Goal: Task Accomplishment & Management: Use online tool/utility

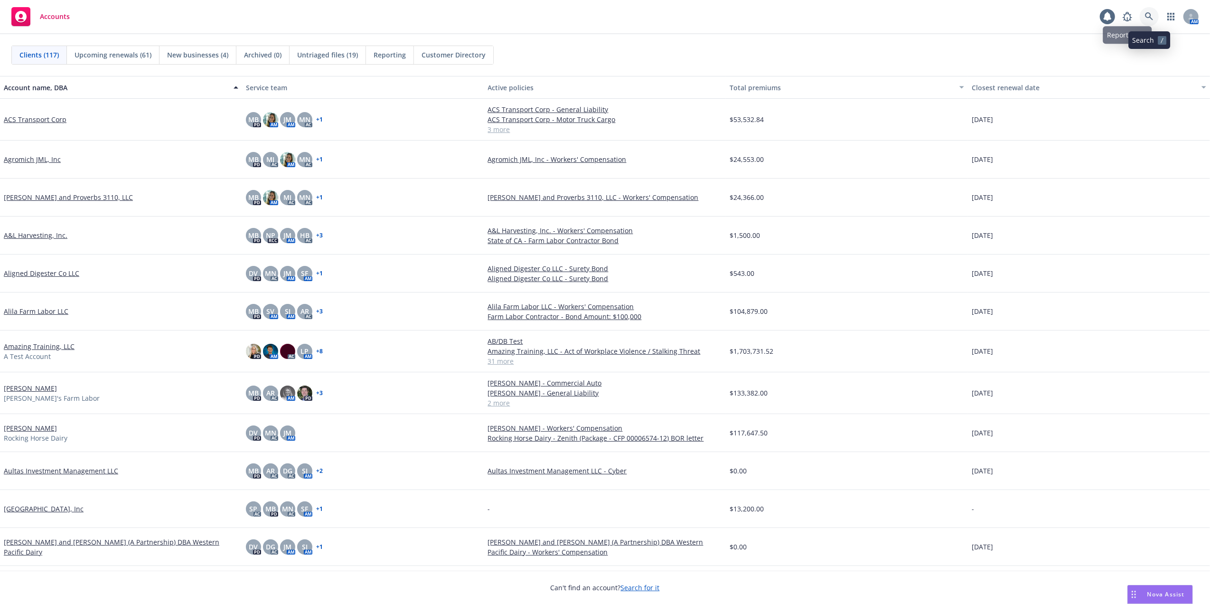
click at [1145, 18] on icon at bounding box center [1149, 16] width 9 height 9
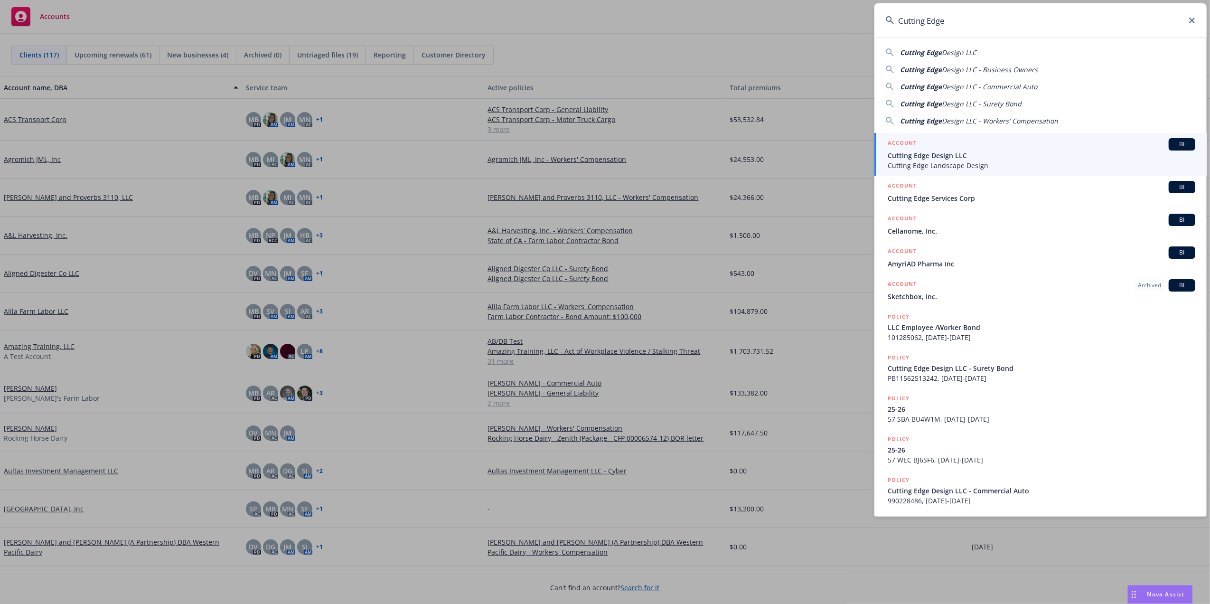
type input "Cutting Edge"
click at [933, 161] on span "Cutting Edge Landscape Design" at bounding box center [1042, 165] width 308 height 10
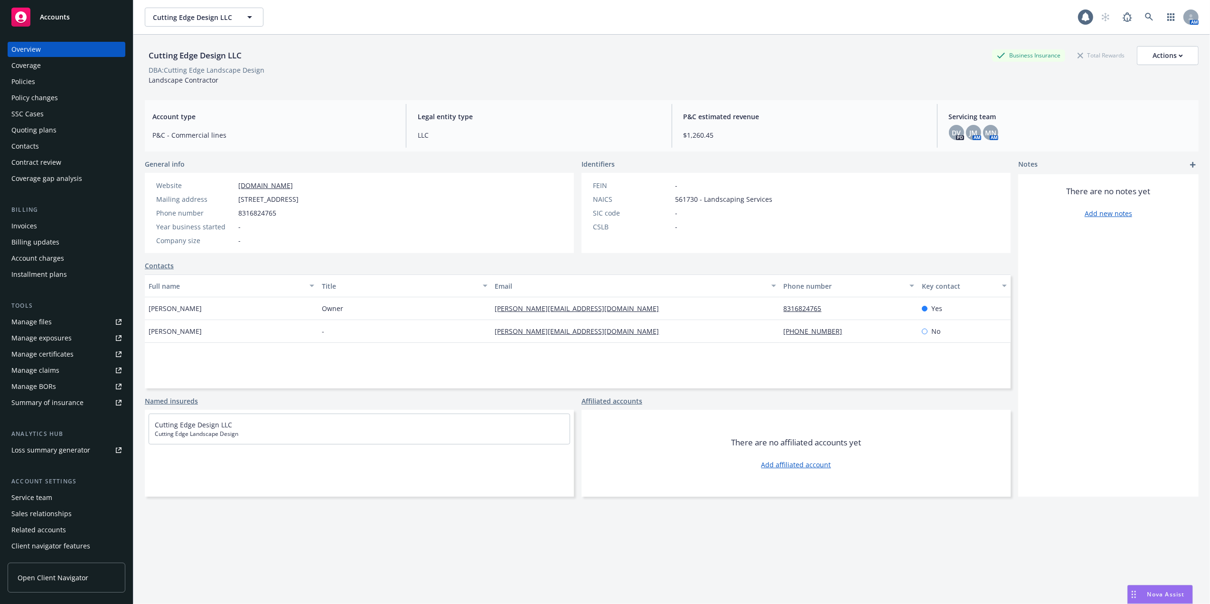
click at [21, 321] on div "Manage files" at bounding box center [31, 321] width 40 height 15
click at [1145, 14] on icon at bounding box center [1149, 17] width 9 height 9
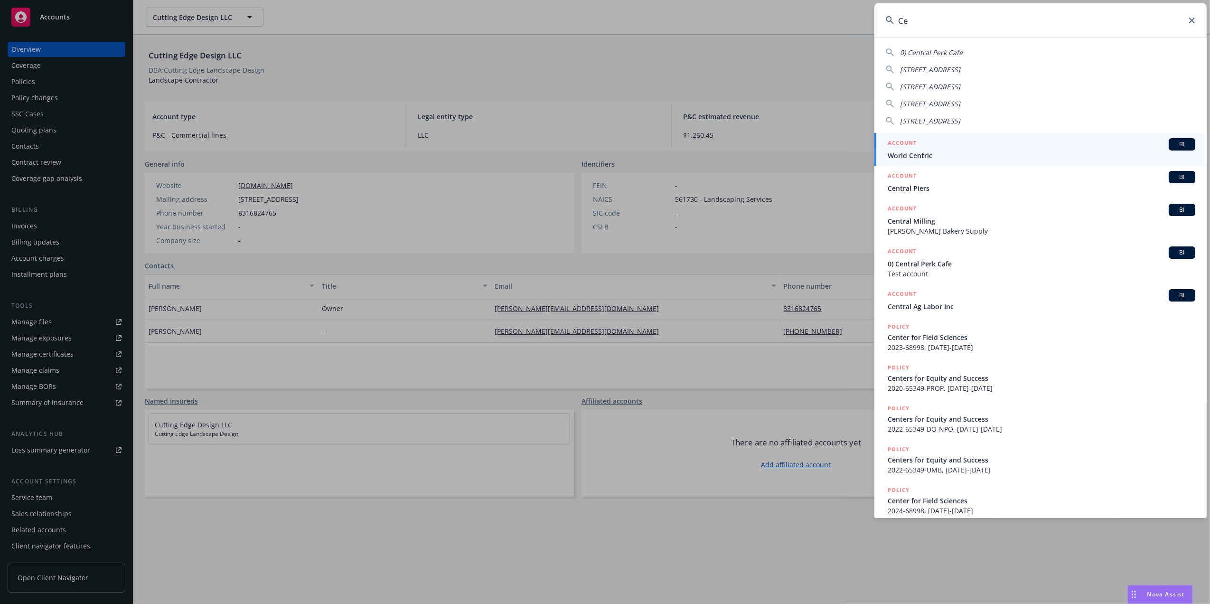
type input "C"
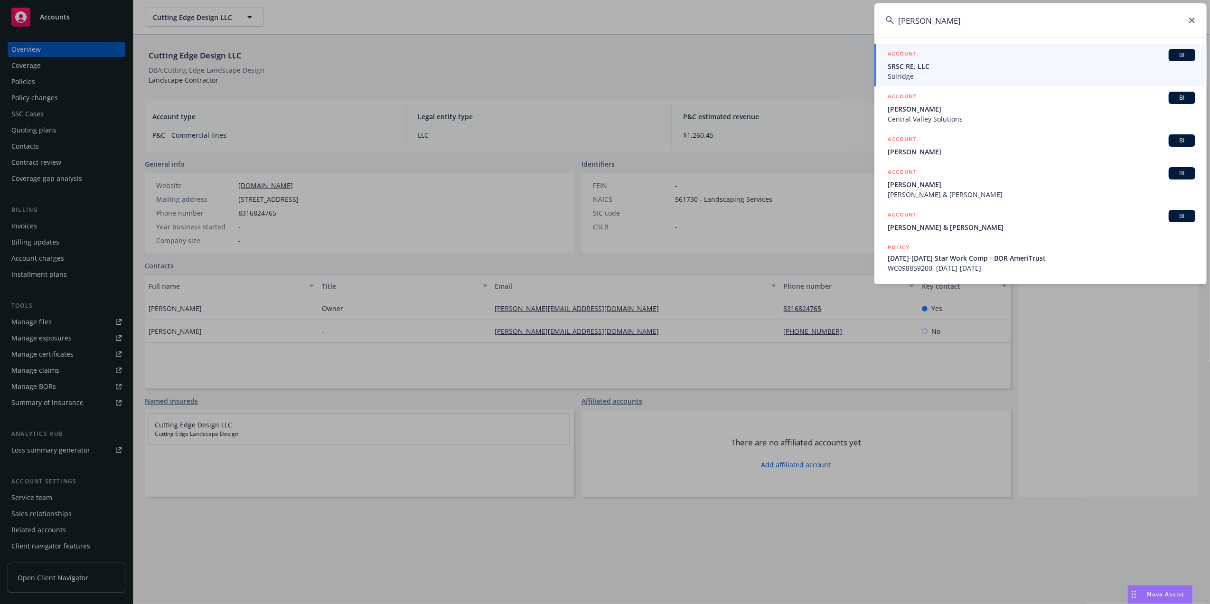
type input "Daniel Garcia"
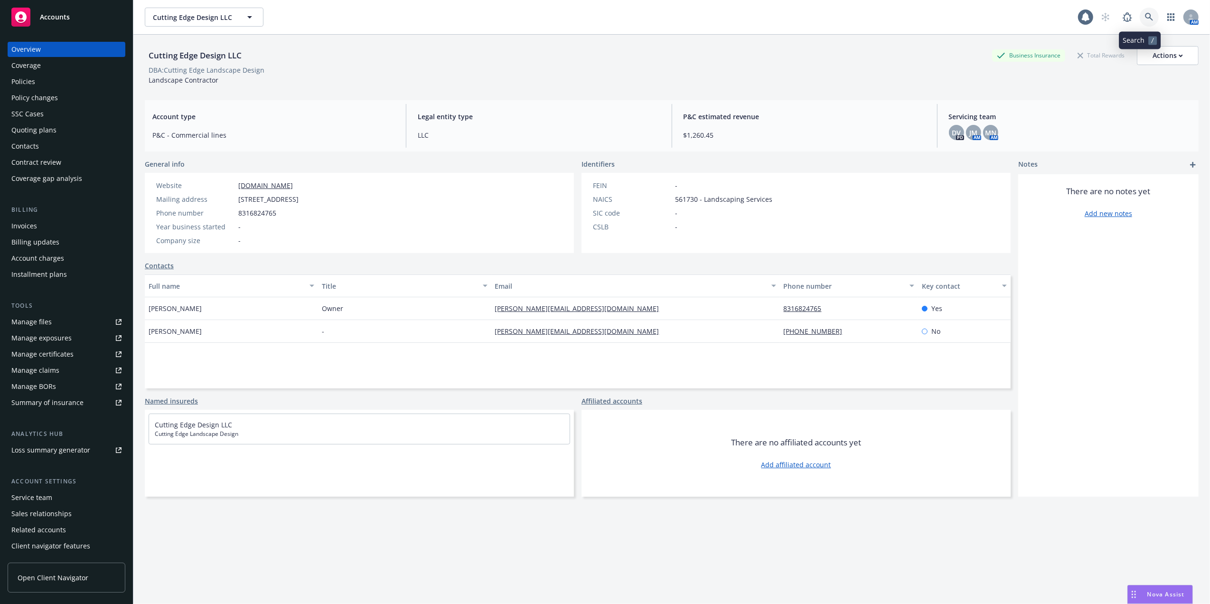
click at [1140, 11] on link at bounding box center [1149, 17] width 19 height 19
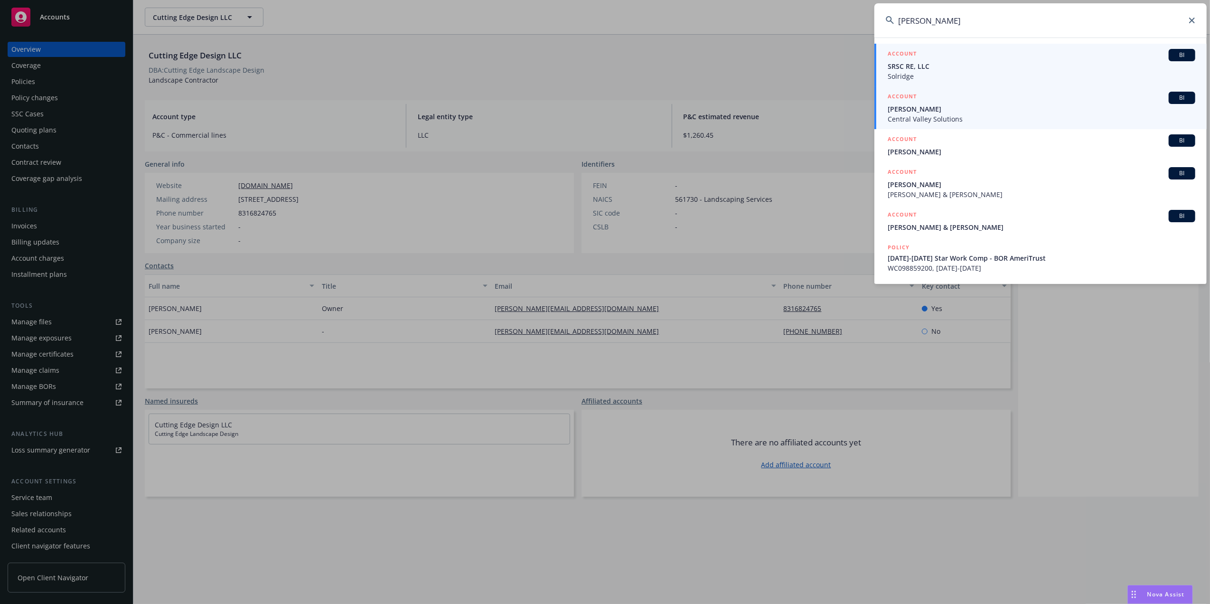
type input "Daniel Garcia"
click at [920, 107] on span "[PERSON_NAME]" at bounding box center [1042, 109] width 308 height 10
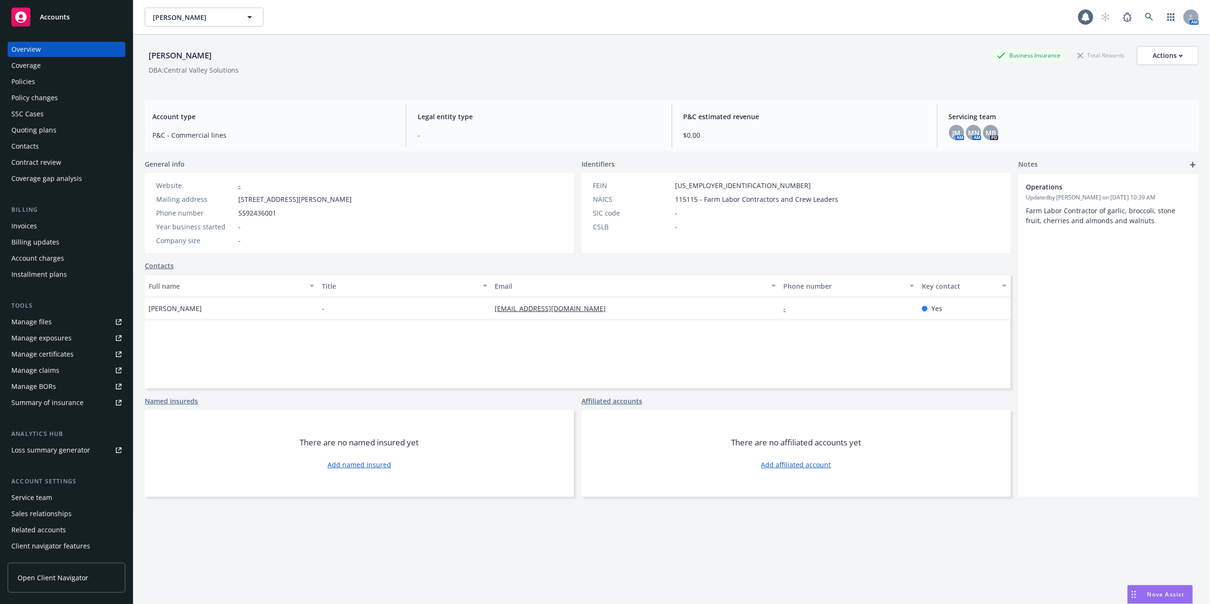
click at [20, 77] on div "Policies" at bounding box center [23, 81] width 24 height 15
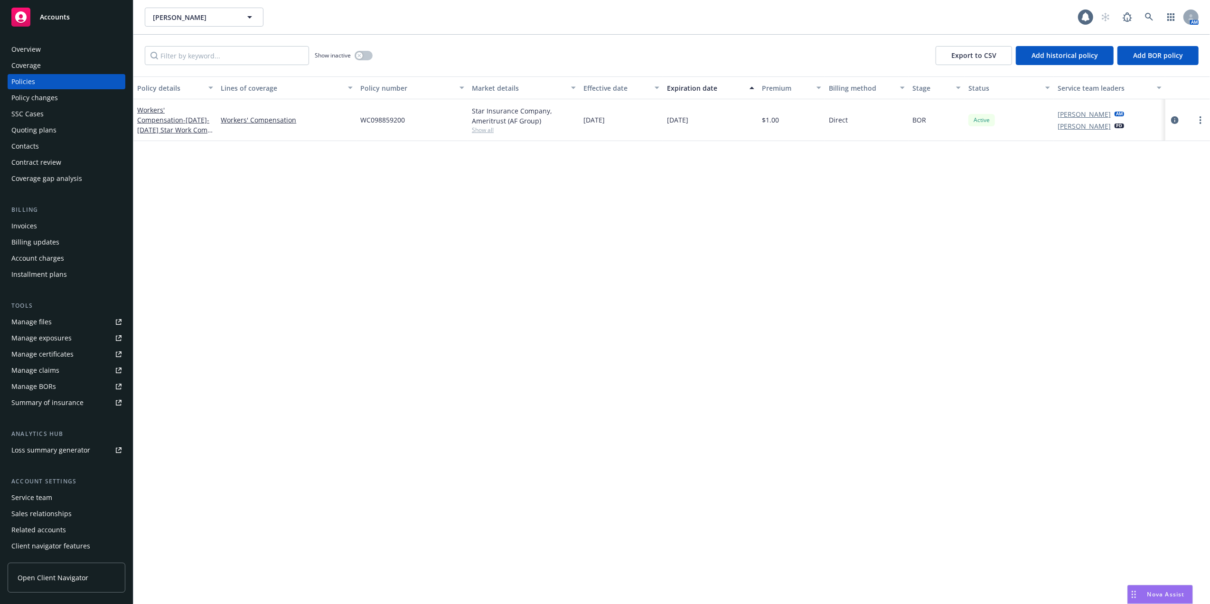
click at [23, 80] on div "Policies" at bounding box center [23, 81] width 24 height 15
click at [176, 113] on link "Workers' Compensation - 8/24/24-8/24/25 Star Work Comp - BOR AmeriTrust" at bounding box center [174, 124] width 75 height 39
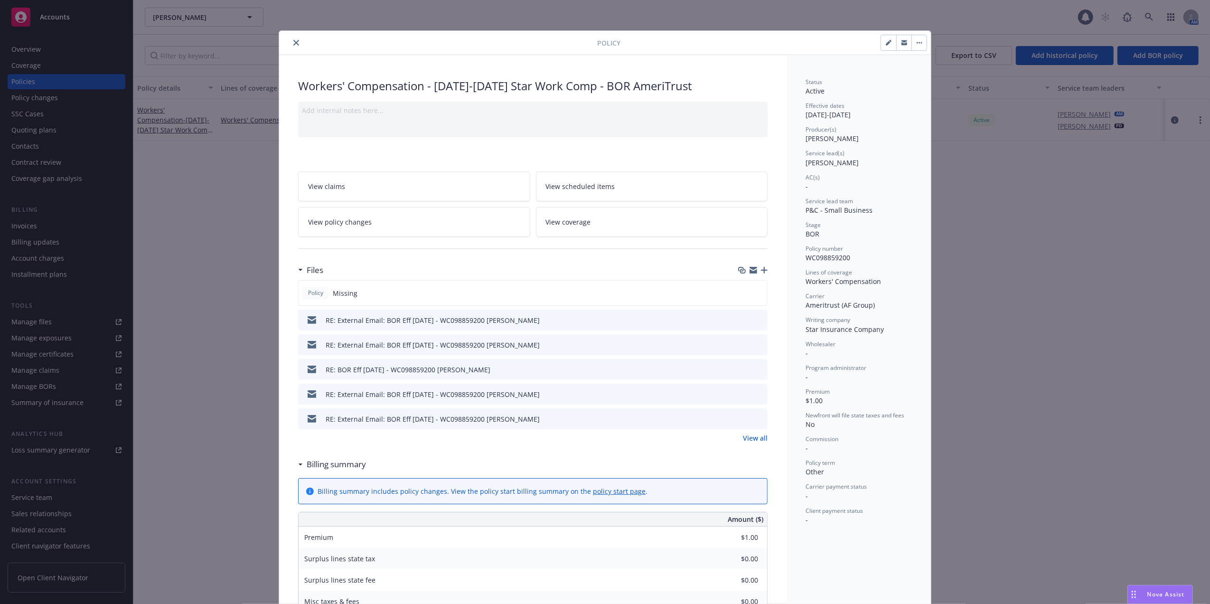
click at [293, 42] on icon "close" at bounding box center [296, 43] width 6 height 6
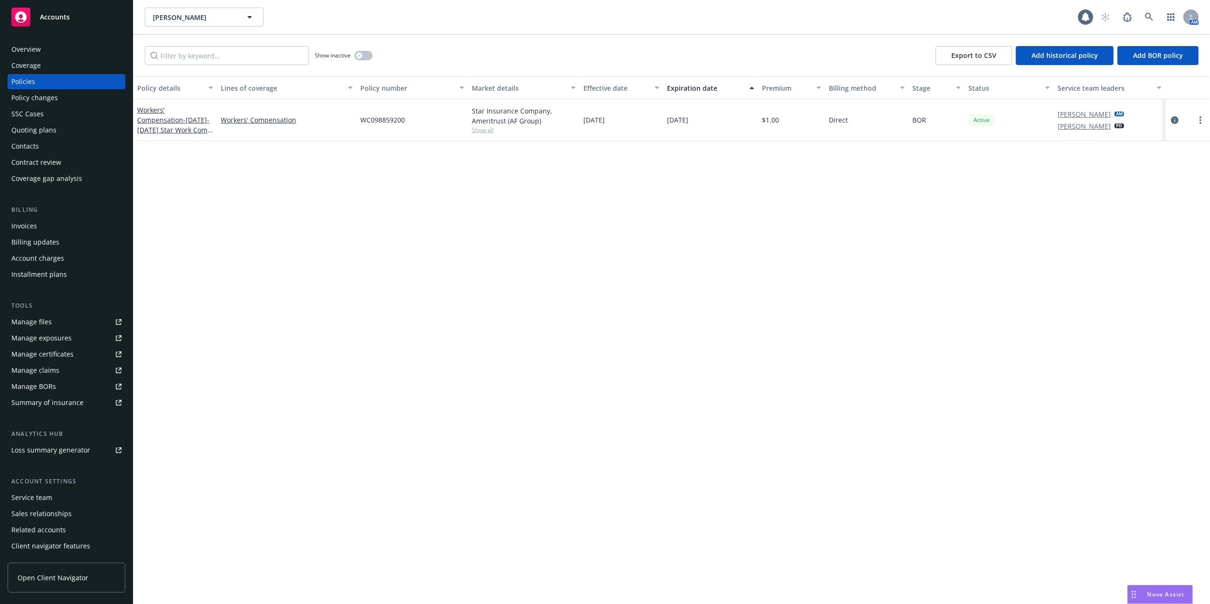
click at [25, 322] on div "Manage files" at bounding box center [31, 321] width 40 height 15
click at [1201, 120] on icon "more" at bounding box center [1201, 120] width 2 height 8
click at [977, 261] on div "Policy details Lines of coverage Policy number Market details Effective date Ex…" at bounding box center [671, 340] width 1077 height 528
click at [521, 221] on div "Policy details Lines of coverage Policy number Market details Effective date Ex…" at bounding box center [671, 340] width 1077 height 528
click at [774, 240] on div "Policy details Lines of coverage Policy number Market details Effective date Ex…" at bounding box center [671, 340] width 1077 height 528
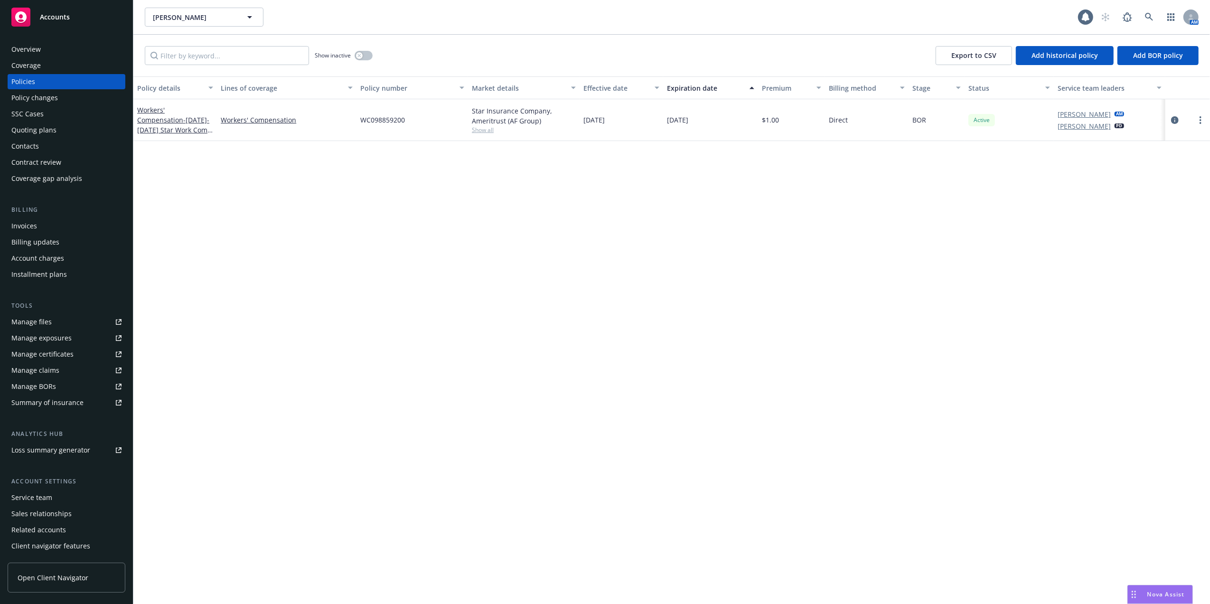
click at [352, 198] on div "Policy details Lines of coverage Policy number Market details Effective date Ex…" at bounding box center [671, 340] width 1077 height 528
click at [31, 316] on div "Manage files" at bounding box center [31, 321] width 40 height 15
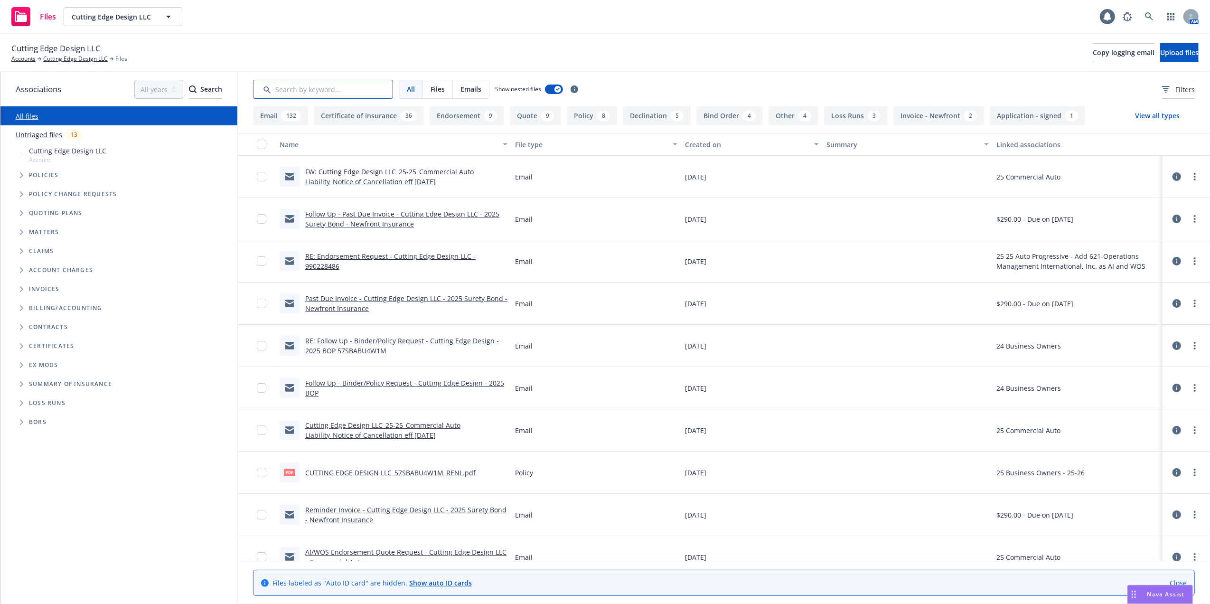
click at [352, 90] on input "Search by keyword..." at bounding box center [323, 89] width 140 height 19
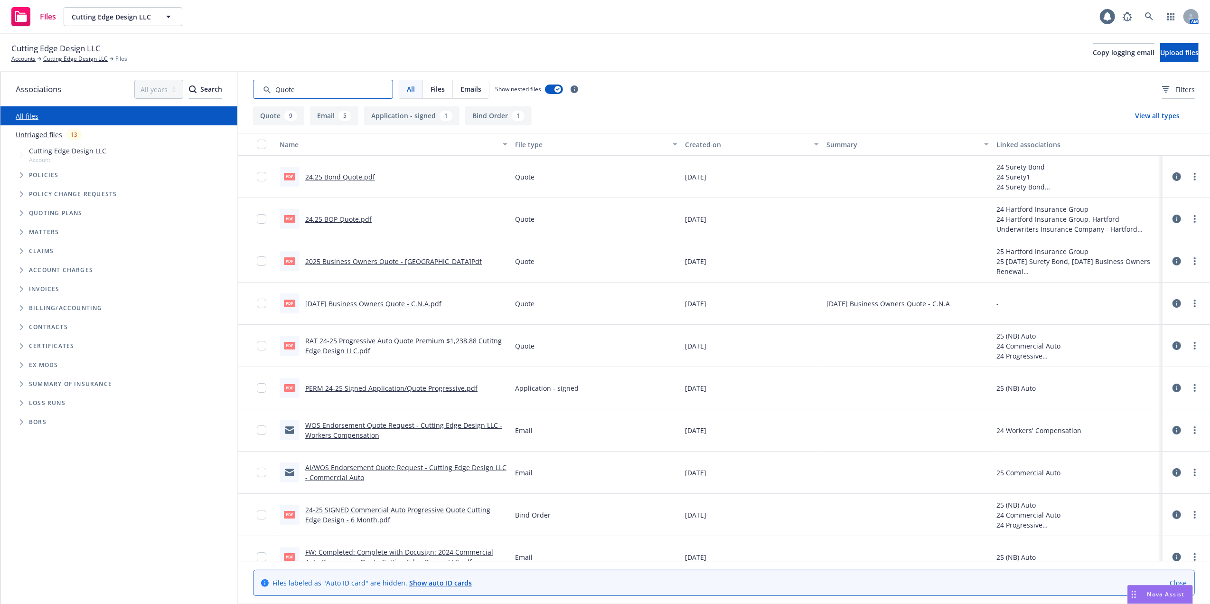
type input "Quote"
click at [355, 427] on link "WOS Endorsement Quote Request - Cutting Edge Design LLC - Workers Compensation" at bounding box center [403, 430] width 197 height 19
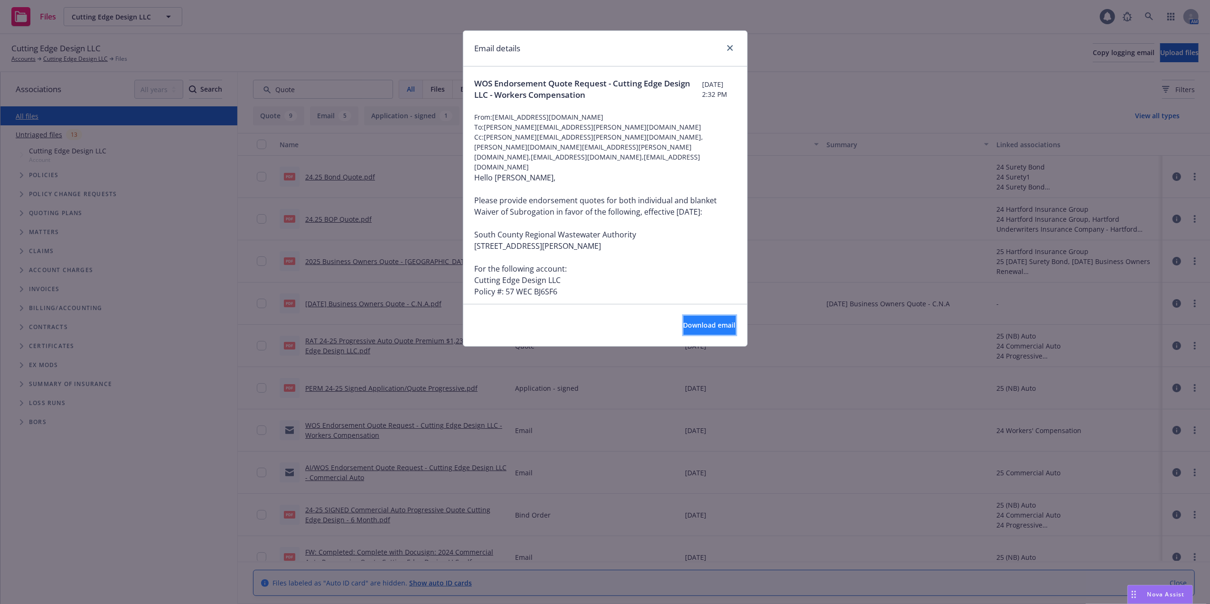
click at [684, 325] on span "Download email" at bounding box center [710, 325] width 52 height 9
click at [727, 47] on icon "close" at bounding box center [730, 48] width 6 height 6
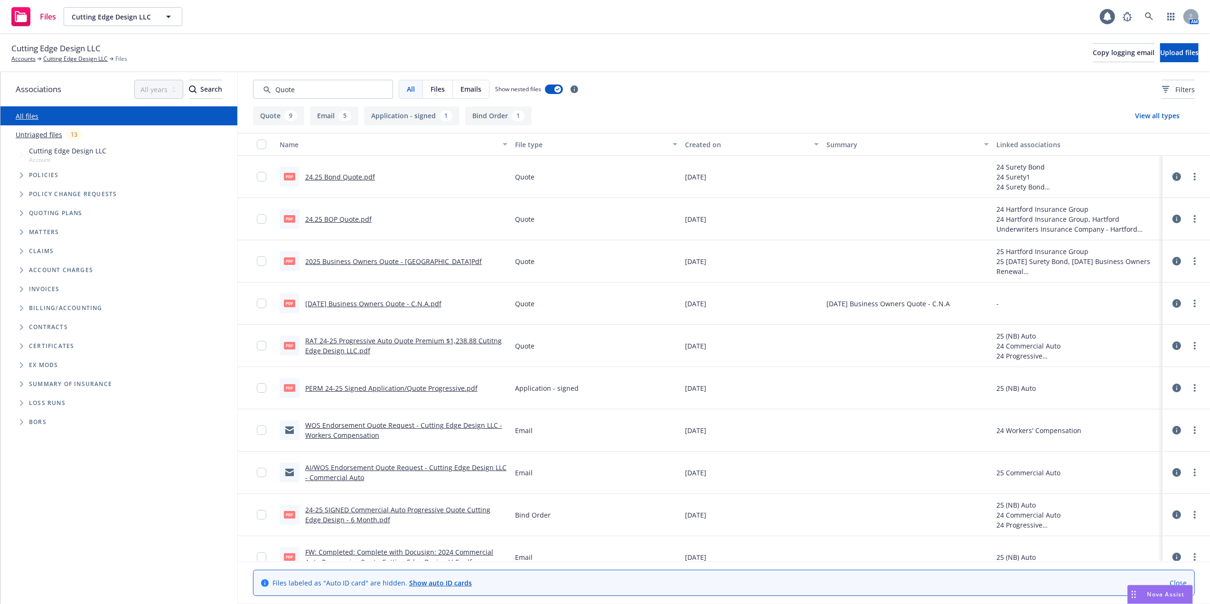
click at [359, 468] on link "AI/WOS Endorsement Quote Request - Cutting Edge Design LLC - Commercial Auto" at bounding box center [405, 472] width 201 height 19
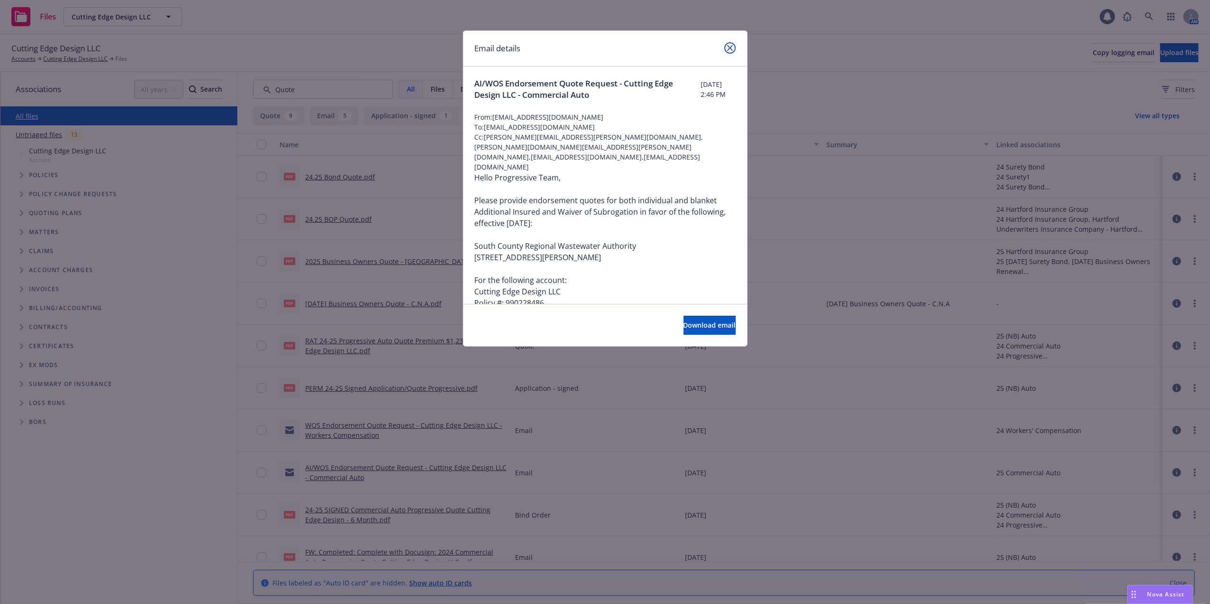
click at [734, 47] on link "close" at bounding box center [730, 47] width 11 height 11
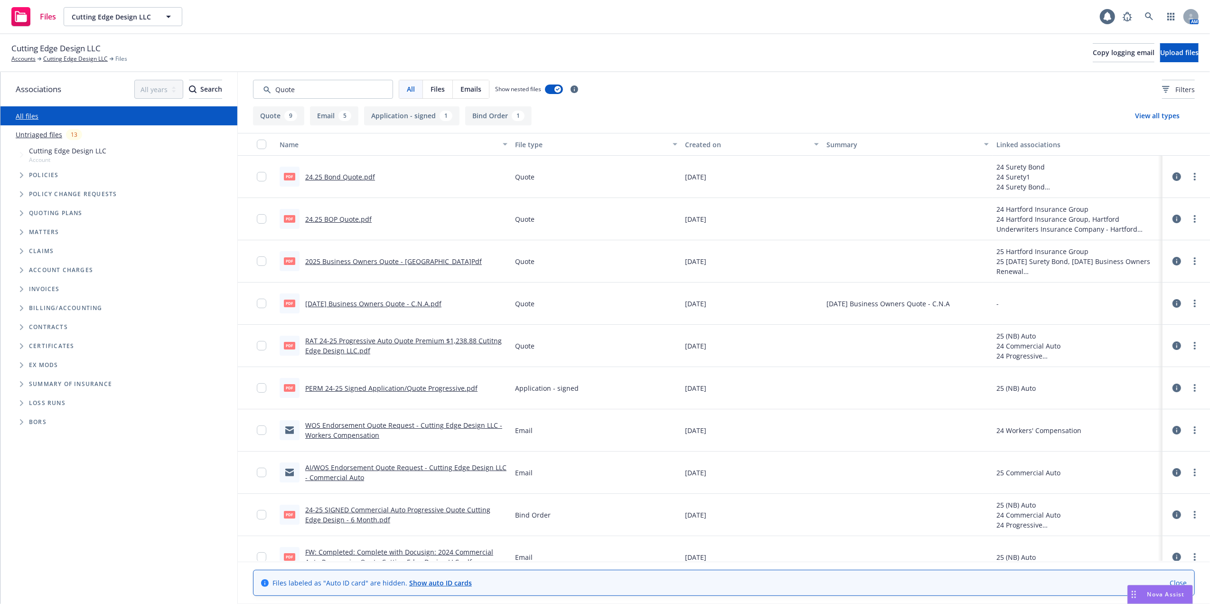
click at [348, 426] on link "WOS Endorsement Quote Request - Cutting Edge Design LLC - Workers Compensation" at bounding box center [403, 430] width 197 height 19
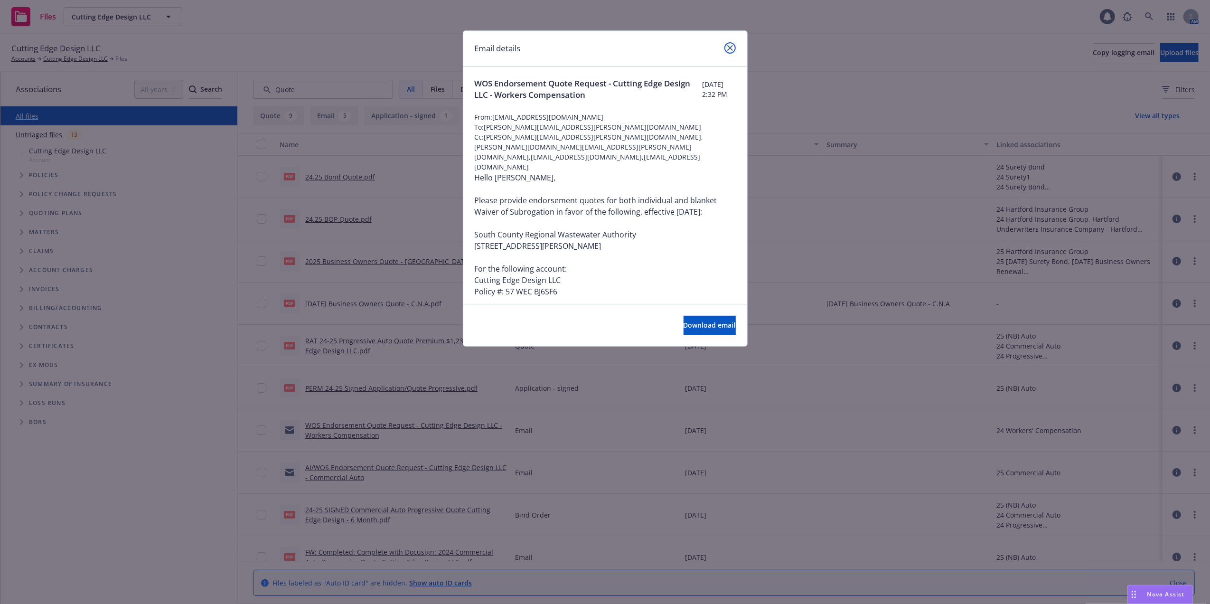
click at [730, 47] on icon "close" at bounding box center [730, 48] width 6 height 6
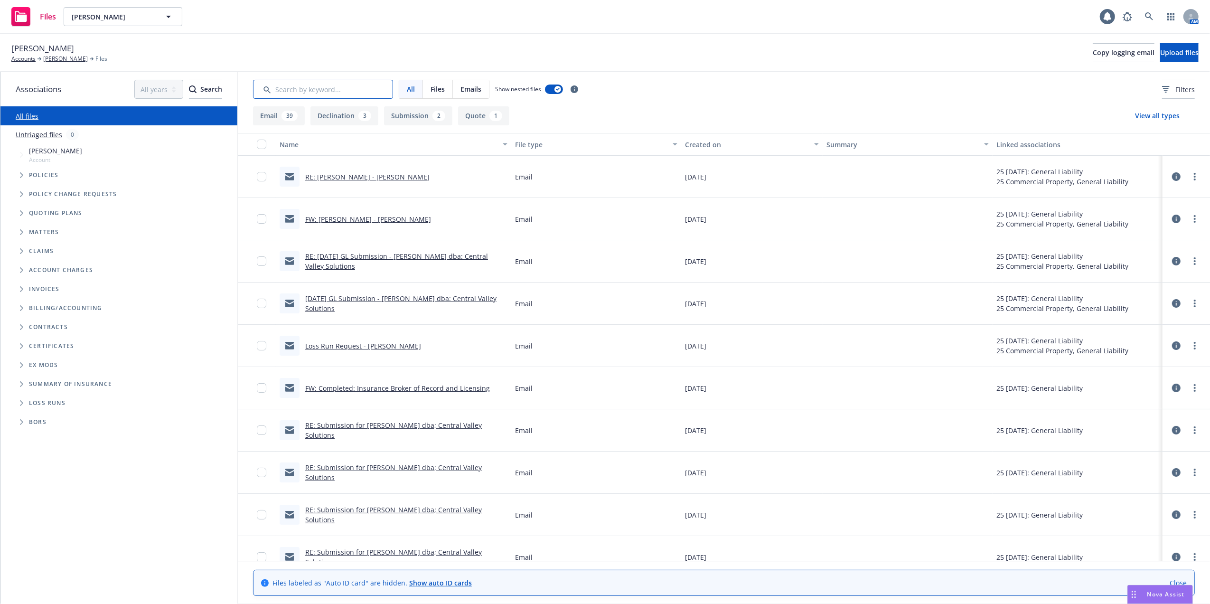
click at [278, 92] on input "Search by keyword..." at bounding box center [323, 89] width 140 height 19
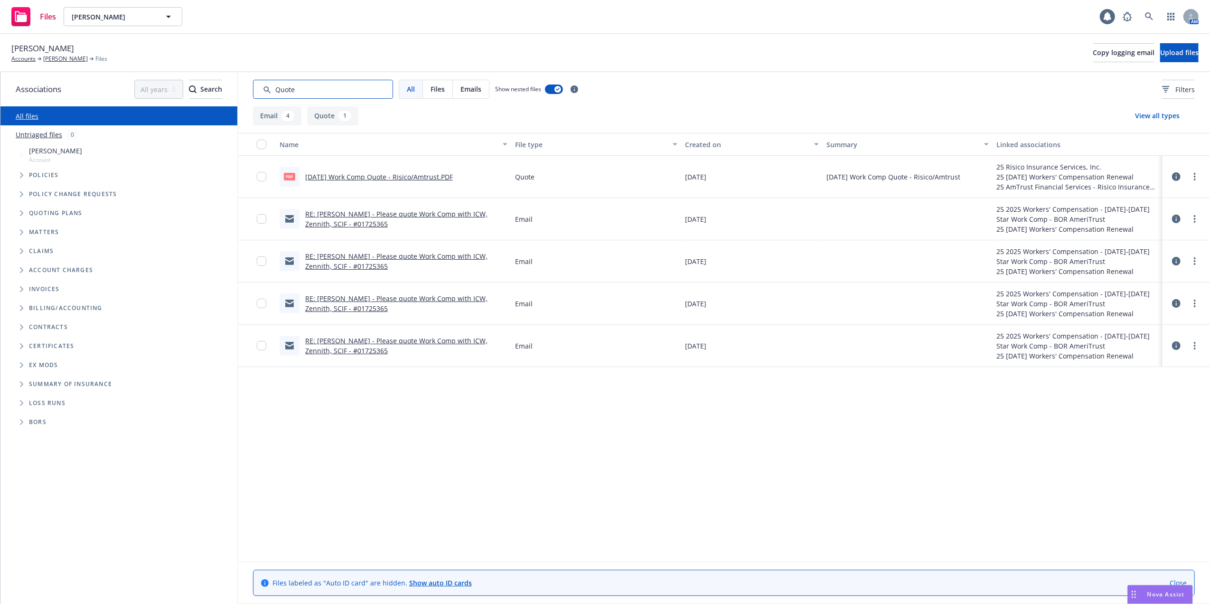
type input "Quote"
click at [384, 174] on link "08/24/25 Work Comp Quote - Risico/Amtrust.PDF" at bounding box center [379, 176] width 148 height 9
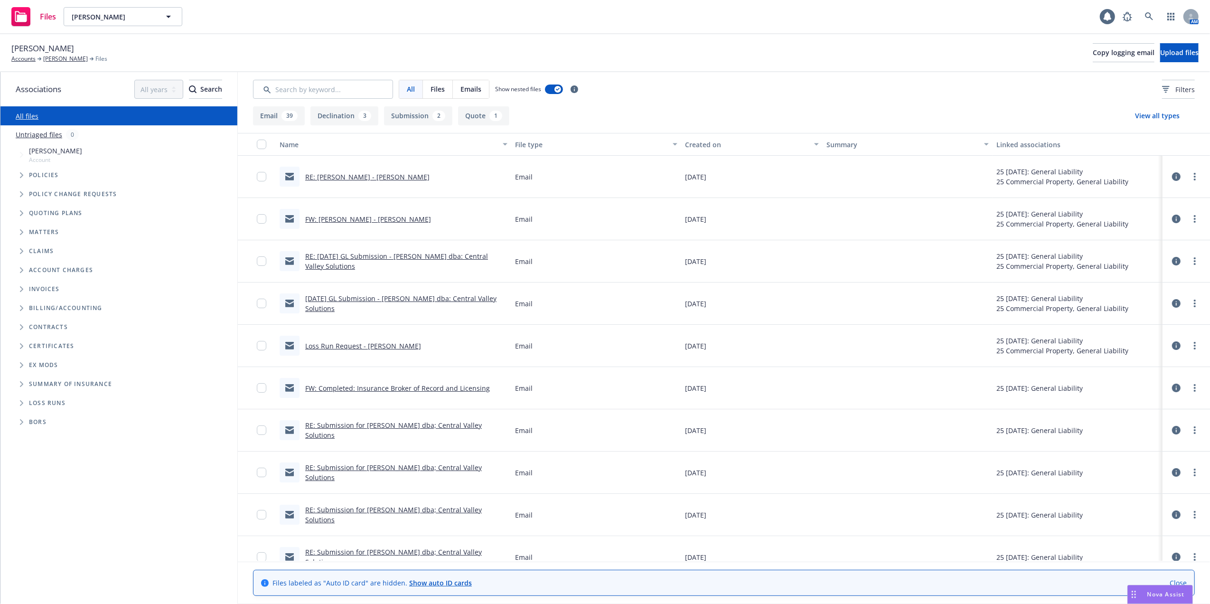
click at [340, 176] on link "RE: Daniel Garcia - Selma" at bounding box center [367, 176] width 124 height 9
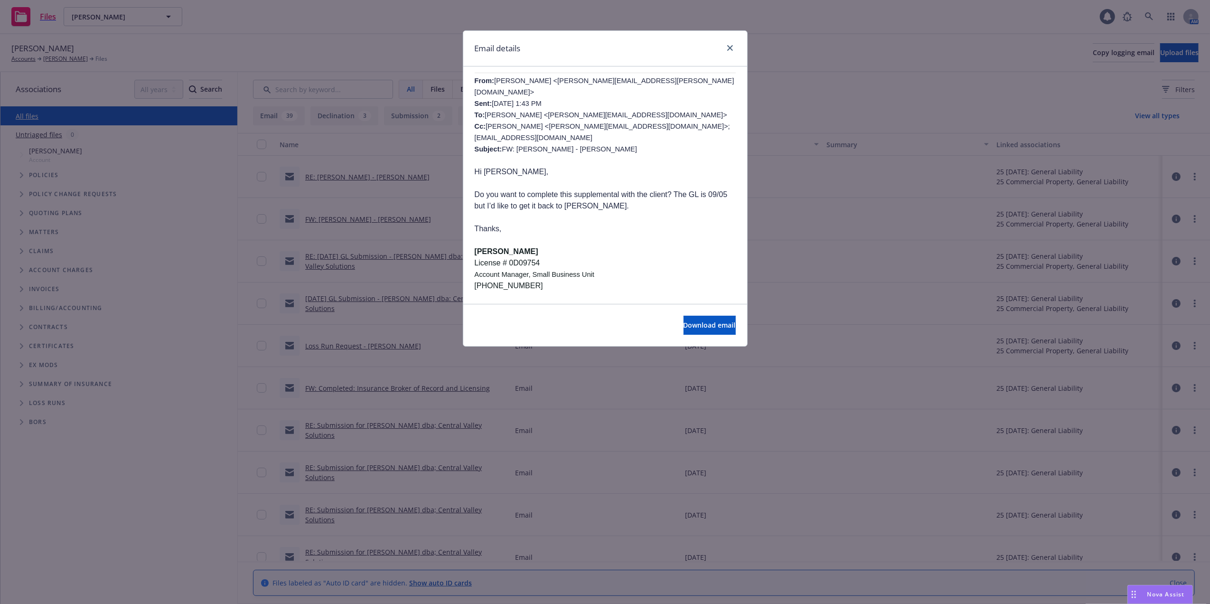
scroll to position [253, 0]
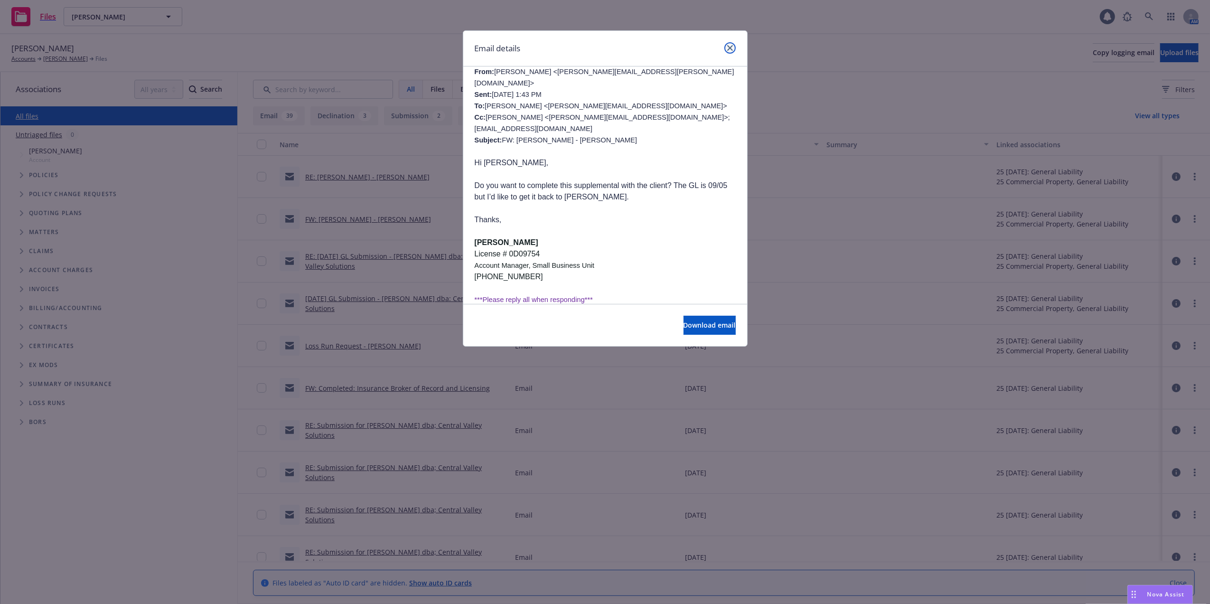
click at [728, 46] on icon "close" at bounding box center [730, 48] width 6 height 6
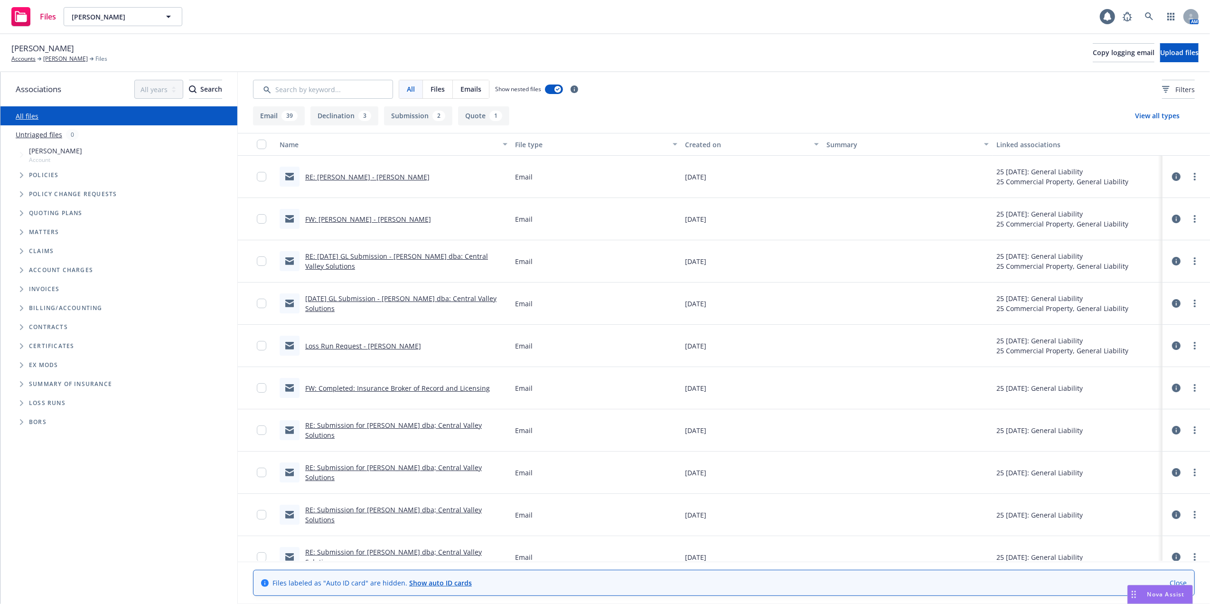
click at [27, 116] on link "All files" at bounding box center [27, 116] width 23 height 9
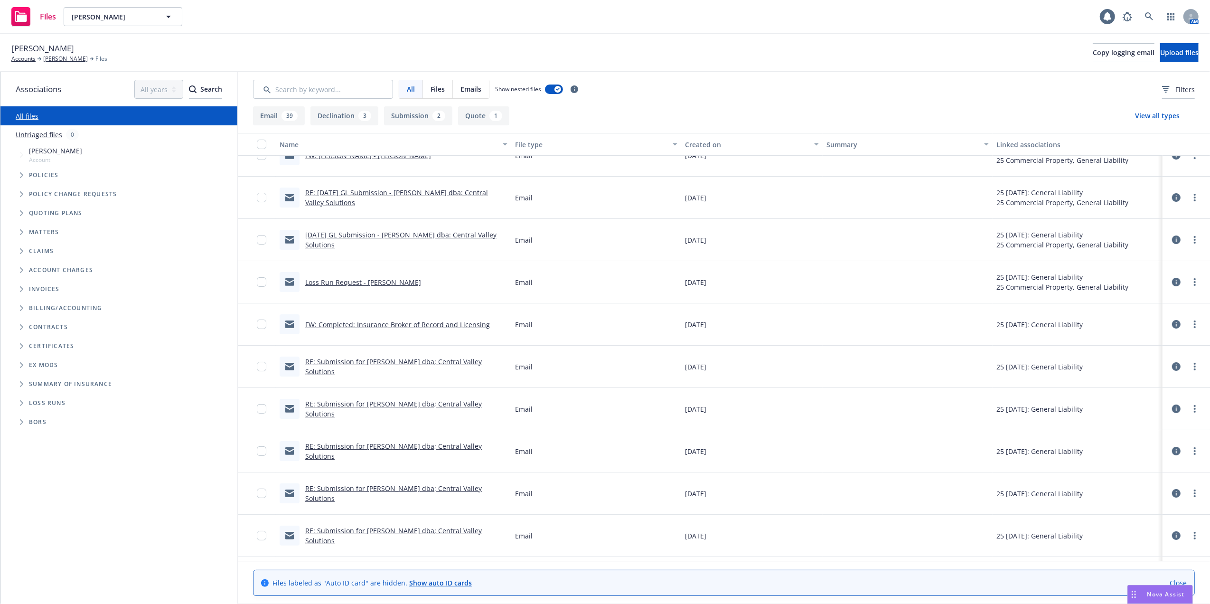
scroll to position [126, 0]
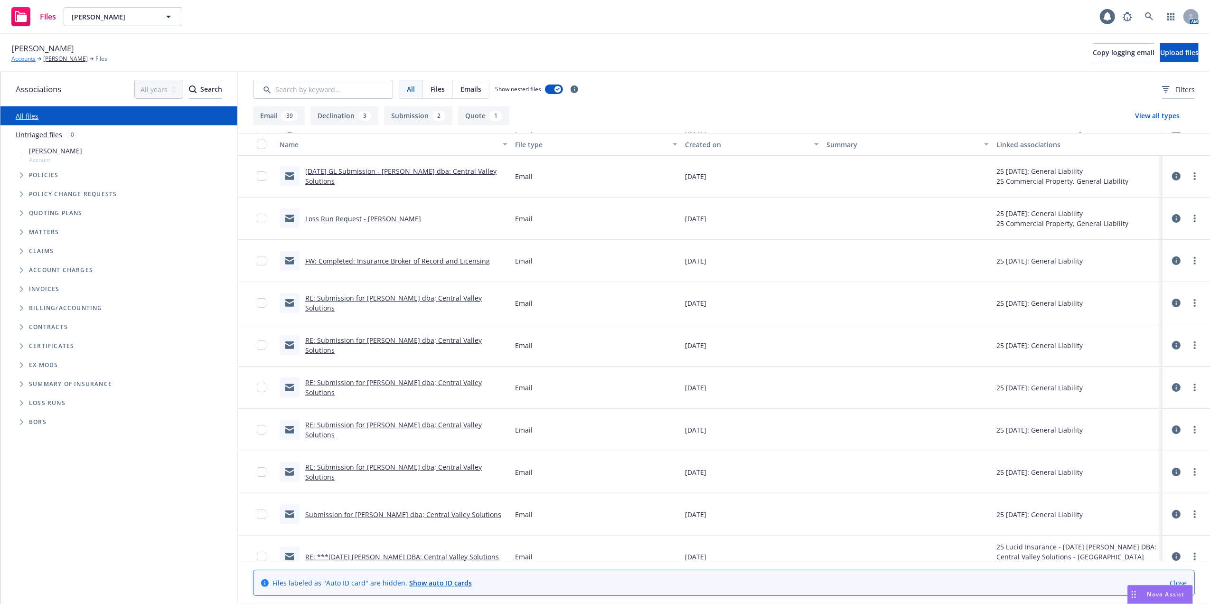
click at [31, 57] on link "Accounts" at bounding box center [23, 59] width 24 height 9
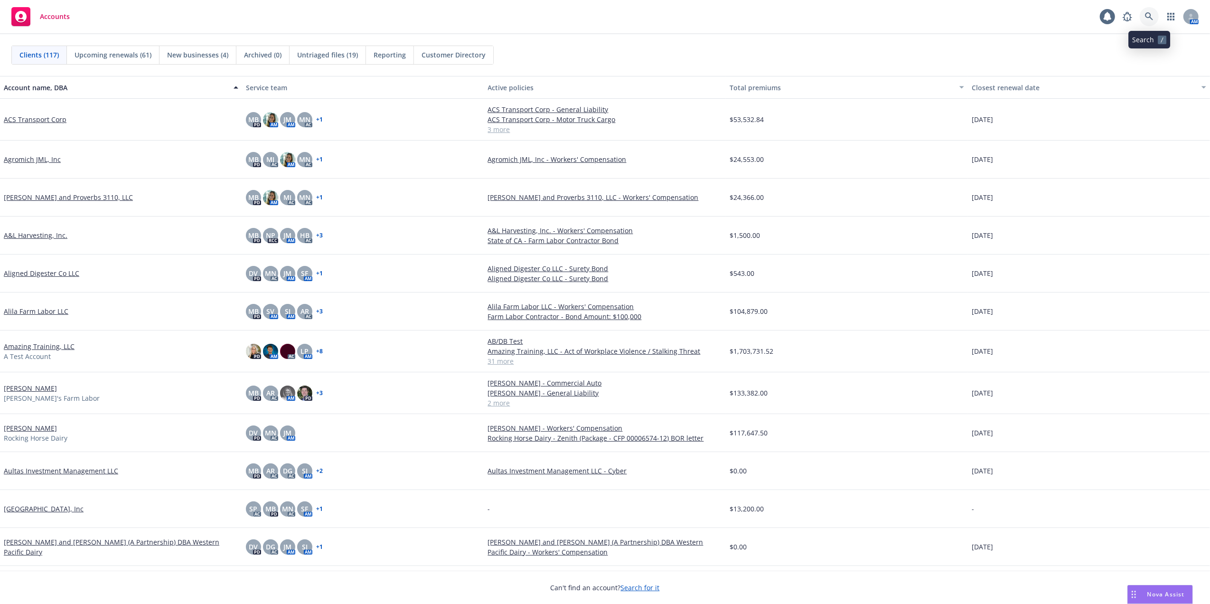
click at [1150, 16] on icon at bounding box center [1149, 16] width 9 height 9
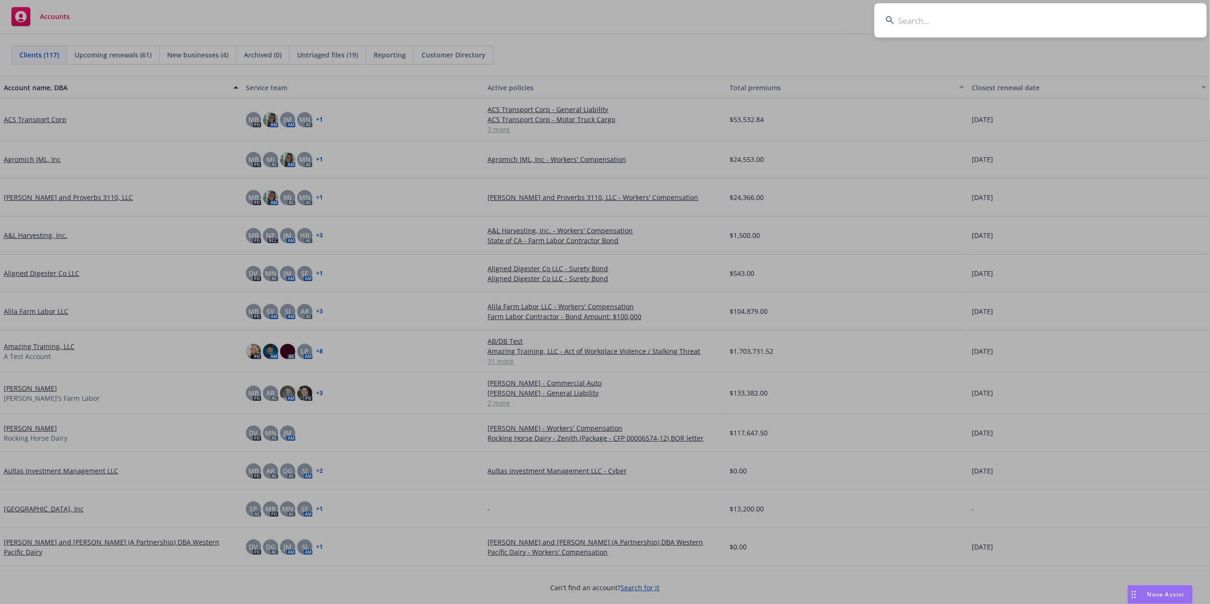
click at [982, 20] on input at bounding box center [1041, 20] width 332 height 34
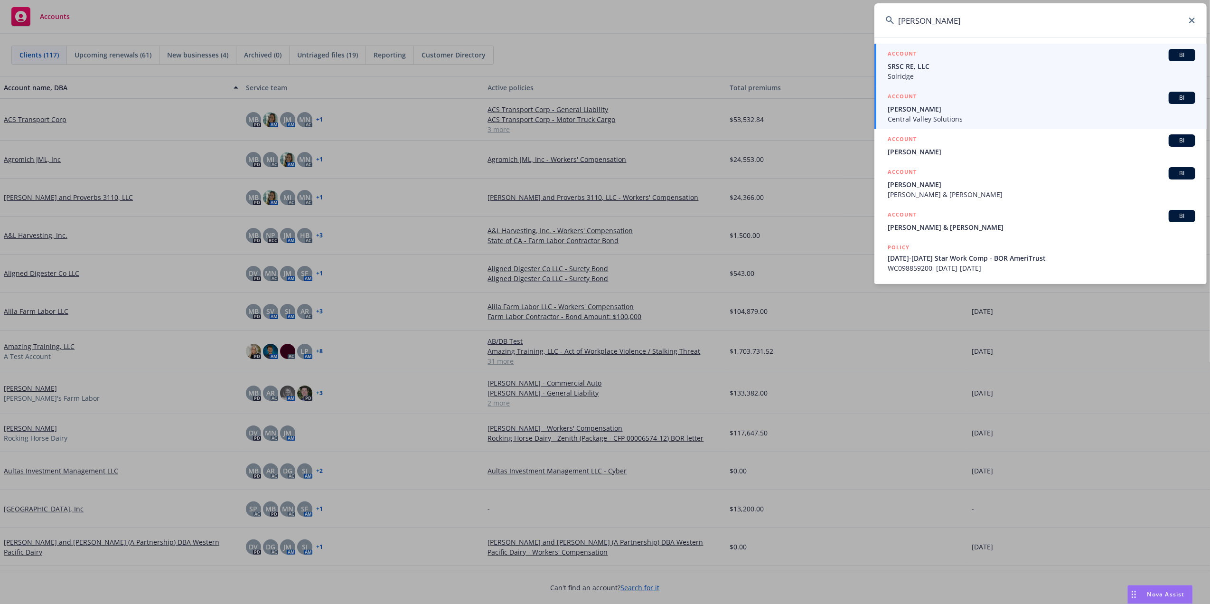
type input "Daniel Garcia"
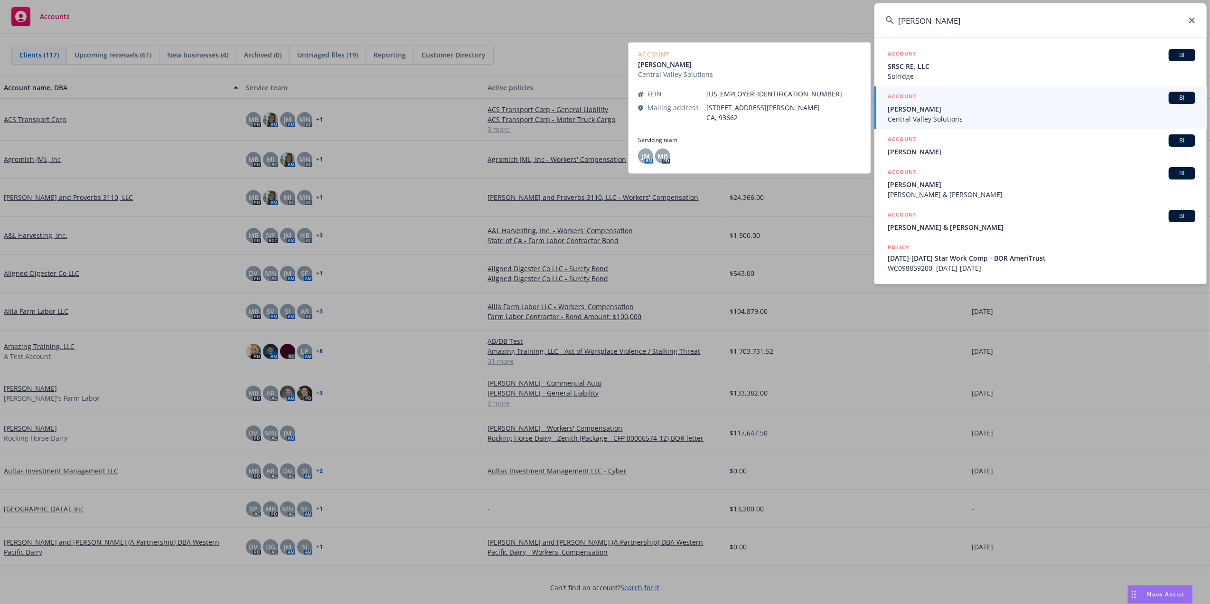
click at [991, 113] on span "[PERSON_NAME]" at bounding box center [1042, 109] width 308 height 10
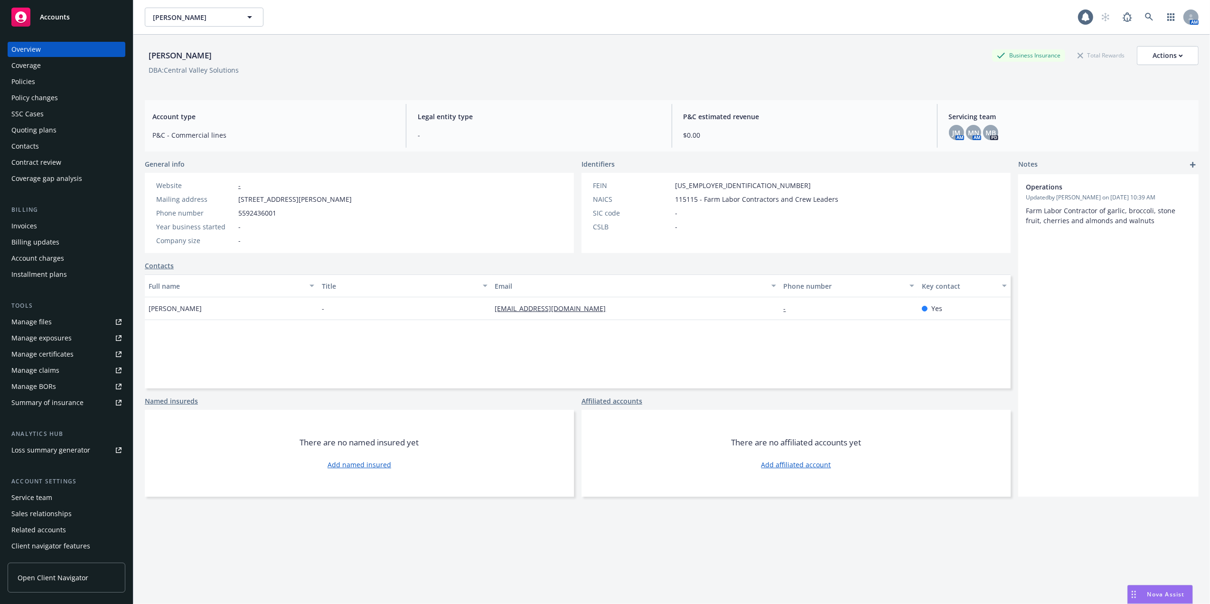
click at [28, 128] on div "Quoting plans" at bounding box center [33, 130] width 45 height 15
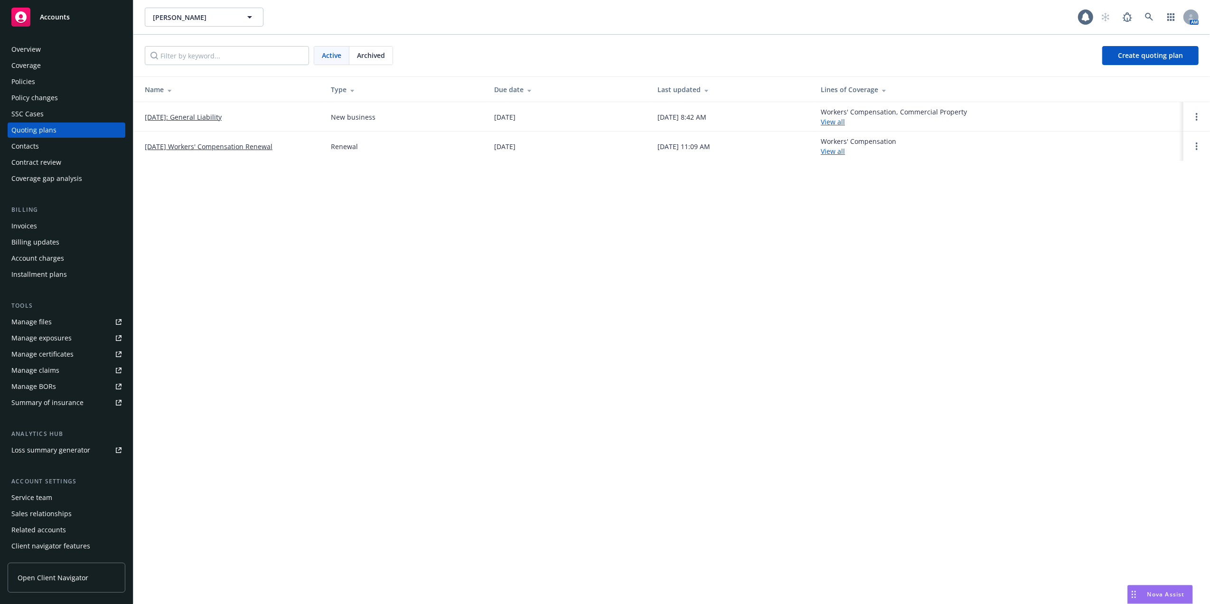
click at [38, 79] on div "Policies" at bounding box center [66, 81] width 110 height 15
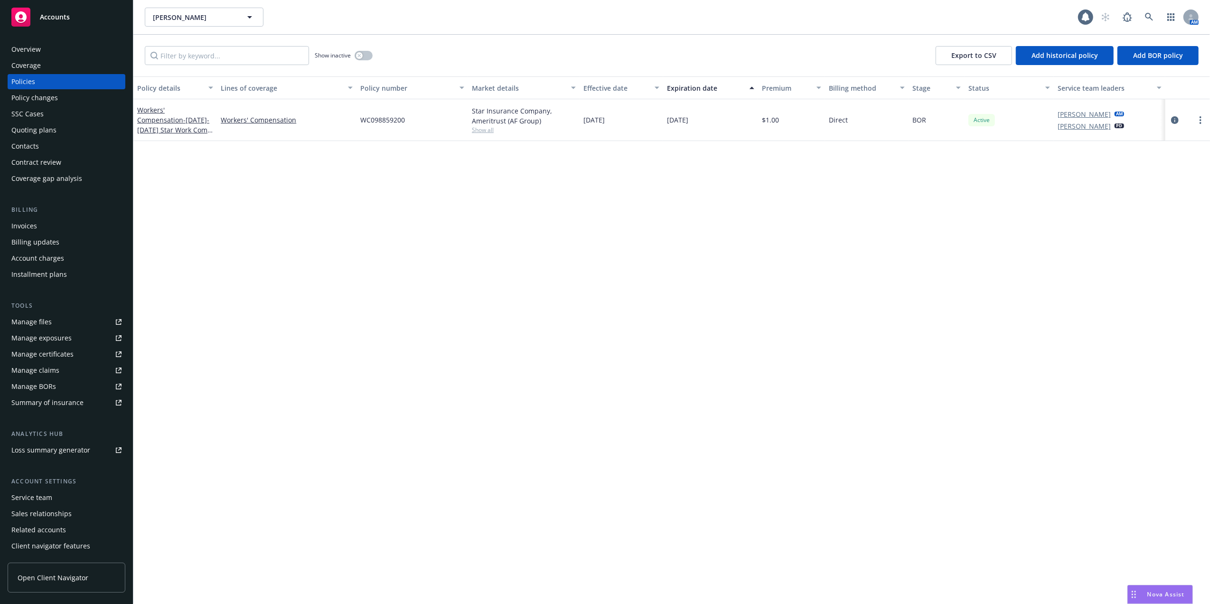
click at [21, 126] on div "Quoting plans" at bounding box center [33, 130] width 45 height 15
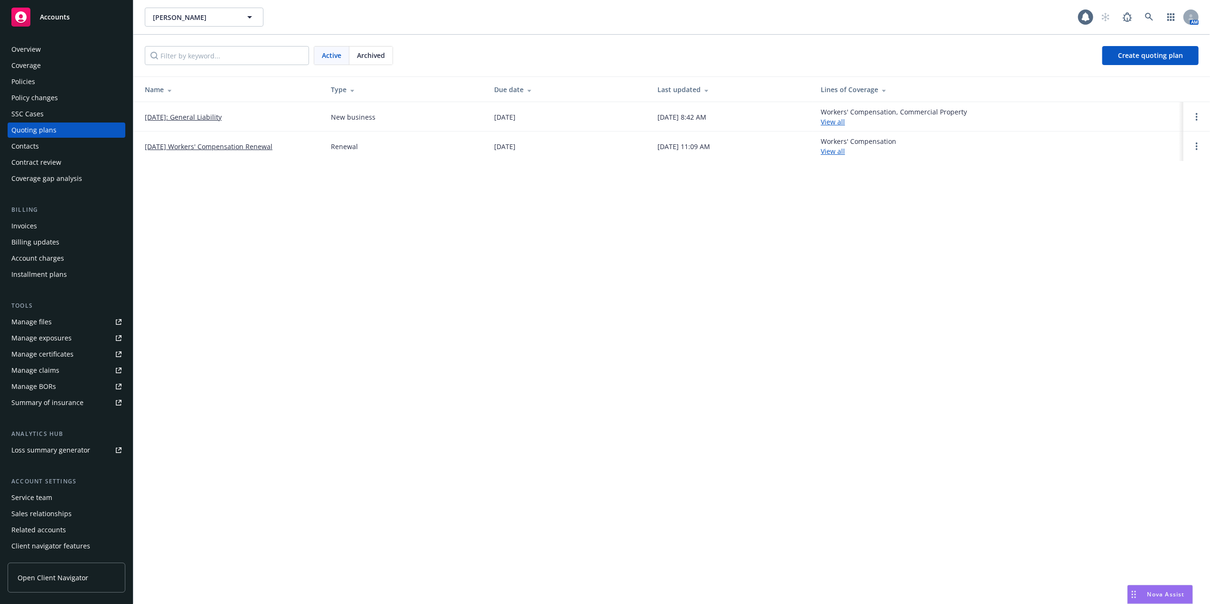
click at [194, 115] on link "[DATE]: General Liability" at bounding box center [183, 117] width 77 height 10
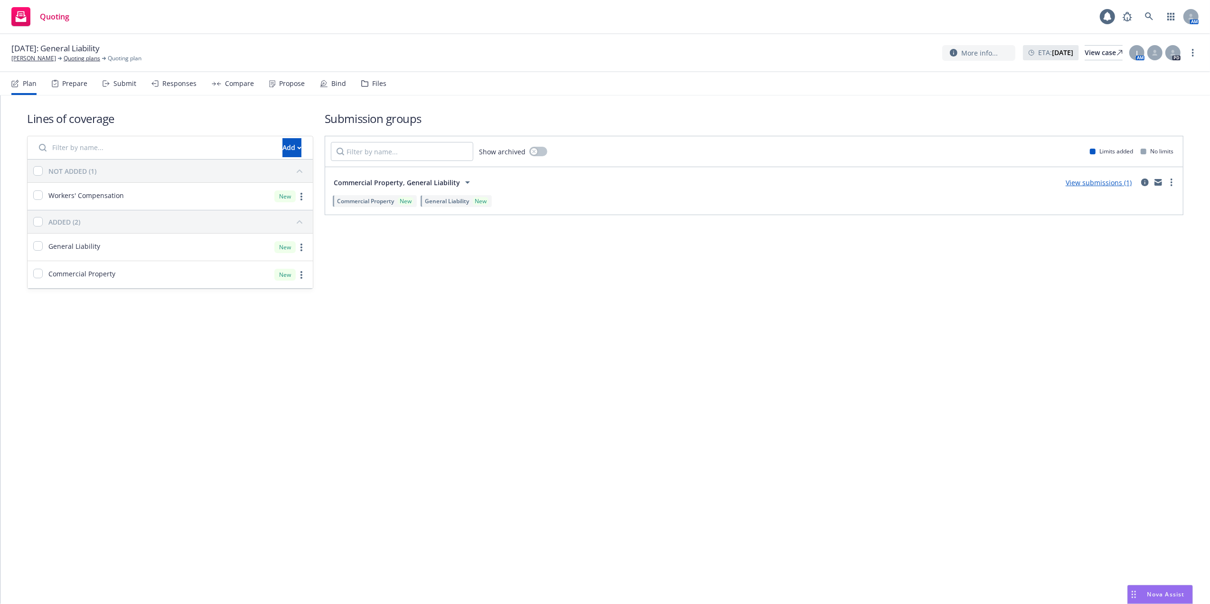
click at [1113, 183] on link "View submissions (1)" at bounding box center [1099, 182] width 66 height 9
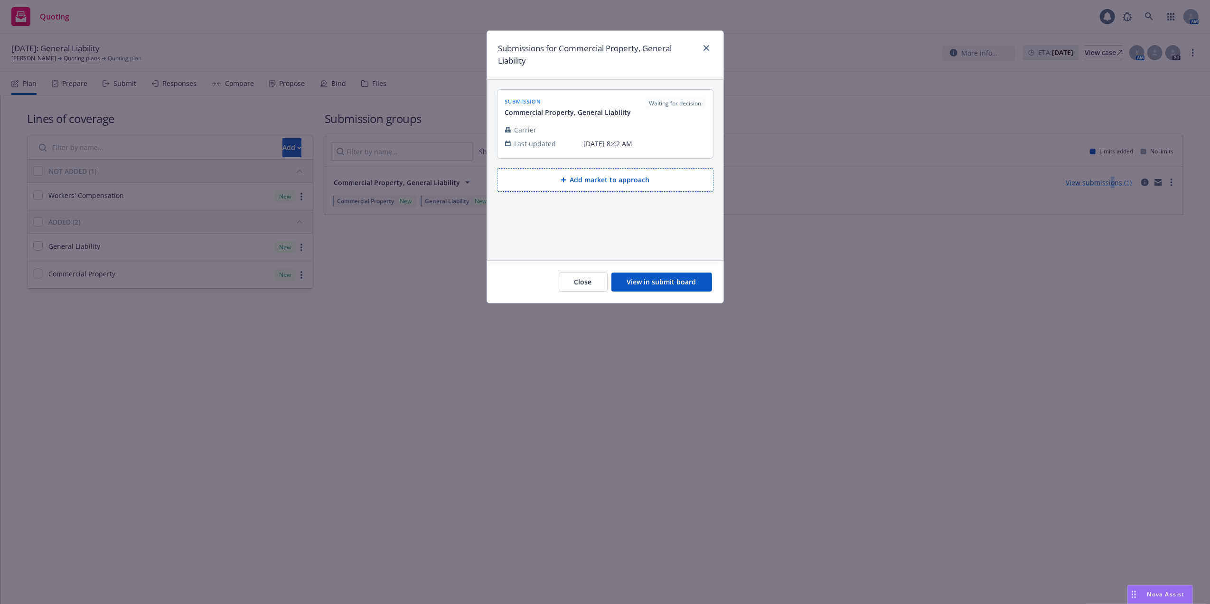
click at [658, 286] on button "View in submit board" at bounding box center [662, 282] width 101 height 19
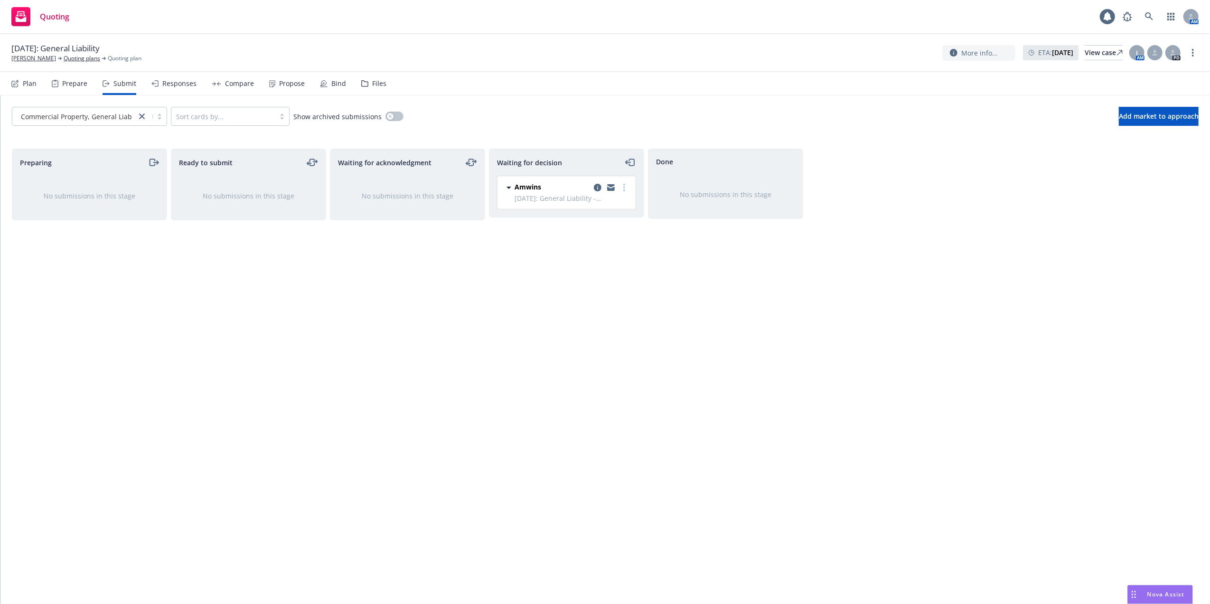
click at [563, 192] on div "Amwins" at bounding box center [572, 187] width 115 height 11
click at [1095, 52] on div "View case" at bounding box center [1104, 53] width 38 height 14
click at [444, 256] on div "Waiting for acknowledgment No submissions in this stage" at bounding box center [407, 366] width 155 height 435
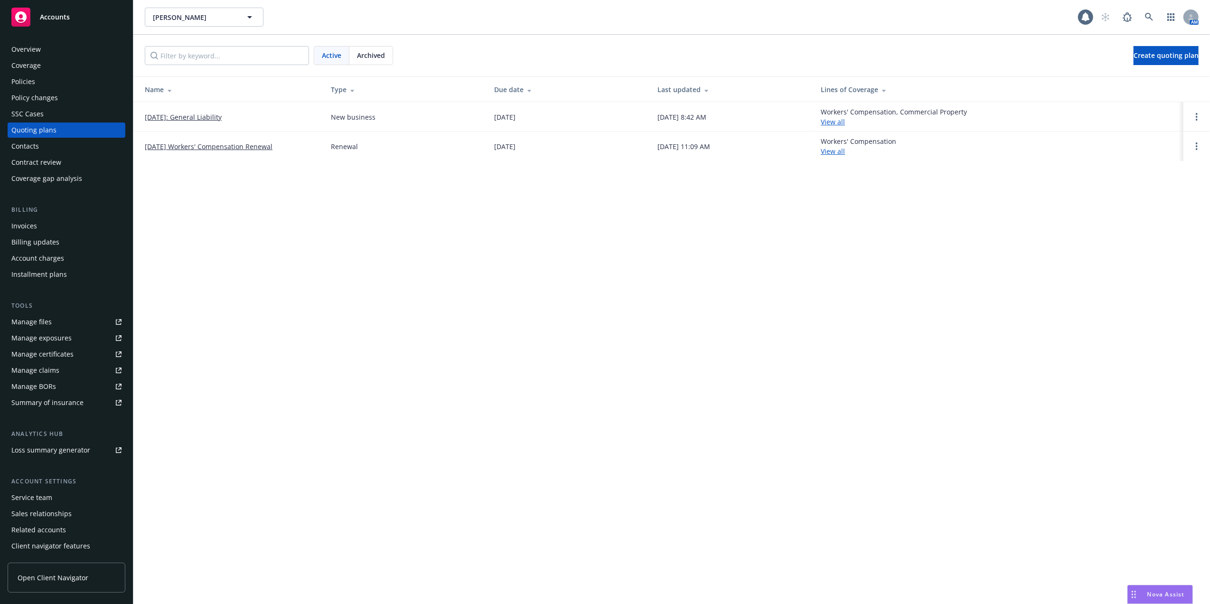
click at [181, 142] on link "[DATE] Workers' Compensation Renewal" at bounding box center [209, 147] width 128 height 10
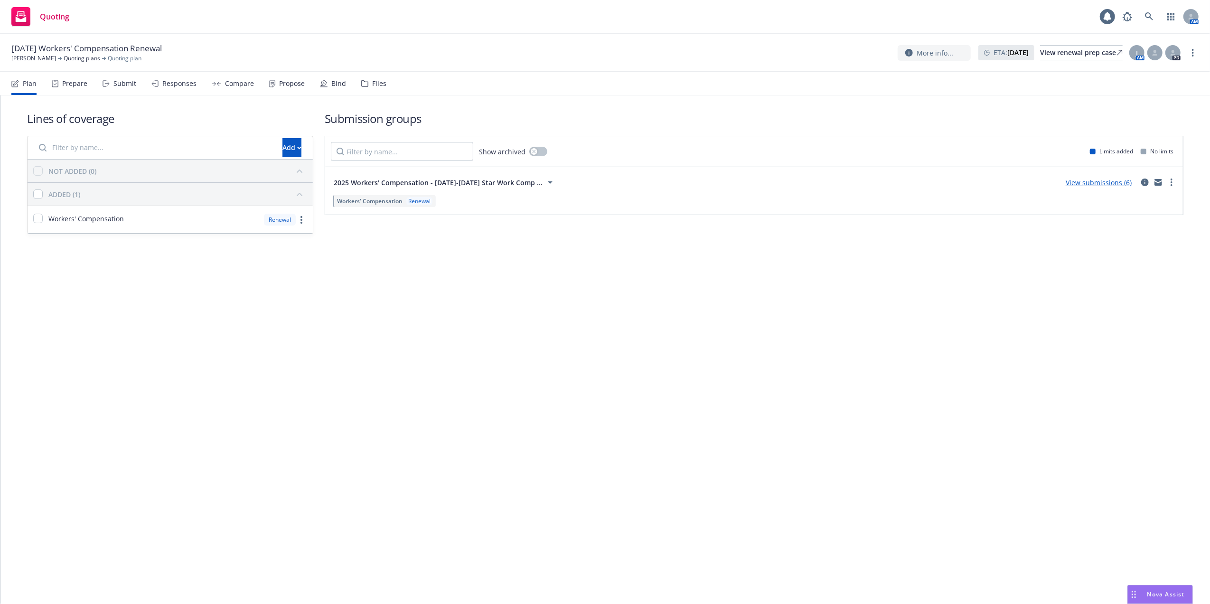
click at [353, 200] on span "Workers' Compensation" at bounding box center [370, 201] width 66 height 8
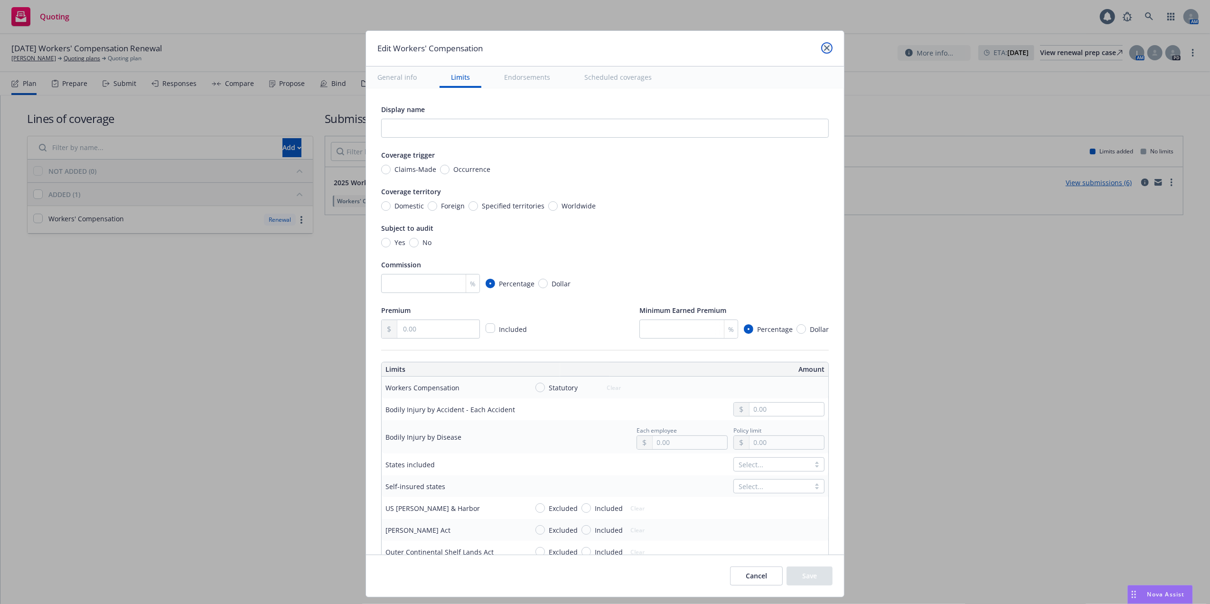
click at [825, 46] on icon "close" at bounding box center [827, 48] width 6 height 6
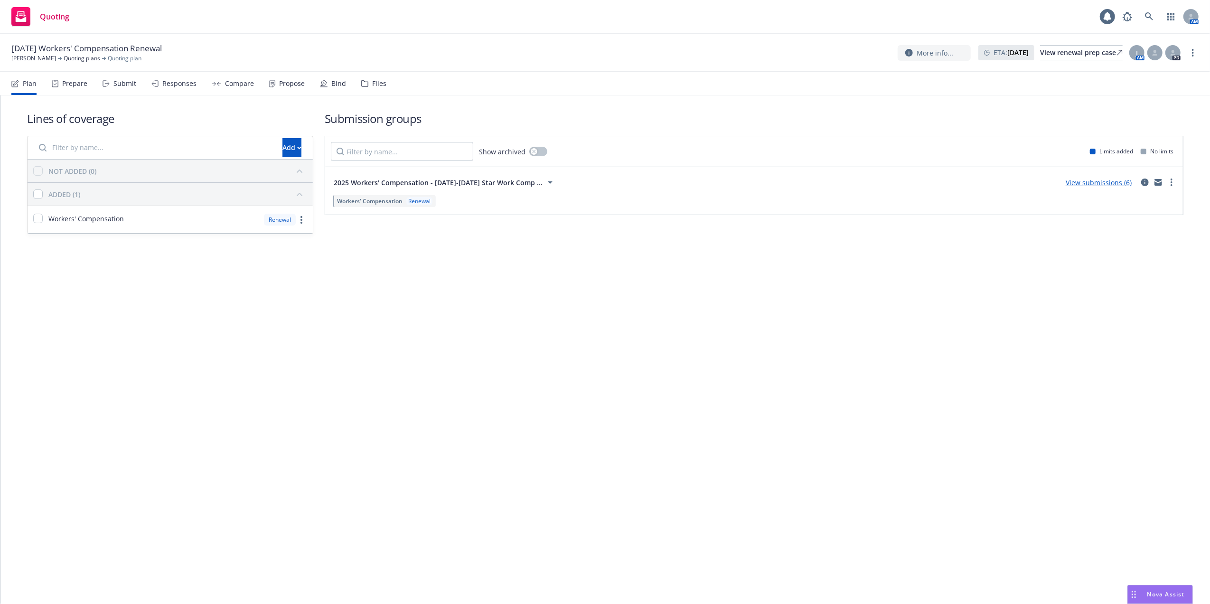
click at [663, 349] on div "Lines of coverage Add NOT ADDED (0) ADDED (1) Workers' Compensation Renewal Sub…" at bounding box center [605, 349] width 1210 height 509
drag, startPoint x: 496, startPoint y: 251, endPoint x: 500, endPoint y: 255, distance: 6.0
click at [496, 251] on div "Lines of coverage Add NOT ADDED (0) ADDED (1) Workers' Compensation Renewal Sub…" at bounding box center [605, 185] width 1210 height 180
click at [840, 304] on div "Lines of coverage Add NOT ADDED (0) ADDED (1) Workers' Compensation Renewal Sub…" at bounding box center [605, 349] width 1210 height 509
click at [1087, 181] on link "View submissions (6)" at bounding box center [1099, 182] width 66 height 9
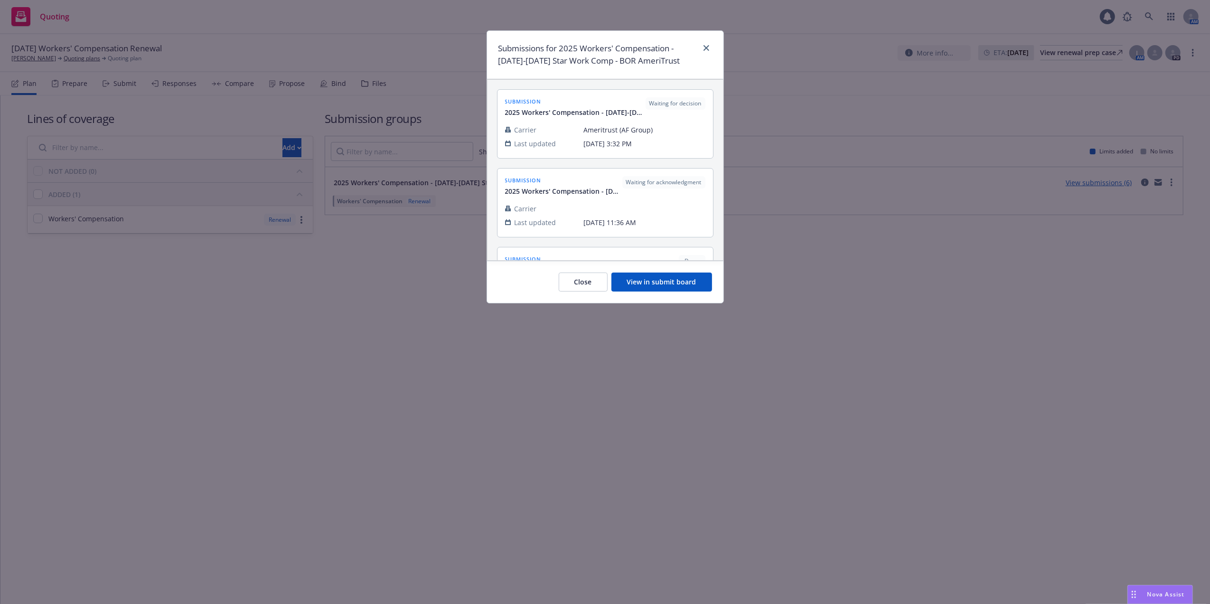
click at [687, 280] on button "View in submit board" at bounding box center [662, 282] width 101 height 19
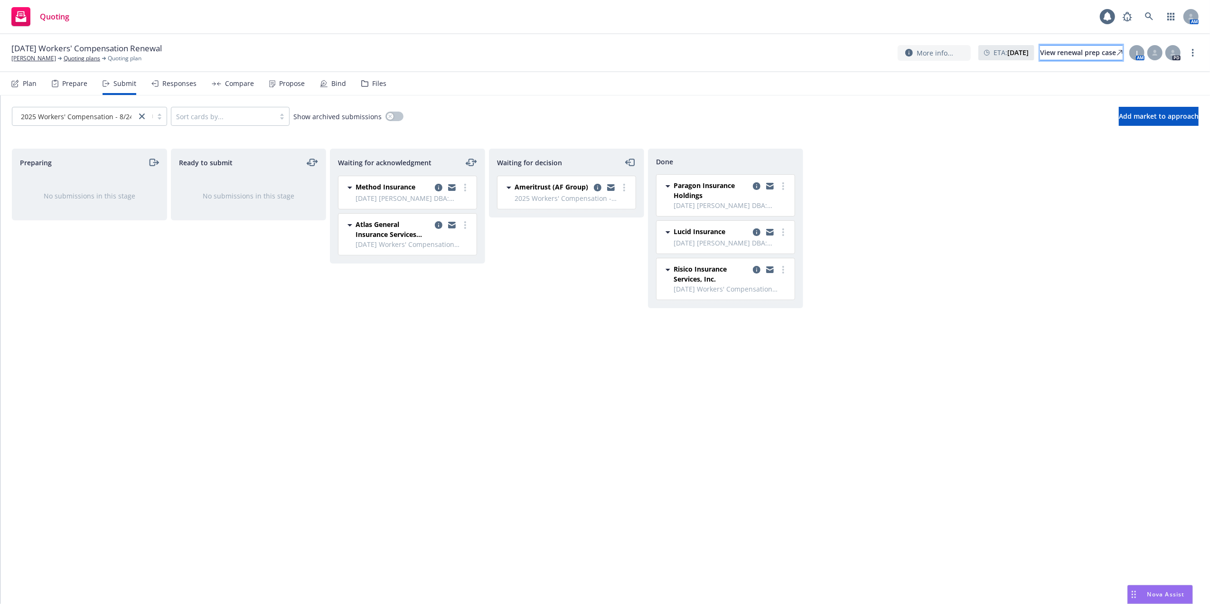
click at [1040, 54] on div "View renewal prep case" at bounding box center [1081, 53] width 83 height 14
click at [64, 58] on link "Quoting plans" at bounding box center [82, 58] width 37 height 9
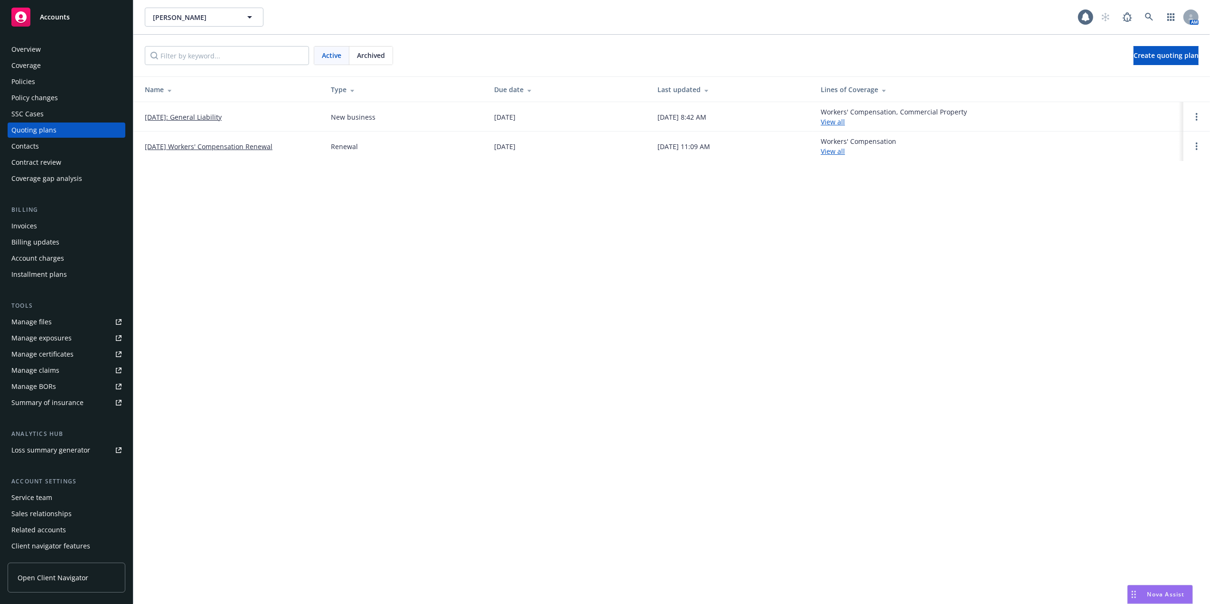
click at [31, 316] on div "Manage files" at bounding box center [31, 321] width 40 height 15
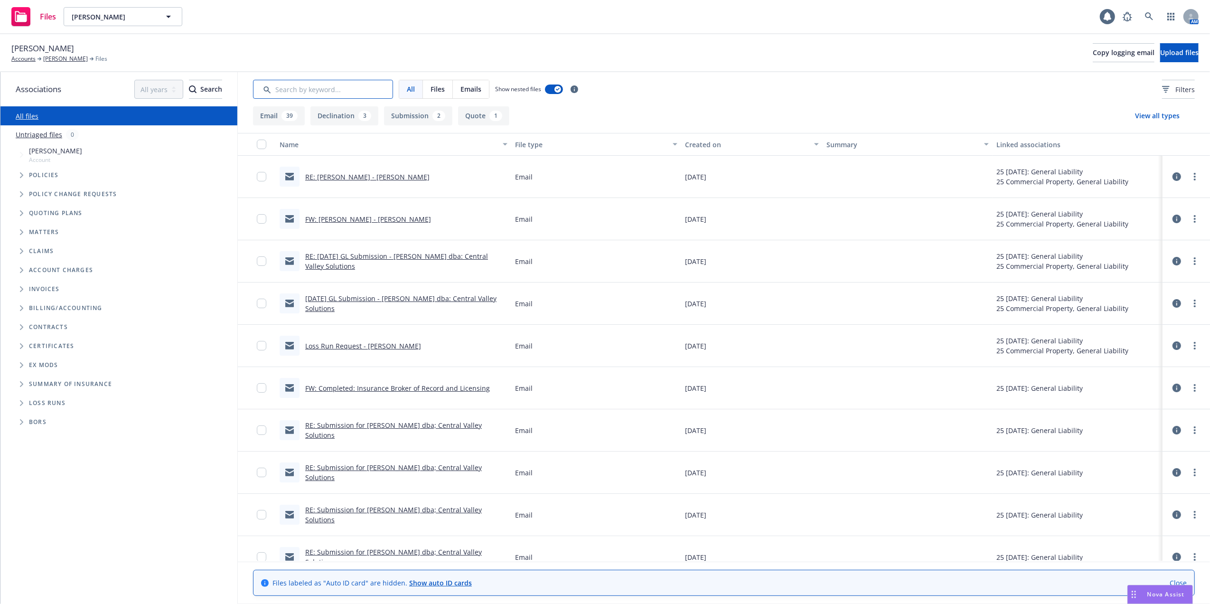
click at [344, 90] on input "Search by keyword..." at bounding box center [323, 89] width 140 height 19
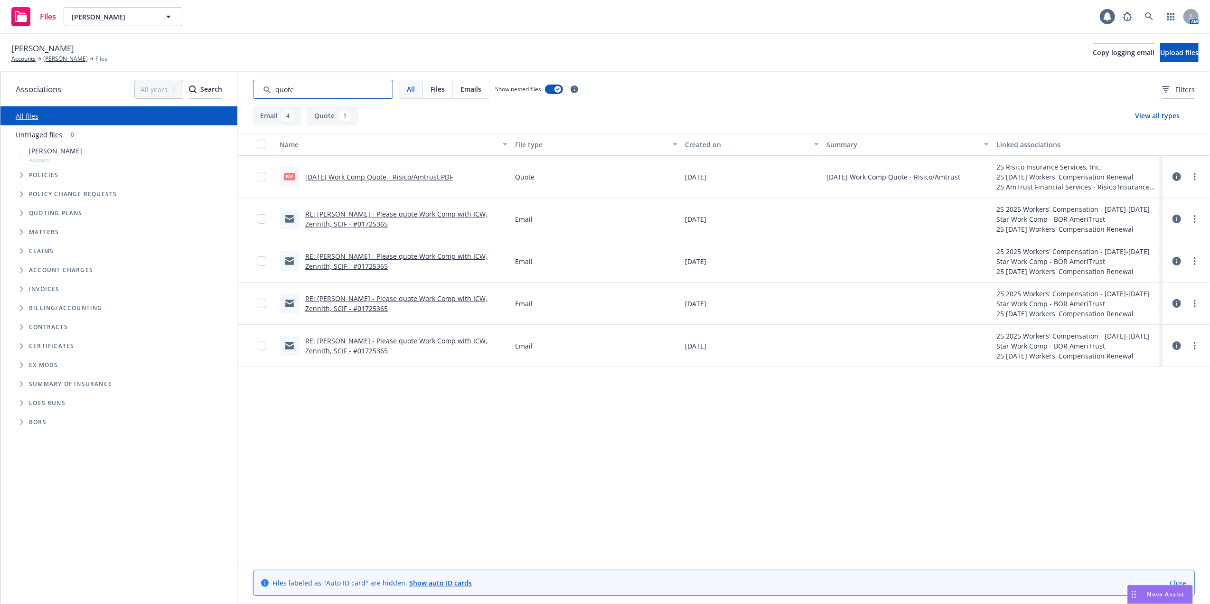
type input "quote"
click at [361, 173] on link "08/24/25 Work Comp Quote - Risico/Amtrust.PDF" at bounding box center [379, 176] width 148 height 9
click at [55, 59] on link "[PERSON_NAME]" at bounding box center [65, 59] width 45 height 9
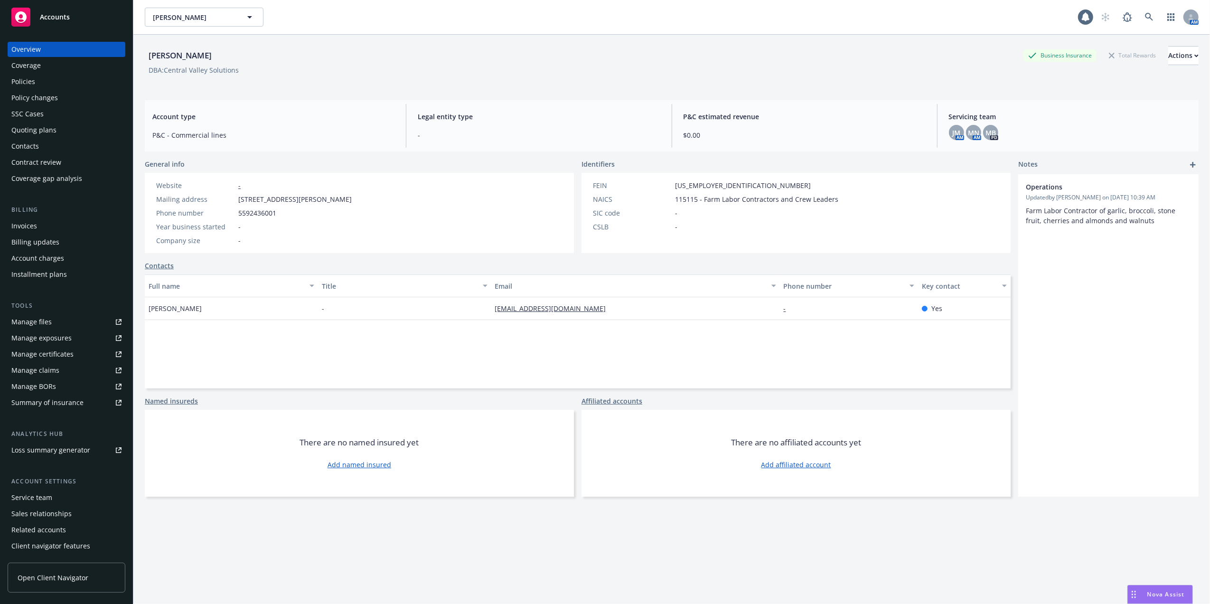
drag, startPoint x: 32, startPoint y: 131, endPoint x: 37, endPoint y: 136, distance: 6.4
click at [32, 130] on div "Quoting plans" at bounding box center [33, 130] width 45 height 15
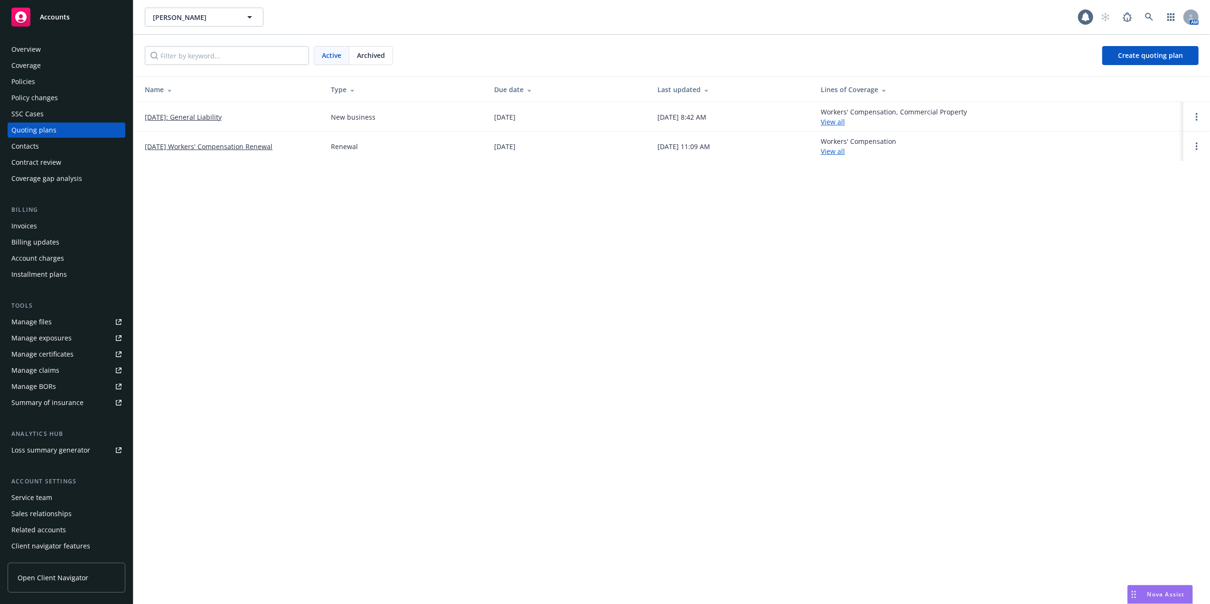
click at [221, 146] on link "[DATE] Workers' Compensation Renewal" at bounding box center [209, 147] width 128 height 10
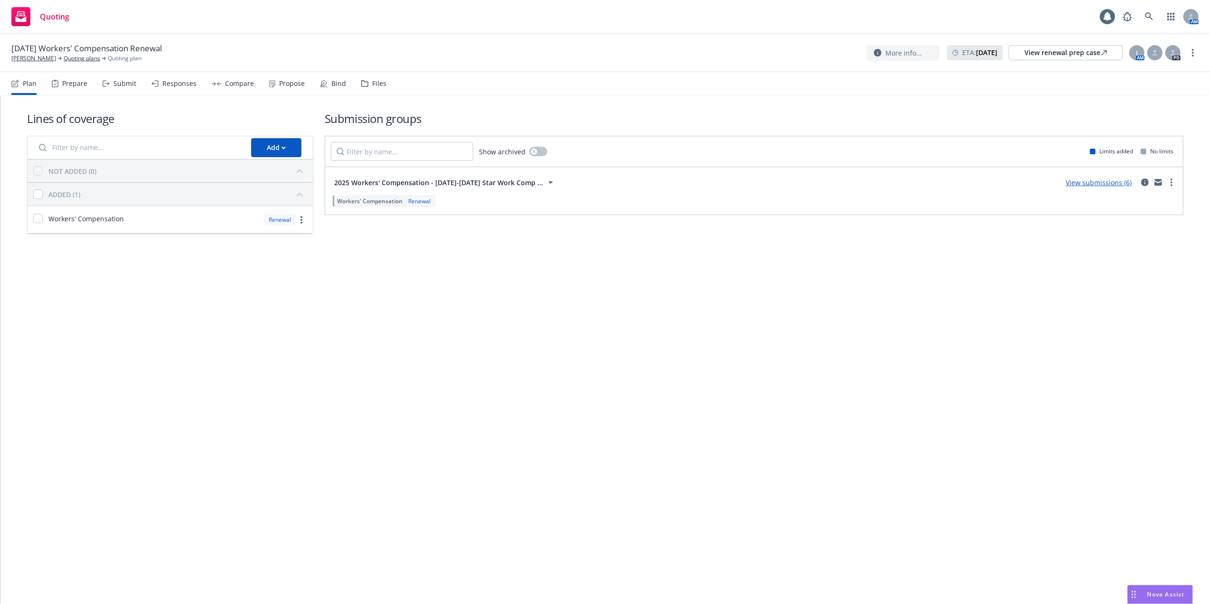
click at [249, 80] on div "Compare" at bounding box center [239, 84] width 29 height 8
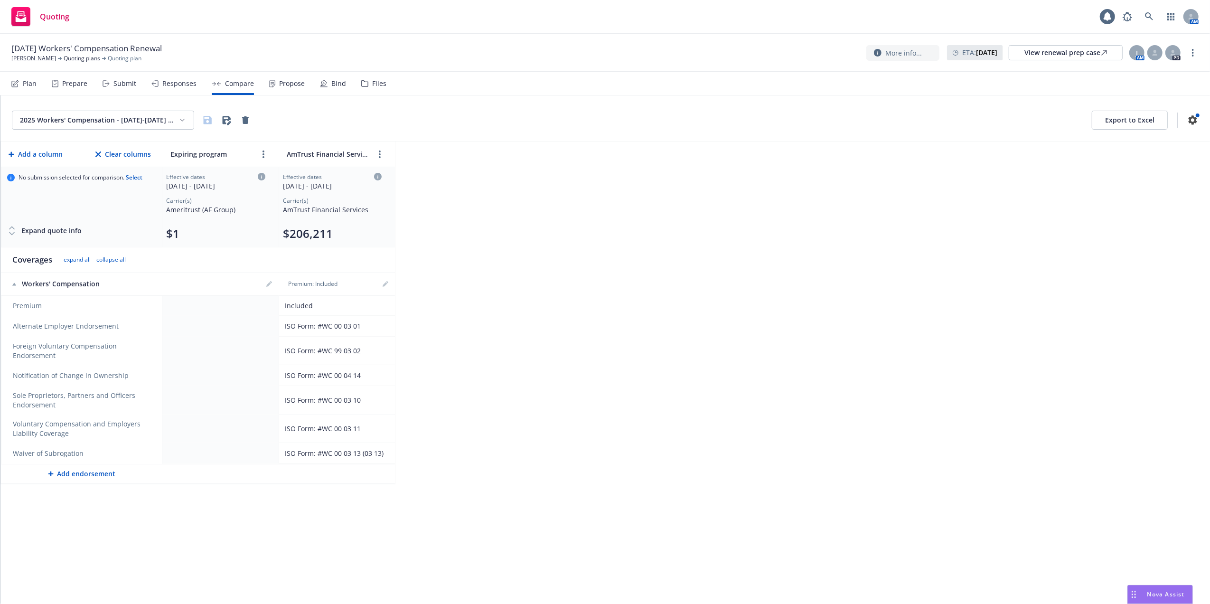
click at [281, 83] on div "Propose" at bounding box center [292, 84] width 26 height 8
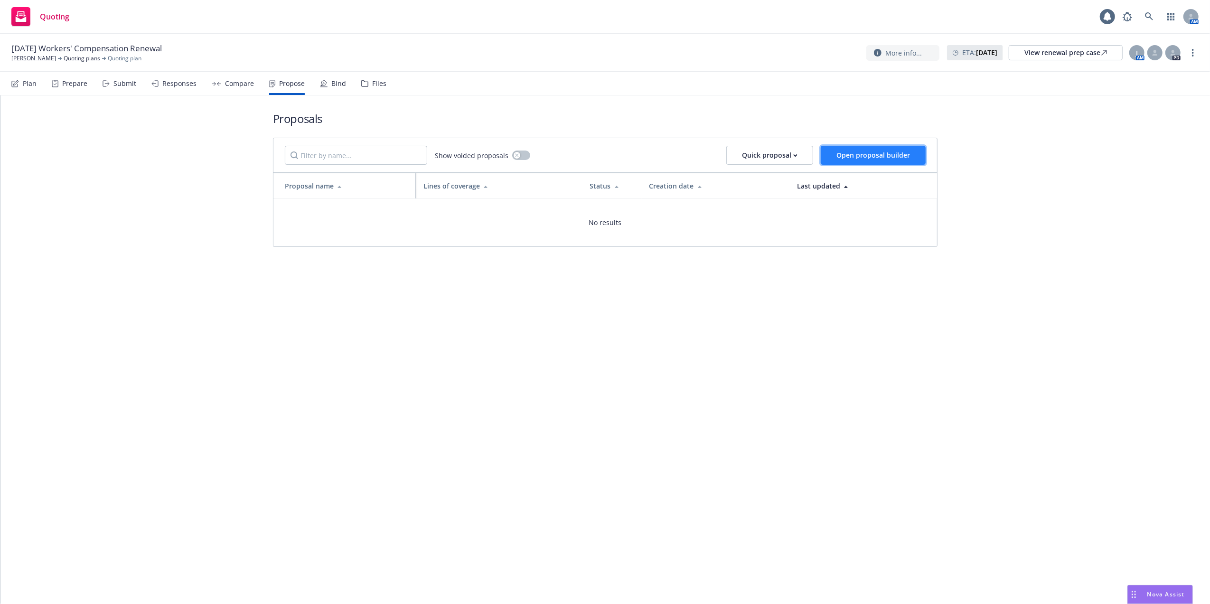
click at [890, 152] on span "Open proposal builder" at bounding box center [874, 155] width 74 height 9
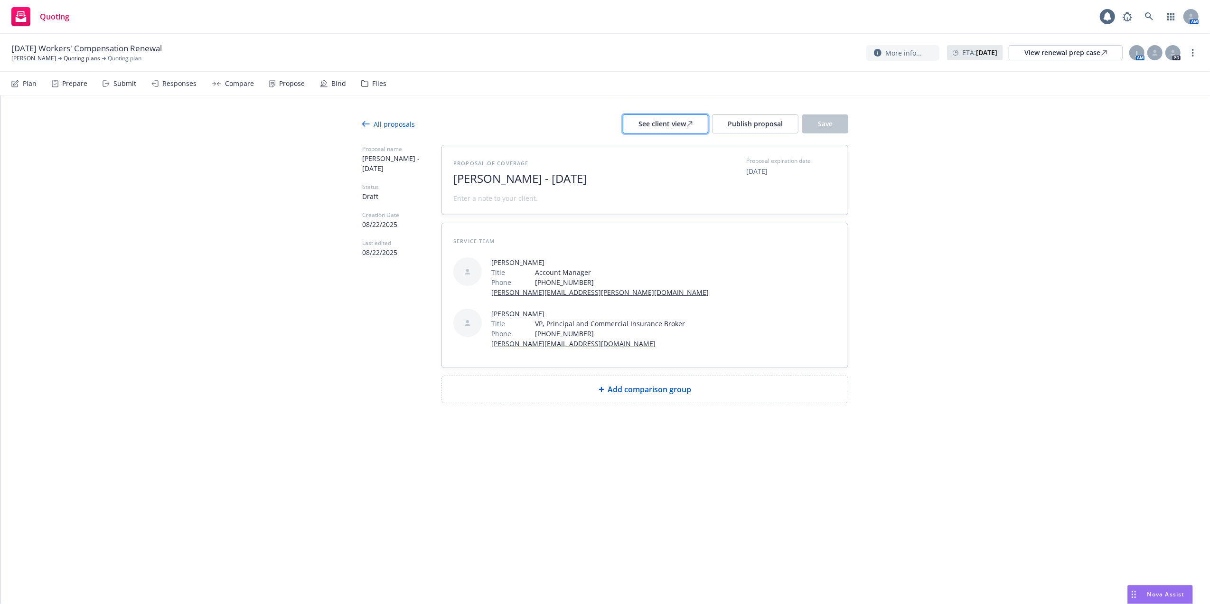
click at [667, 124] on div "See client view" at bounding box center [666, 124] width 54 height 18
click at [228, 85] on div "Compare" at bounding box center [239, 84] width 29 height 8
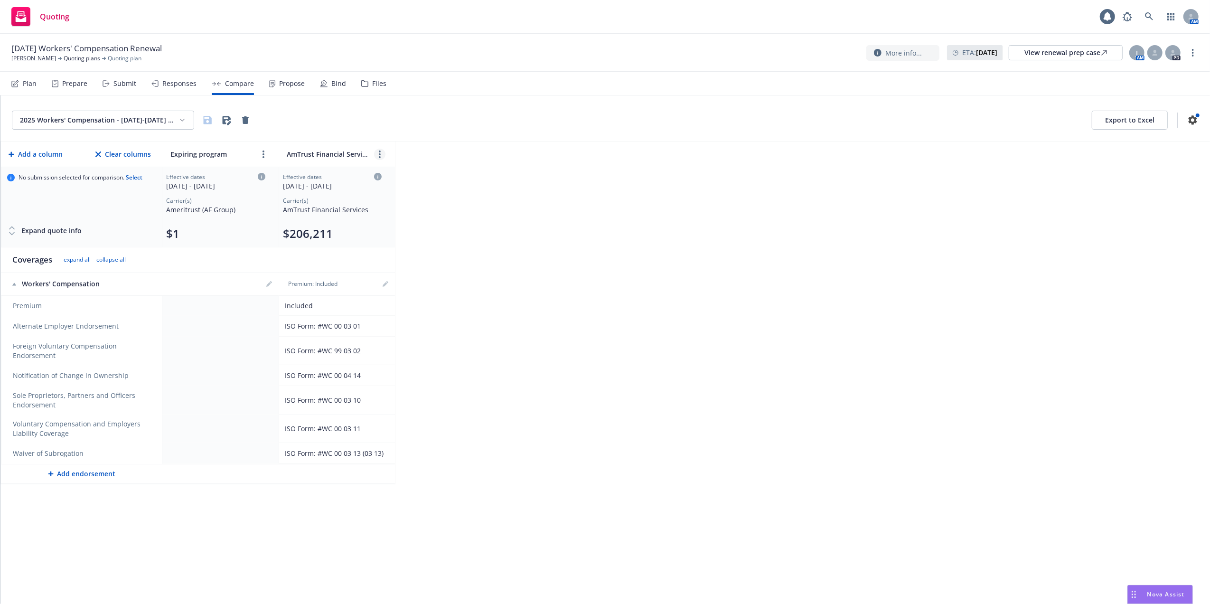
click at [380, 151] on icon "more" at bounding box center [380, 155] width 2 height 8
click at [261, 155] on link "more" at bounding box center [263, 154] width 11 height 11
click at [279, 177] on icon "close" at bounding box center [279, 176] width 6 height 6
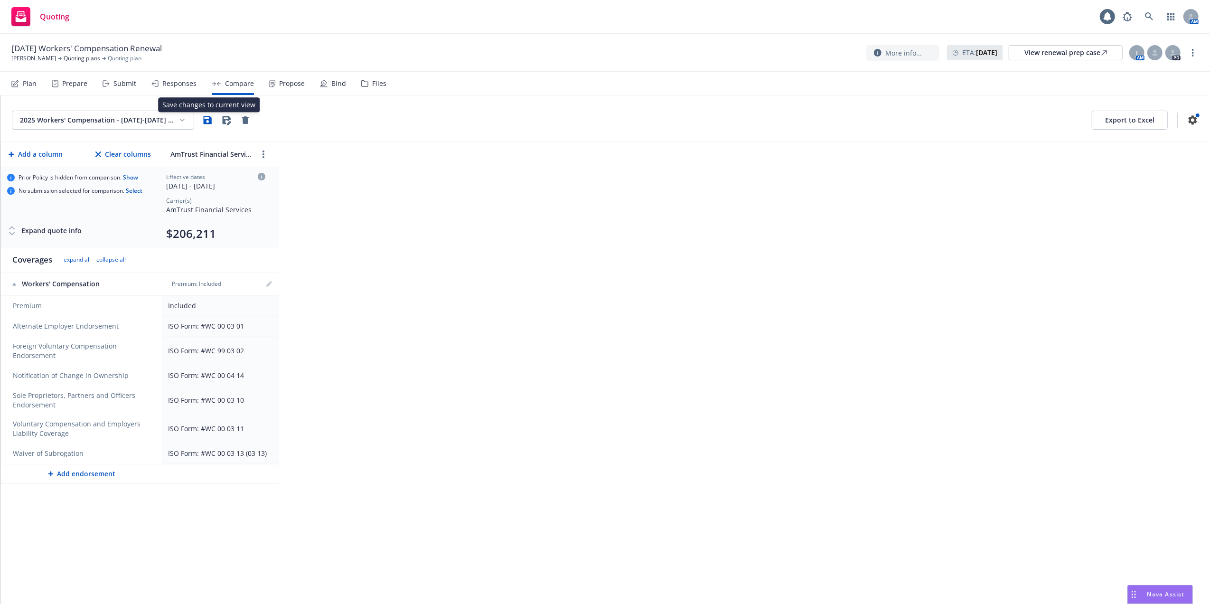
click at [207, 120] on icon "button" at bounding box center [208, 120] width 8 height 8
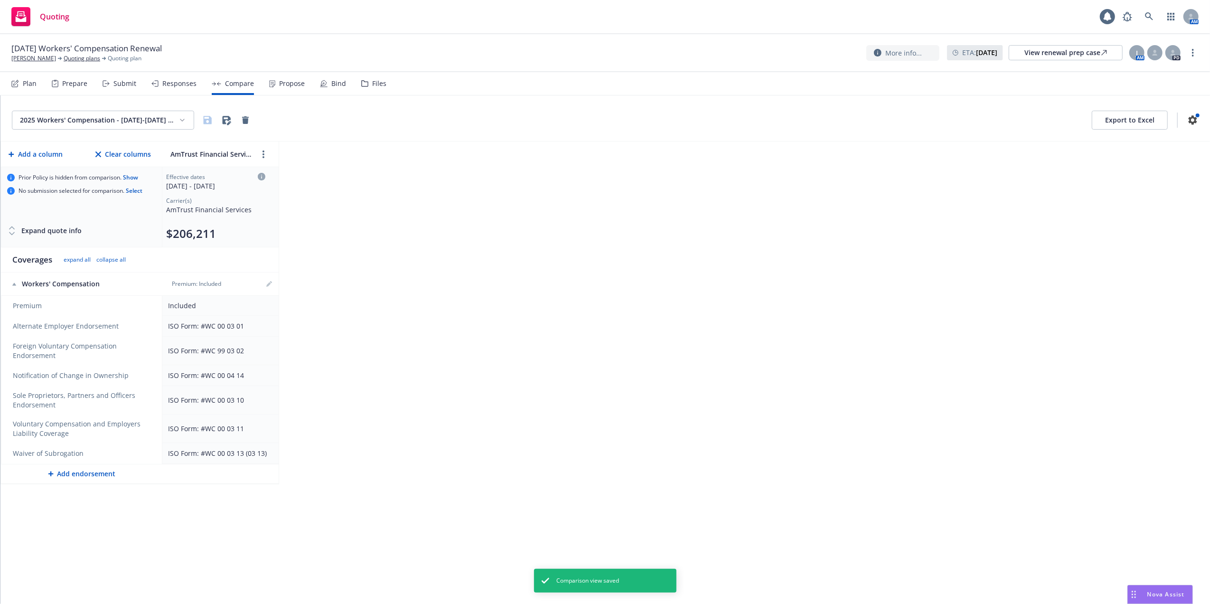
click at [280, 85] on div "Propose" at bounding box center [292, 84] width 26 height 8
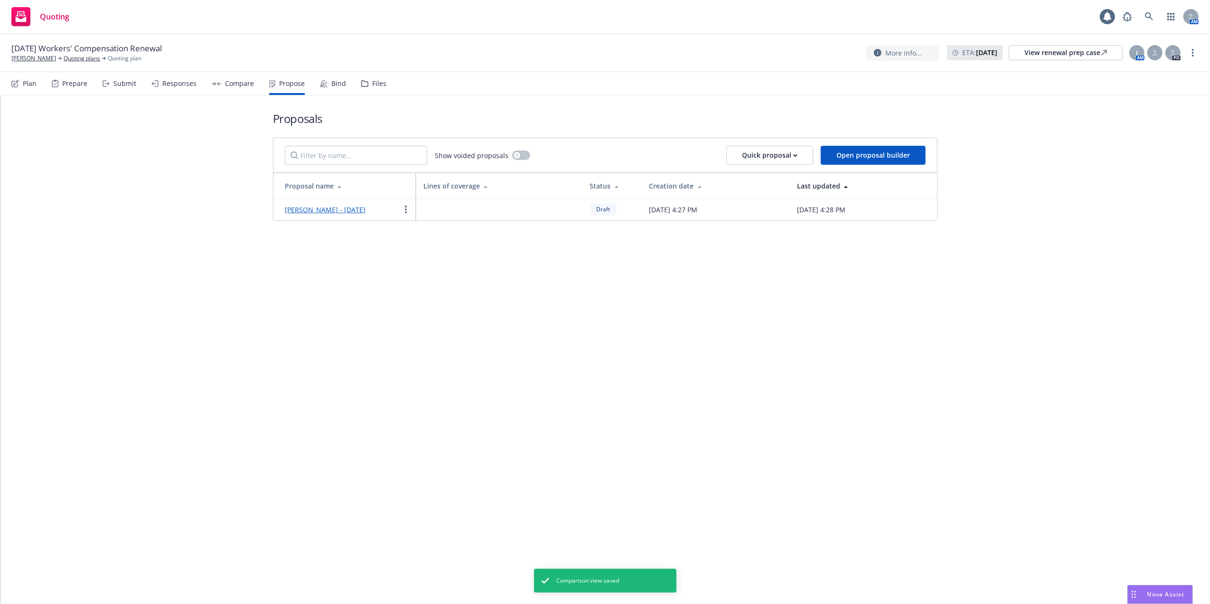
click at [324, 208] on link "[PERSON_NAME] - [DATE]" at bounding box center [325, 209] width 81 height 9
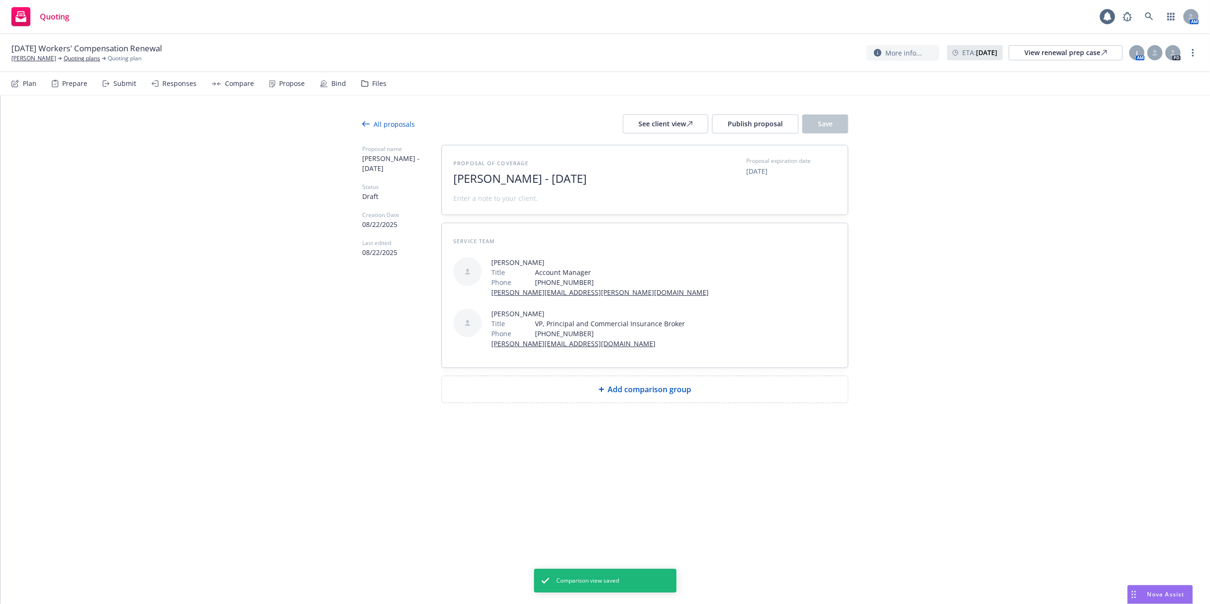
click at [656, 386] on span "Add comparison group" at bounding box center [650, 389] width 84 height 11
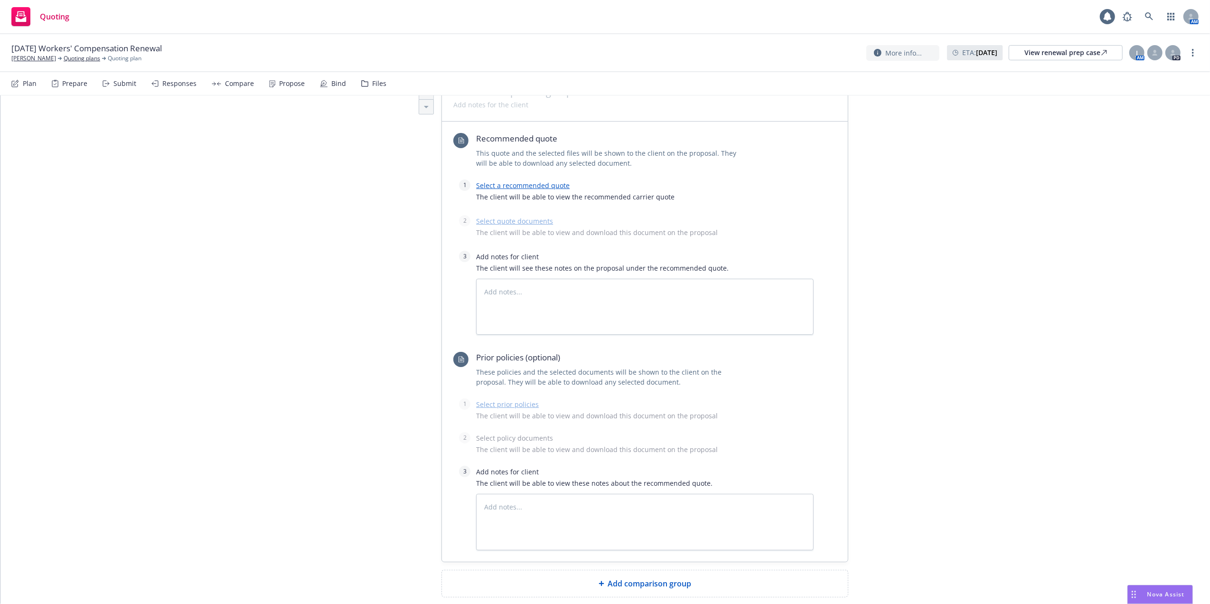
scroll to position [316, 0]
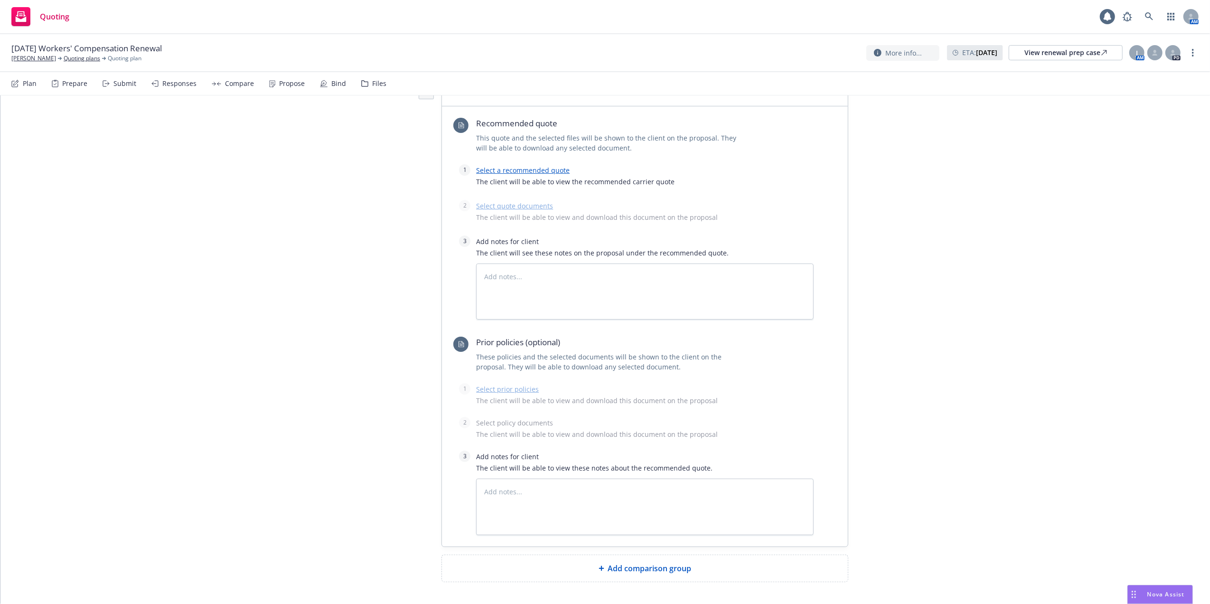
click at [508, 171] on link "Select a recommended quote" at bounding box center [523, 170] width 94 height 9
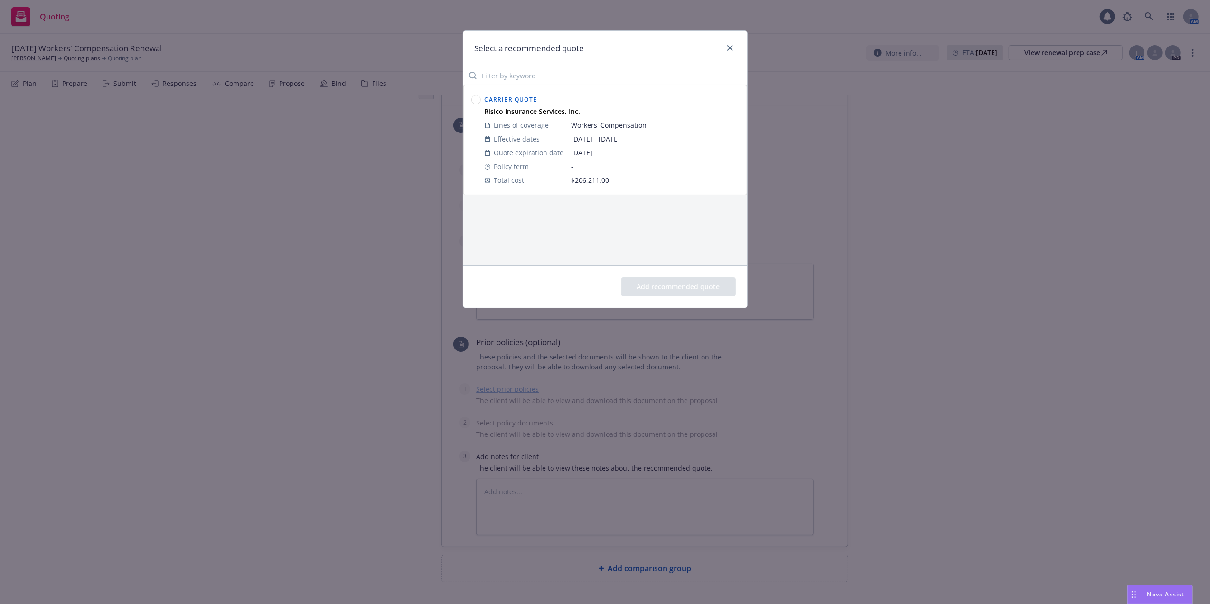
click at [475, 99] on circle at bounding box center [476, 99] width 9 height 9
click at [680, 284] on button "Add recommended quote" at bounding box center [679, 286] width 114 height 19
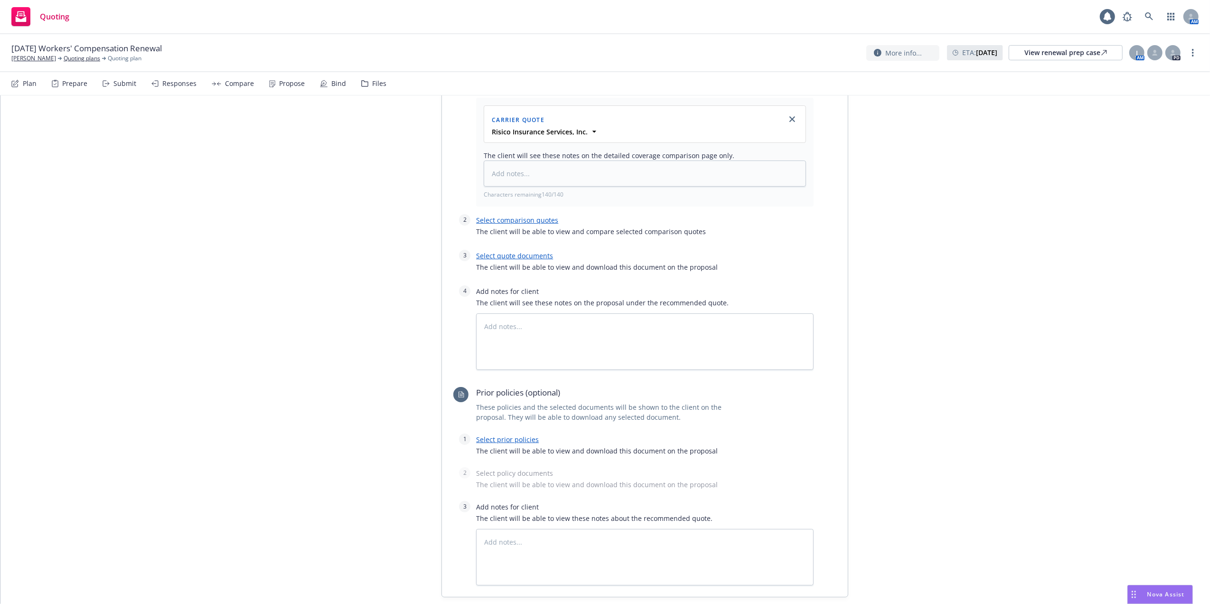
scroll to position [443, 0]
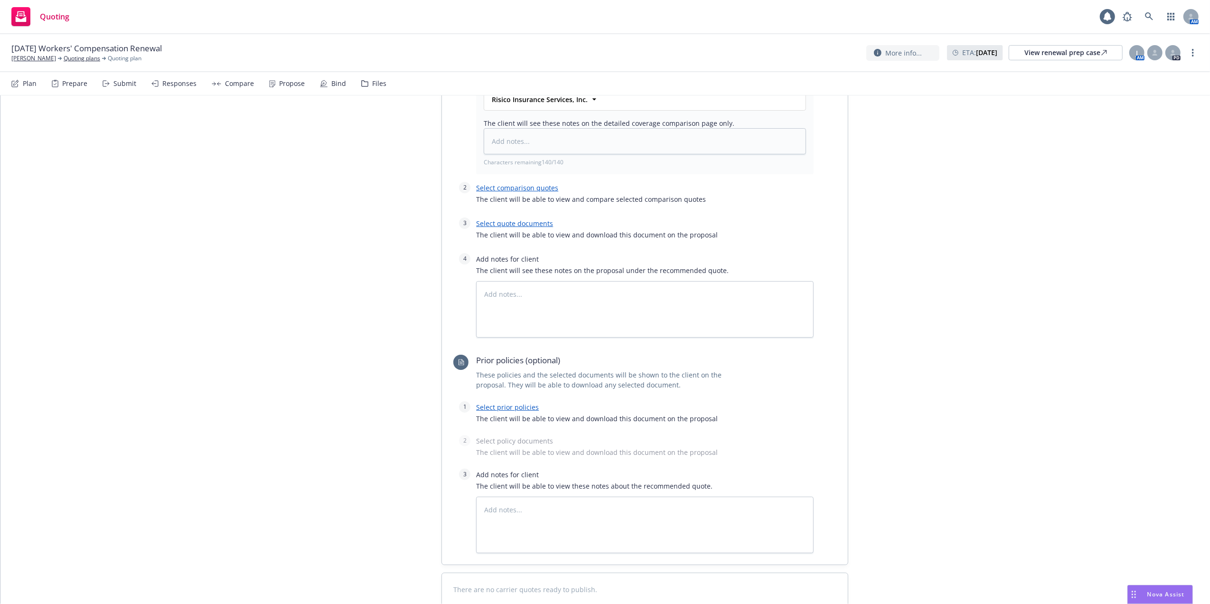
click at [506, 225] on link "Select quote documents" at bounding box center [514, 223] width 77 height 9
type textarea "x"
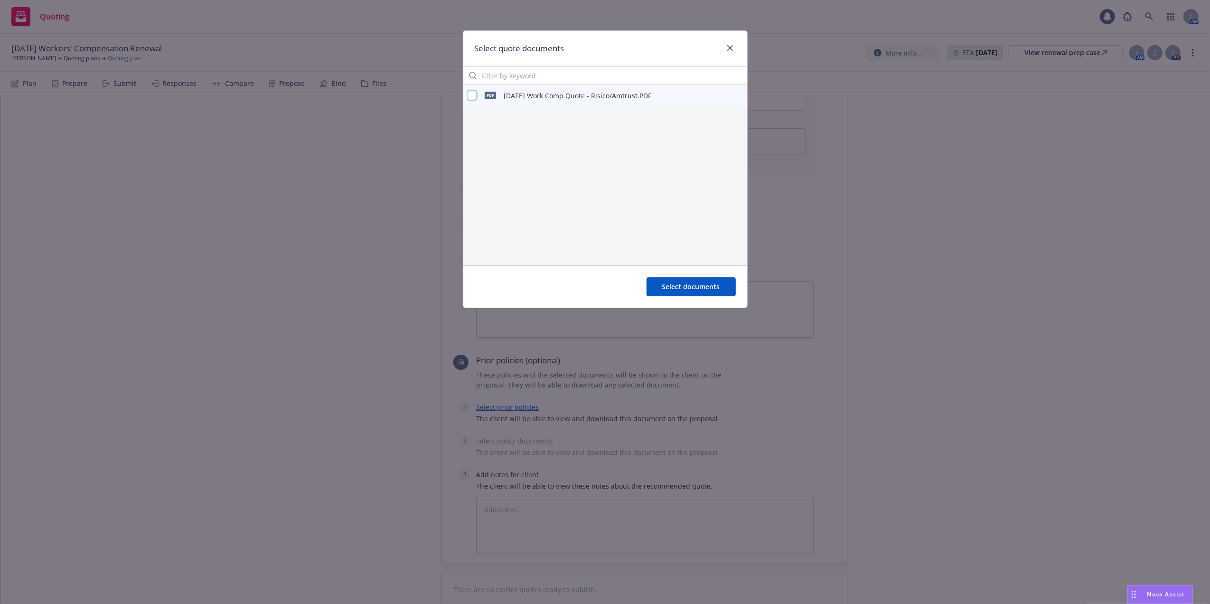
click at [471, 93] on input "checkbox" at bounding box center [471, 95] width 9 height 9
checkbox input "true"
click at [740, 93] on icon "preview file" at bounding box center [738, 95] width 9 height 7
drag, startPoint x: 695, startPoint y: 283, endPoint x: 690, endPoint y: 284, distance: 4.8
click at [693, 282] on button "Select documents" at bounding box center [691, 286] width 89 height 19
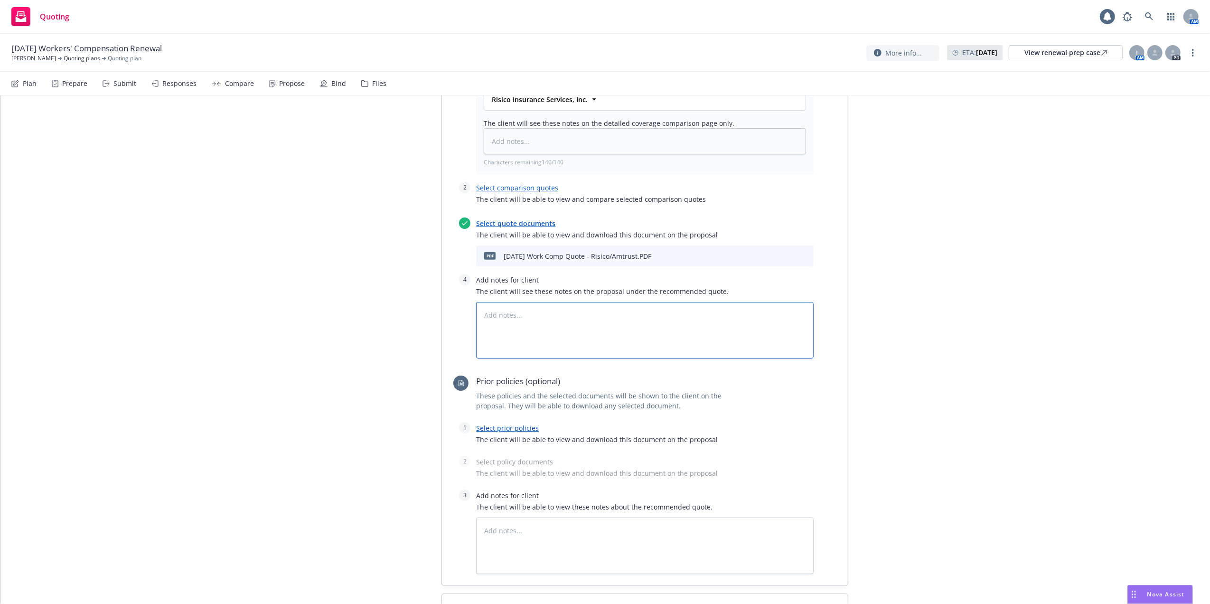
click at [480, 315] on textarea at bounding box center [645, 330] width 338 height 57
paste textarea "Hi , We surveyed the insurance markets and found the best option for your new i…"
type textarea "x"
type textarea "Hi , We surveyed the insurance markets and found the best option for your new i…"
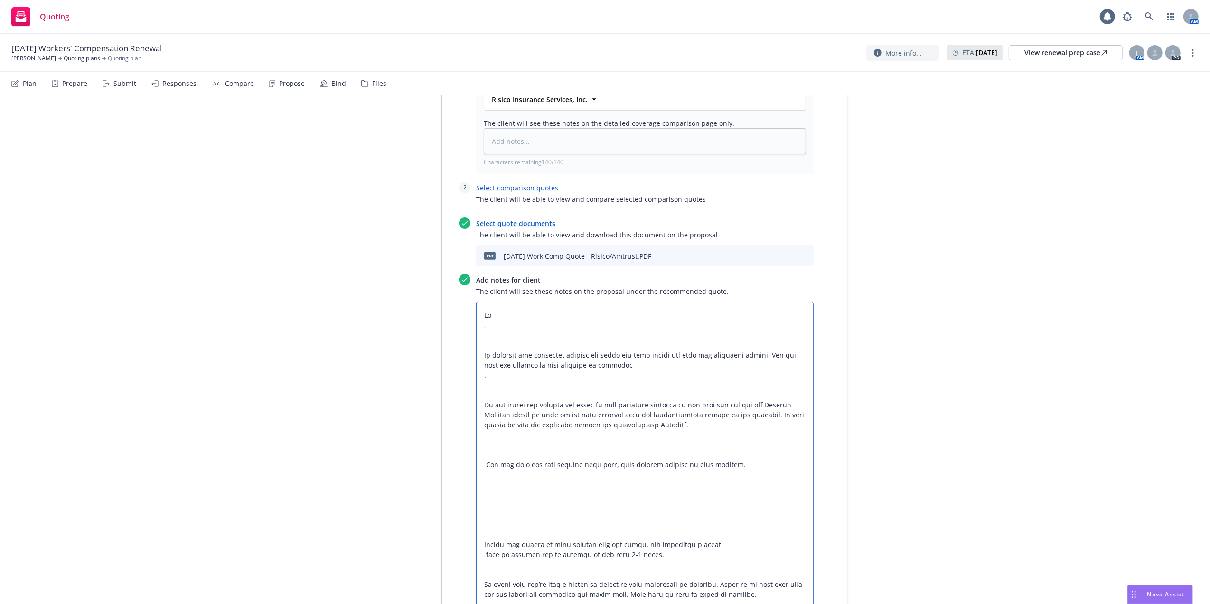
scroll to position [538, 0]
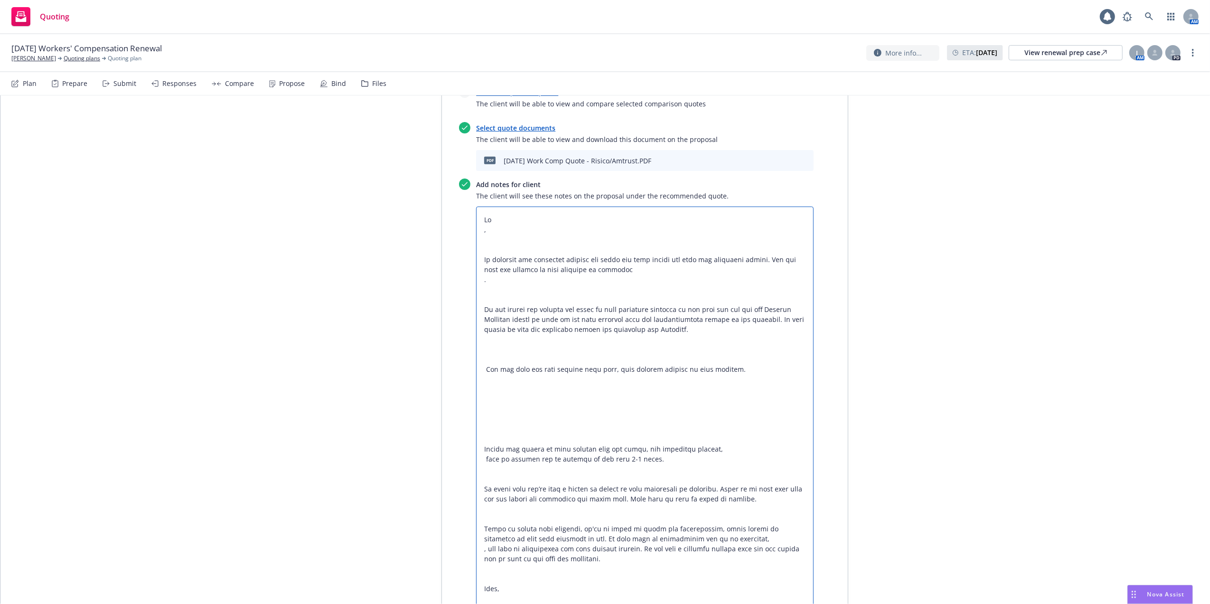
click at [498, 221] on textarea at bounding box center [645, 410] width 338 height 406
type textarea "x"
type textarea "Hi Da , We surveyed the insurance markets and found the best option for your ne…"
type textarea "x"
type textarea "Hi Dan , We surveyed the insurance markets and found the best option for your n…"
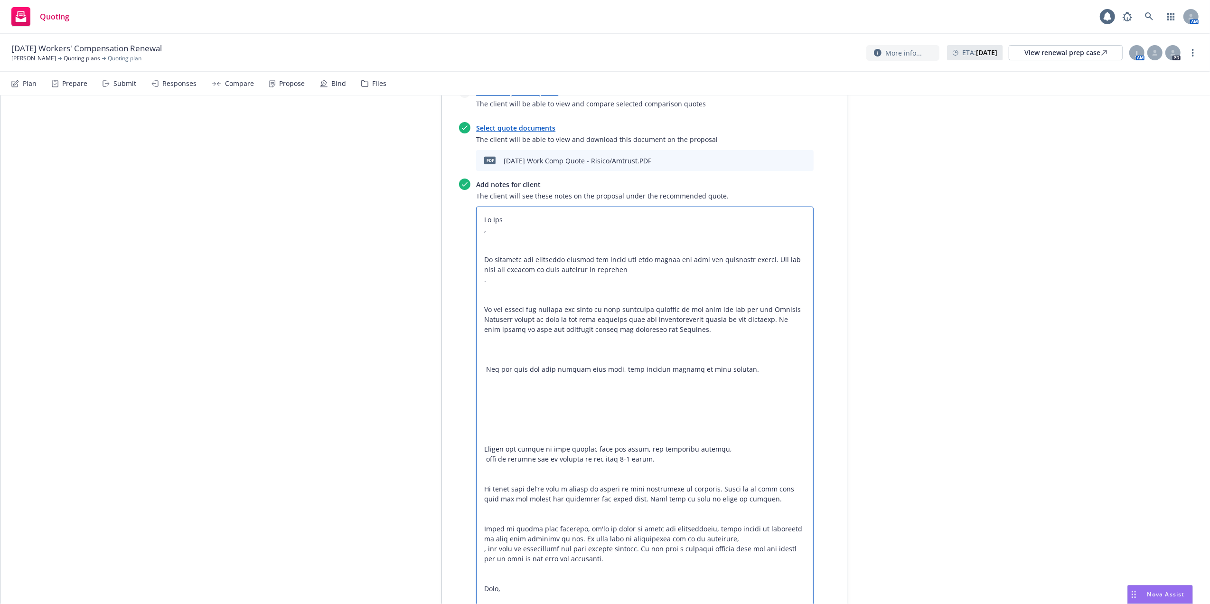
type textarea "x"
type textarea "Hi Dani , We surveyed the insurance markets and found the best option for your …"
type textarea "x"
type textarea "Hi Danie , We surveyed the insurance markets and found the best option for your…"
type textarea "x"
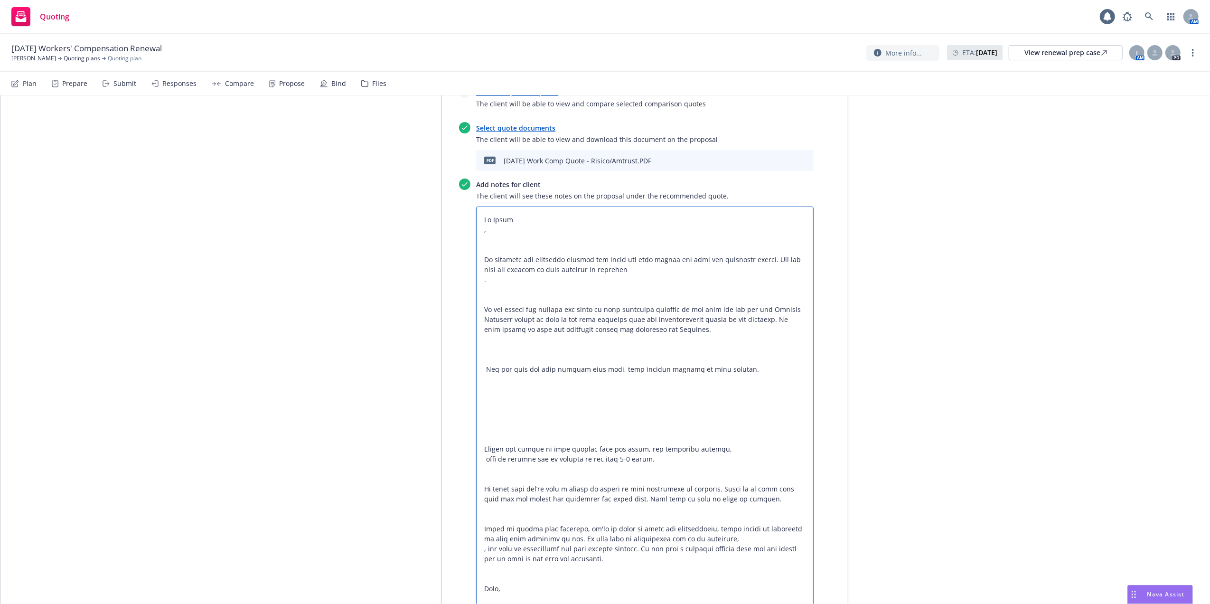
type textarea "Hi Daniel , We surveyed the insurance markets and found the best option for you…"
type textarea "x"
type textarea "Hi Daniel, We surveyed the insurance markets and found the best option for your…"
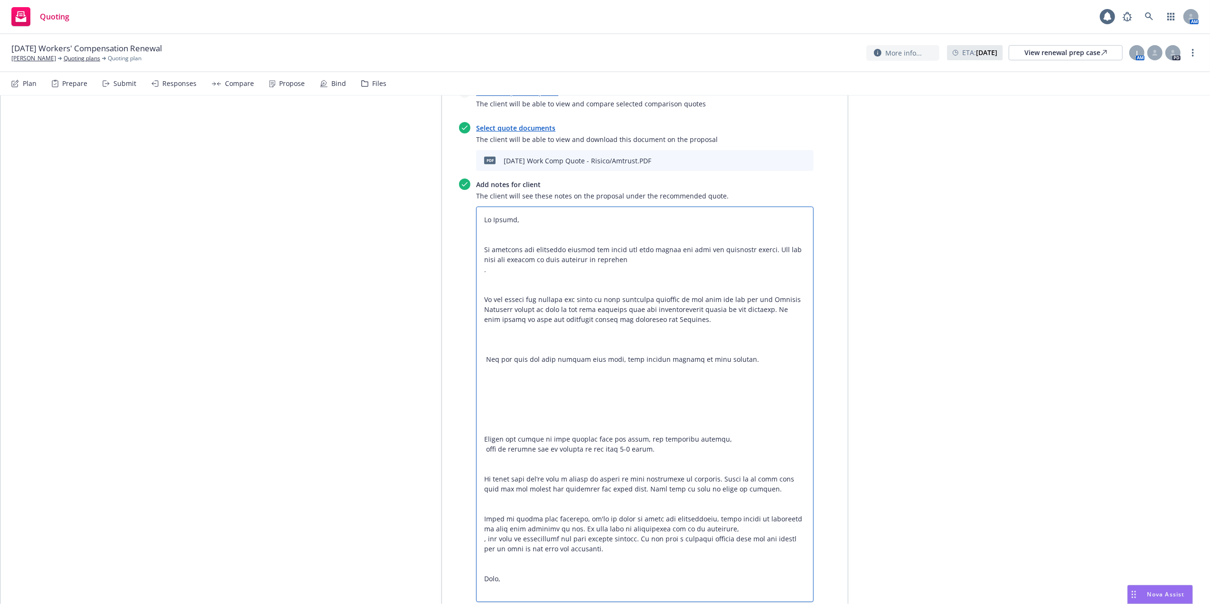
click at [507, 229] on textarea at bounding box center [645, 405] width 338 height 396
type textarea "x"
type textarea "Hi Daniel, We surveyed the insurance markets and found the best option for your…"
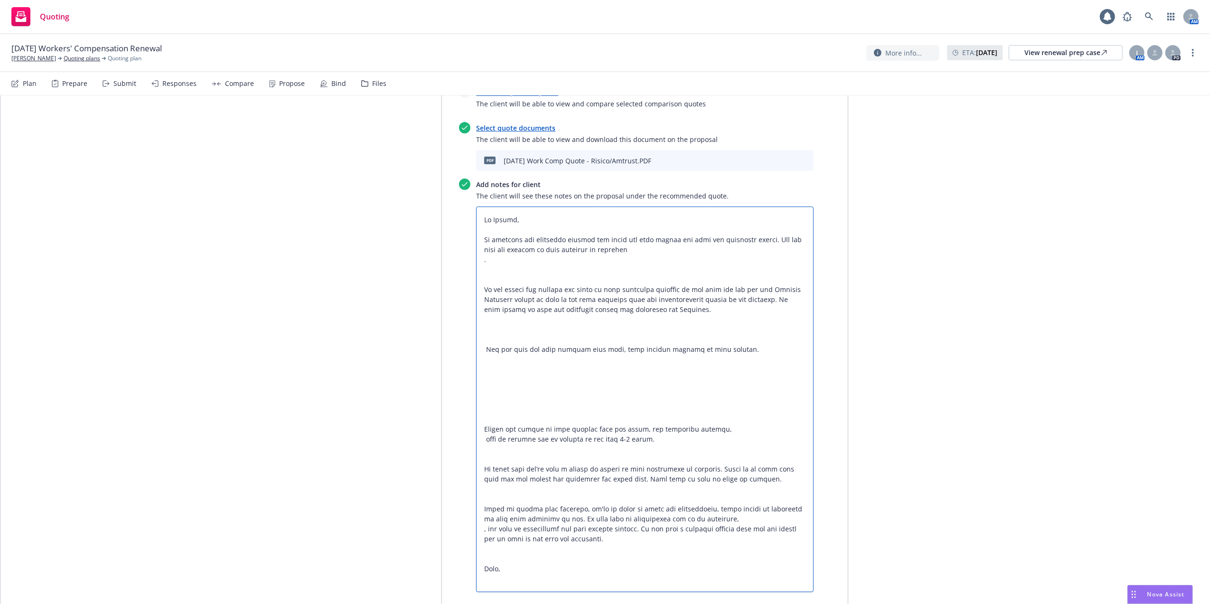
click at [620, 251] on textarea at bounding box center [645, 400] width 338 height 386
type textarea "x"
type textarea "Hi Daniel, We surveyed the insurance markets and found the best option for your…"
type textarea "x"
type textarea "Hi Daniel, We surveyed the insurance markets and found the best option for your…"
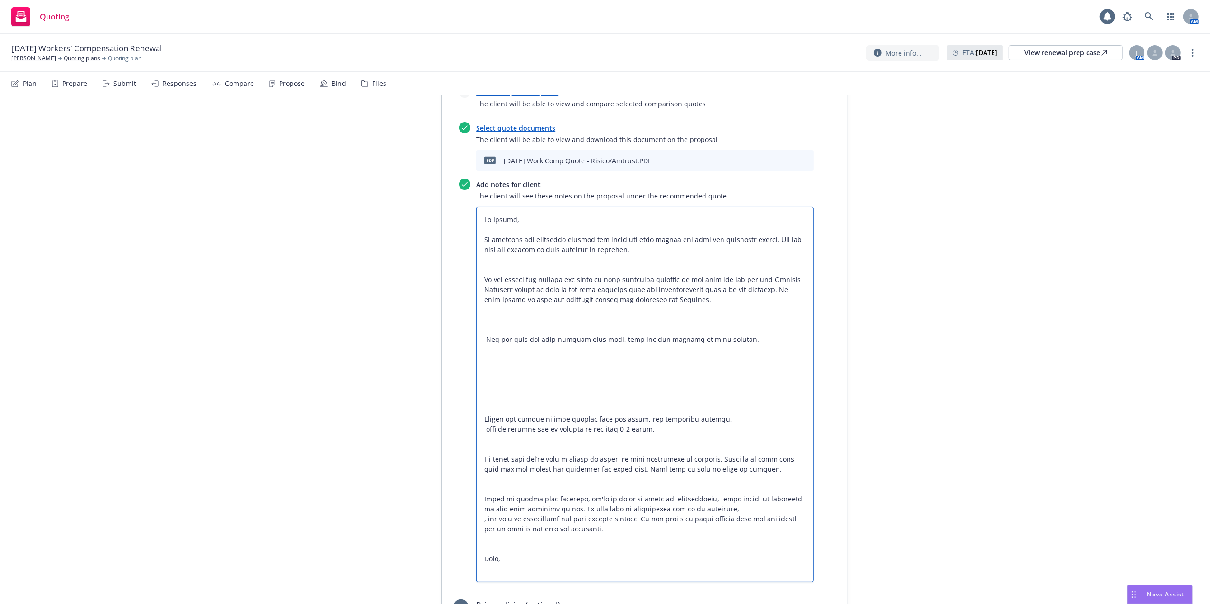
click at [627, 255] on textarea at bounding box center [645, 395] width 338 height 376
type textarea "x"
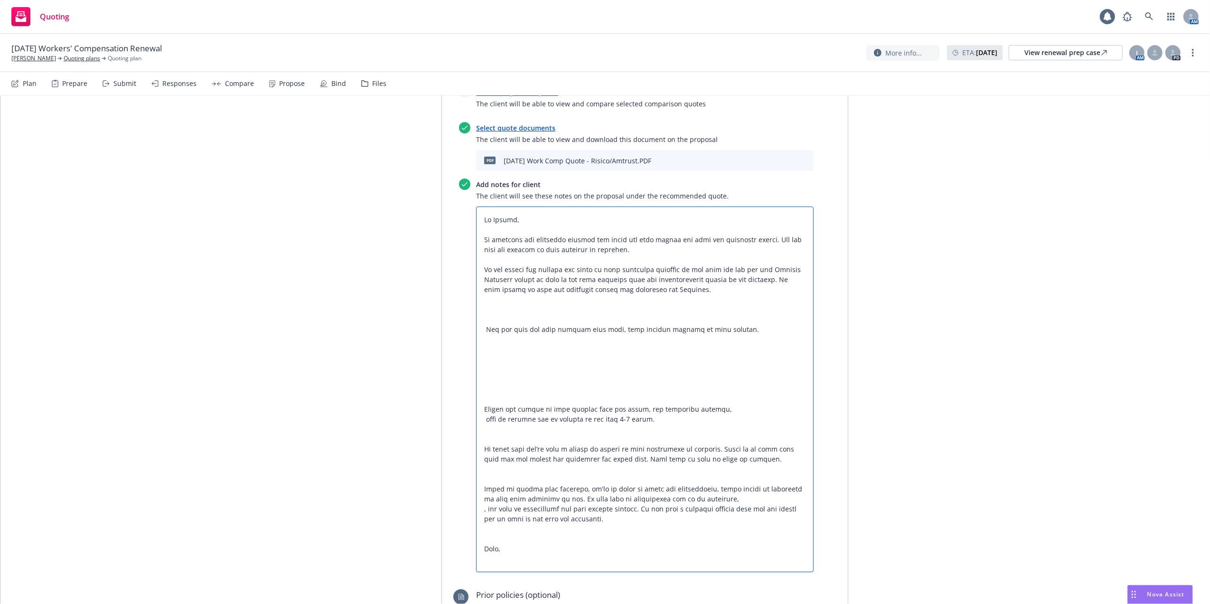
type textarea "Hi Daniel, We surveyed the insurance markets and found the best option for your…"
type textarea "x"
type textarea "Hi Daniel, We surveyed the insurance markets and found the best option for your…"
click at [705, 288] on textarea at bounding box center [645, 390] width 338 height 366
type textarea "x"
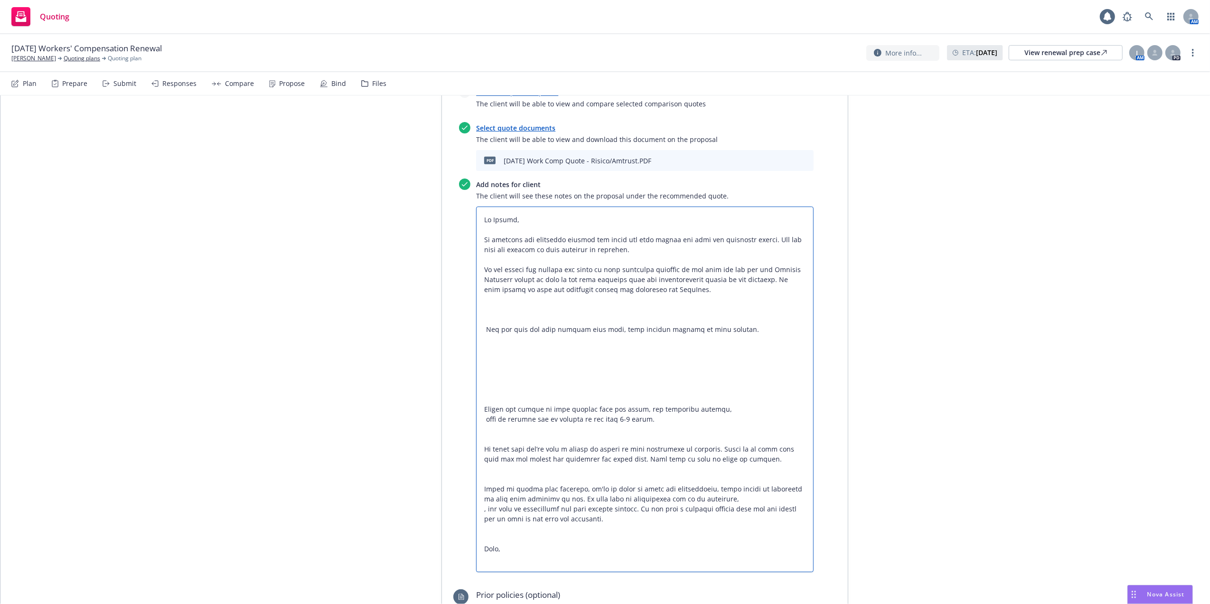
type textarea "Hi Daniel, We surveyed the insurance markets and found the best option for your…"
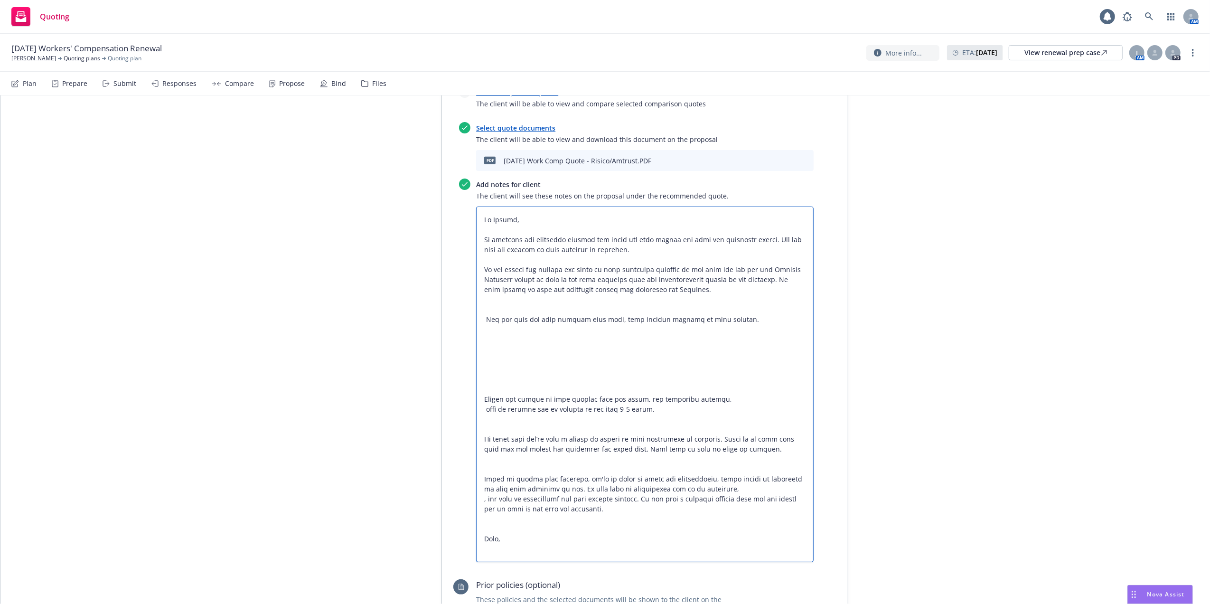
type textarea "x"
type textarea "Hi Daniel, We surveyed the insurance markets and found the best option for your…"
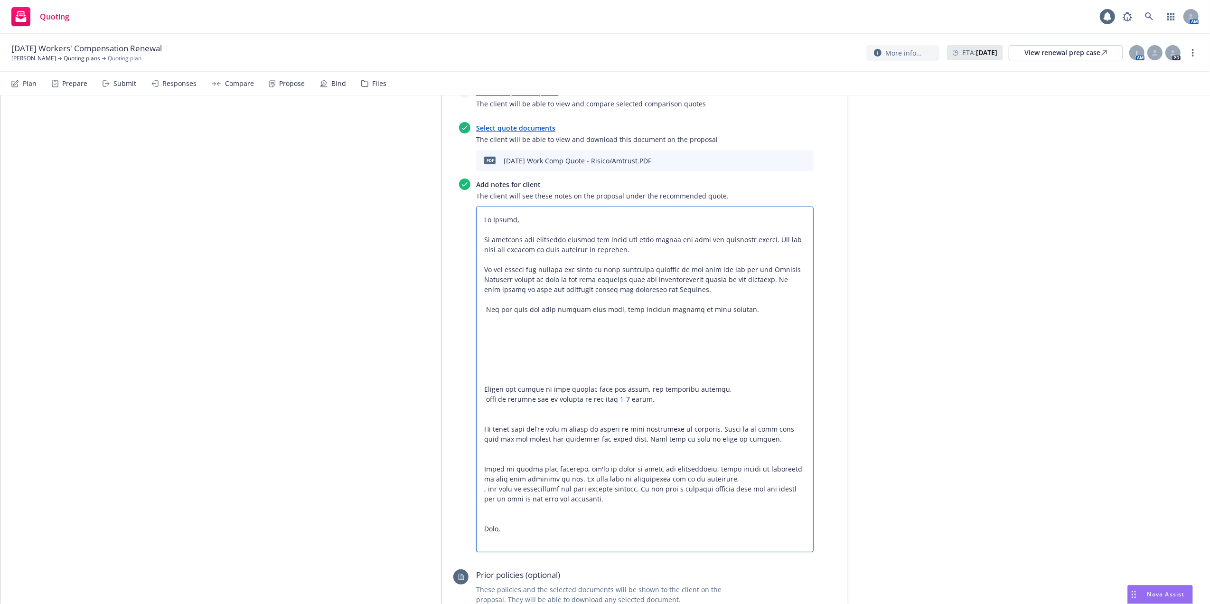
click at [736, 310] on textarea at bounding box center [645, 380] width 338 height 346
type textarea "x"
type textarea "Hi Daniel, We surveyed the insurance markets and found the best option for your…"
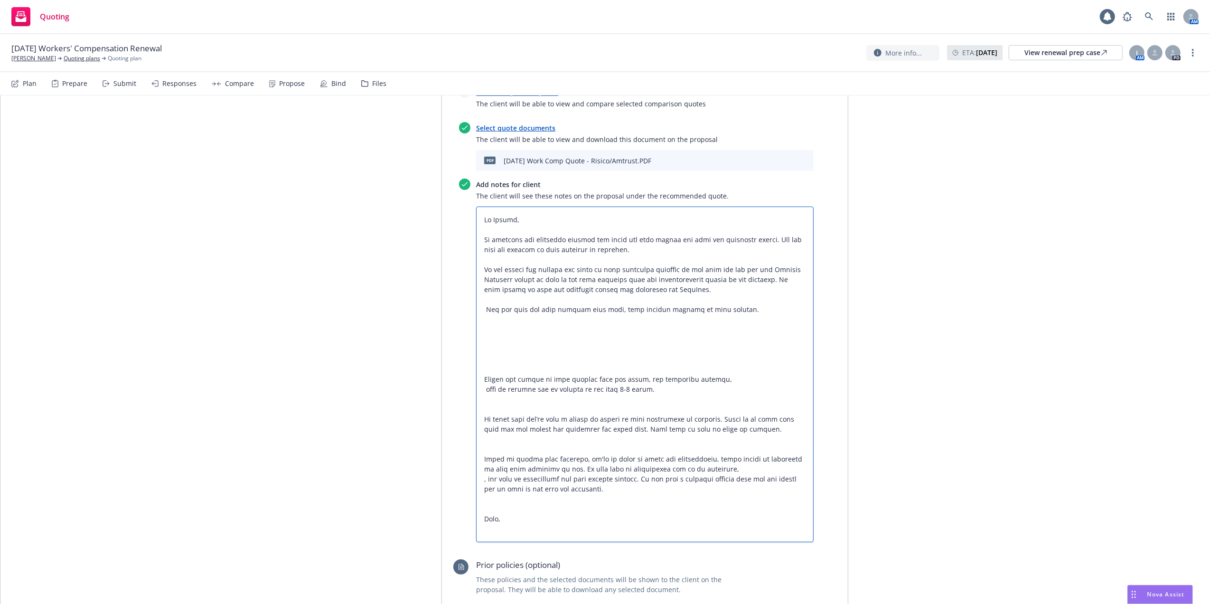
type textarea "x"
type textarea "Hi Daniel, We surveyed the insurance markets and found the best option for your…"
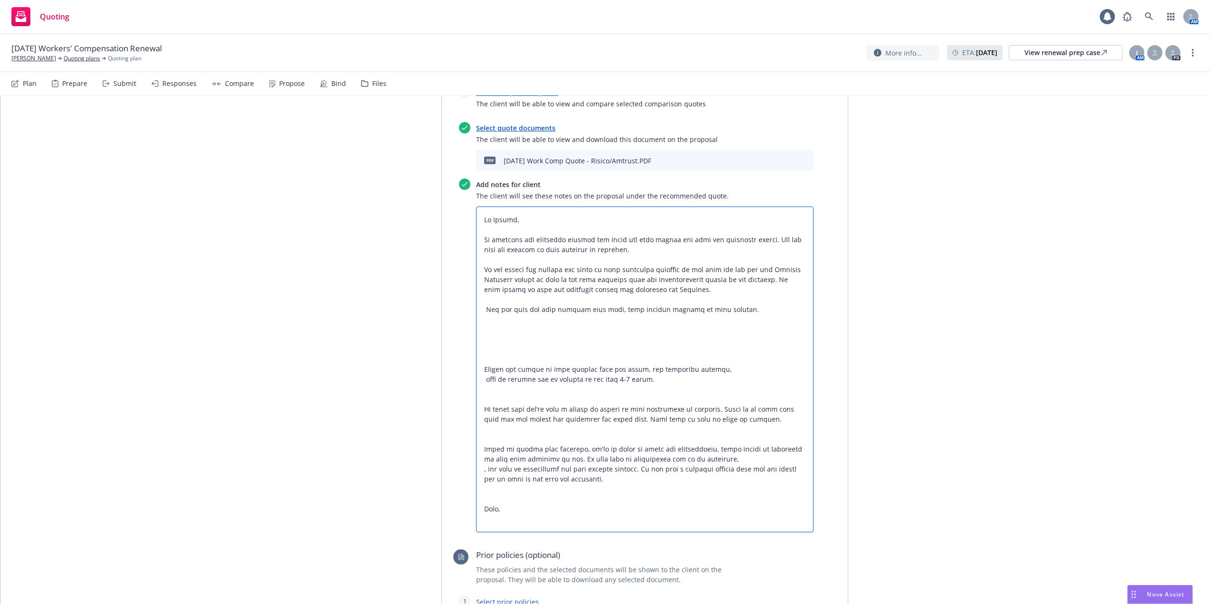
type textarea "x"
type textarea "Hi Daniel, We surveyed the insurance markets and found the best option for your…"
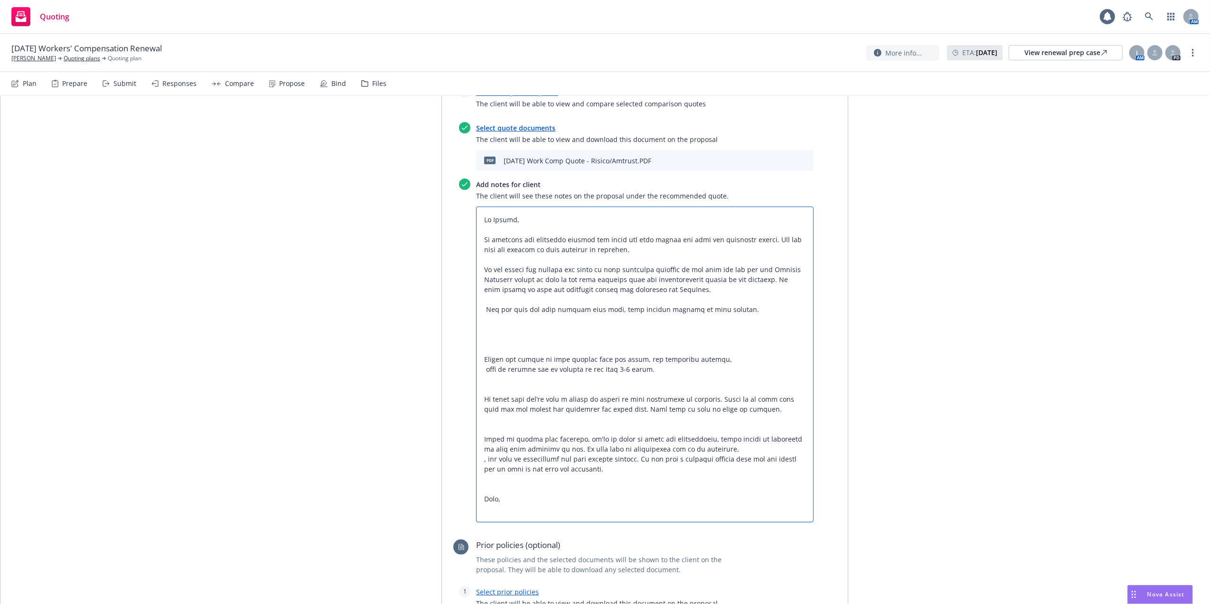
type textarea "x"
type textarea "Hi Daniel, We surveyed the insurance markets and found the best option for your…"
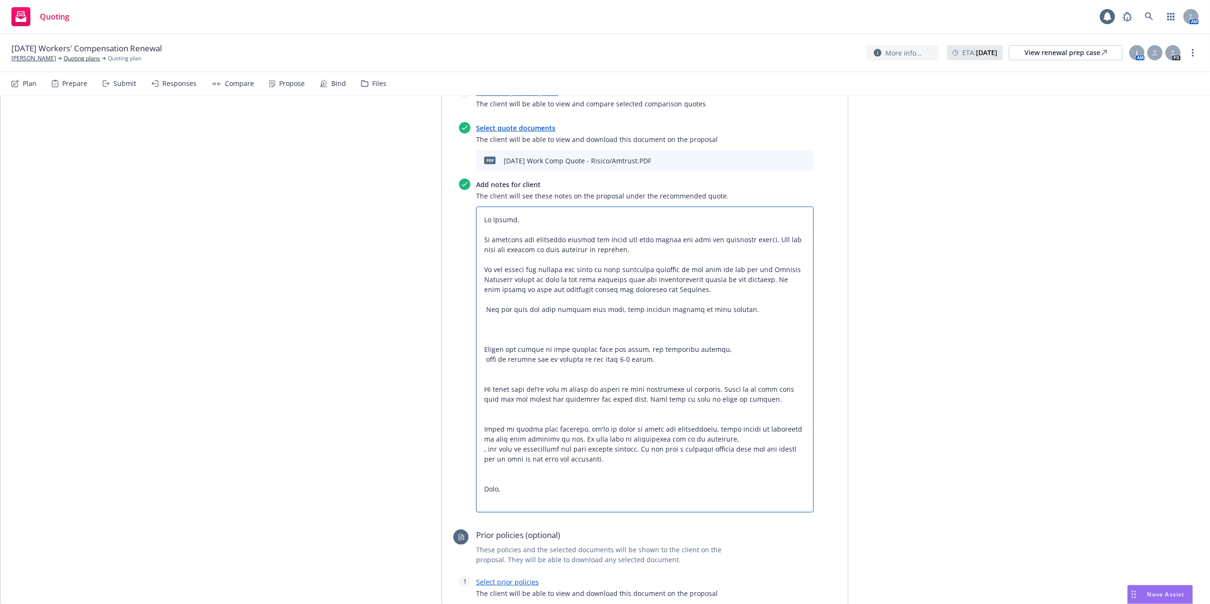
type textarea "x"
type textarea "Hi Daniel, We surveyed the insurance markets and found the best option for your…"
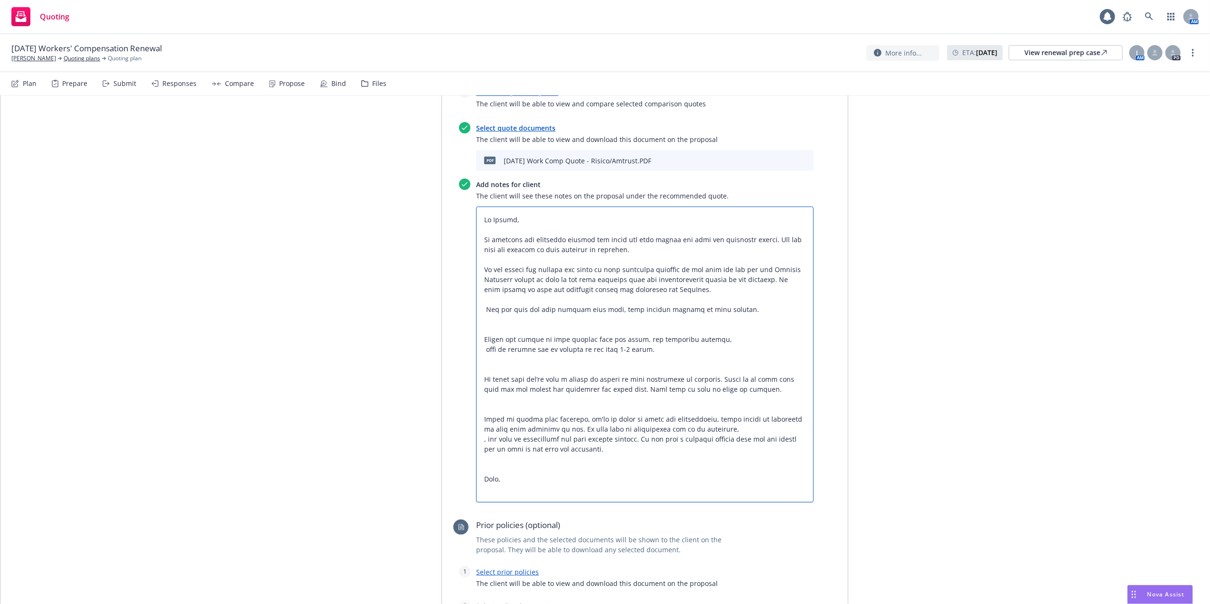
type textarea "x"
type textarea "Hi Daniel, We surveyed the insurance markets and found the best option for your…"
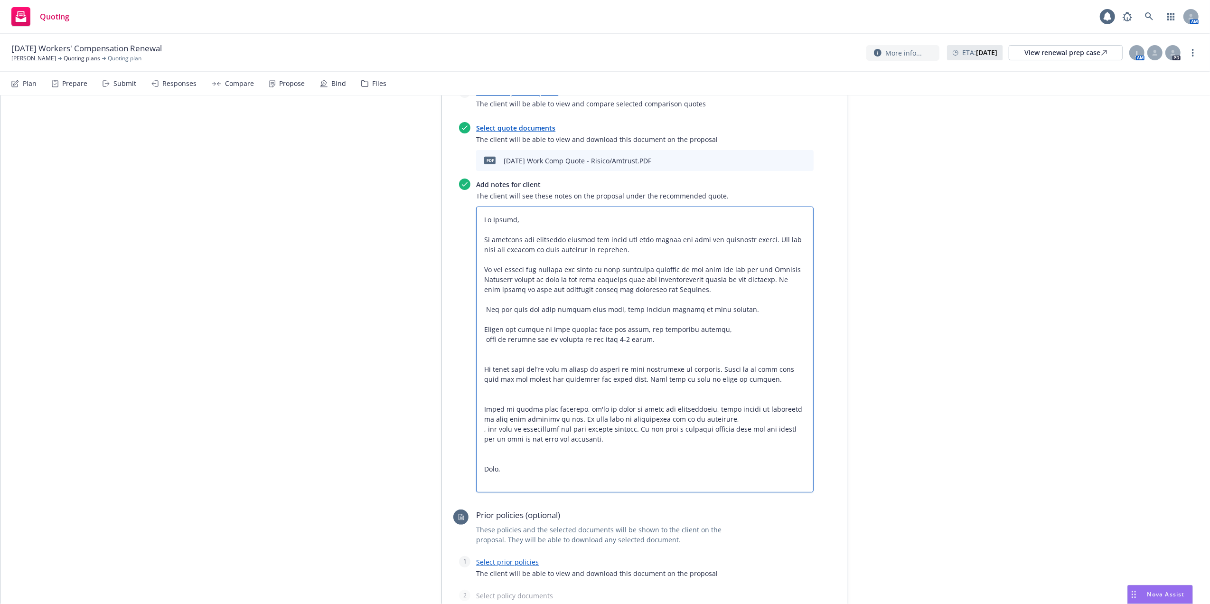
drag, startPoint x: 742, startPoint y: 311, endPoint x: 560, endPoint y: 306, distance: 181.5
click at [560, 306] on textarea at bounding box center [645, 350] width 338 height 286
drag, startPoint x: 478, startPoint y: 306, endPoint x: 737, endPoint y: 310, distance: 259.3
click at [737, 310] on textarea at bounding box center [645, 350] width 338 height 286
type textarea "x"
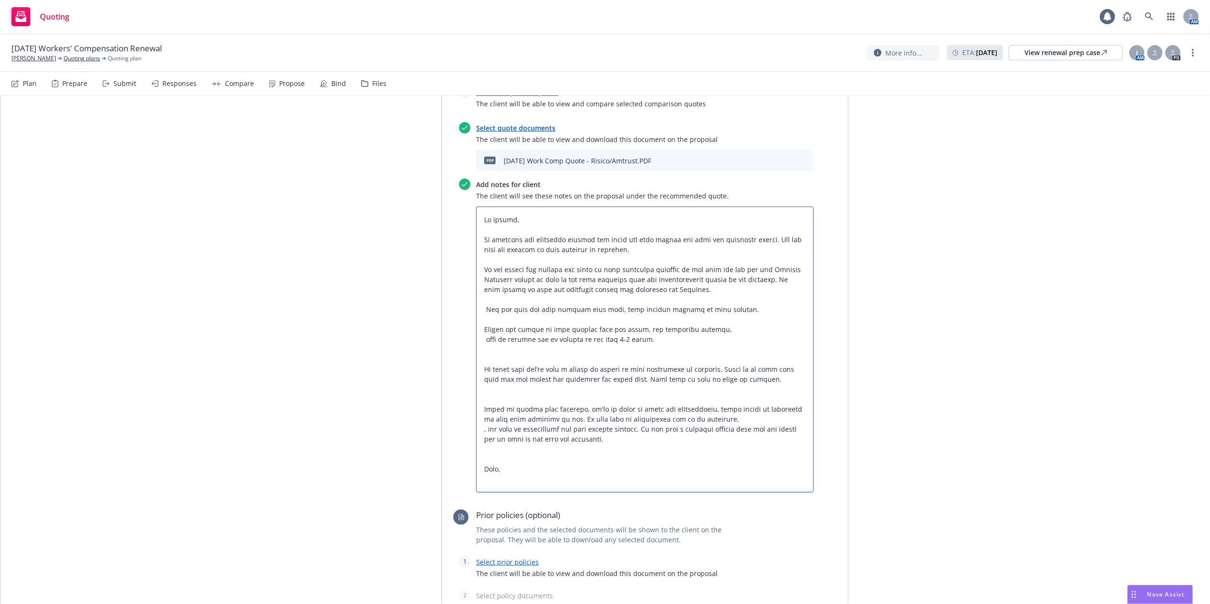
type textarea "Hi Daniel, We surveyed the insurance markets and found the best option for your…"
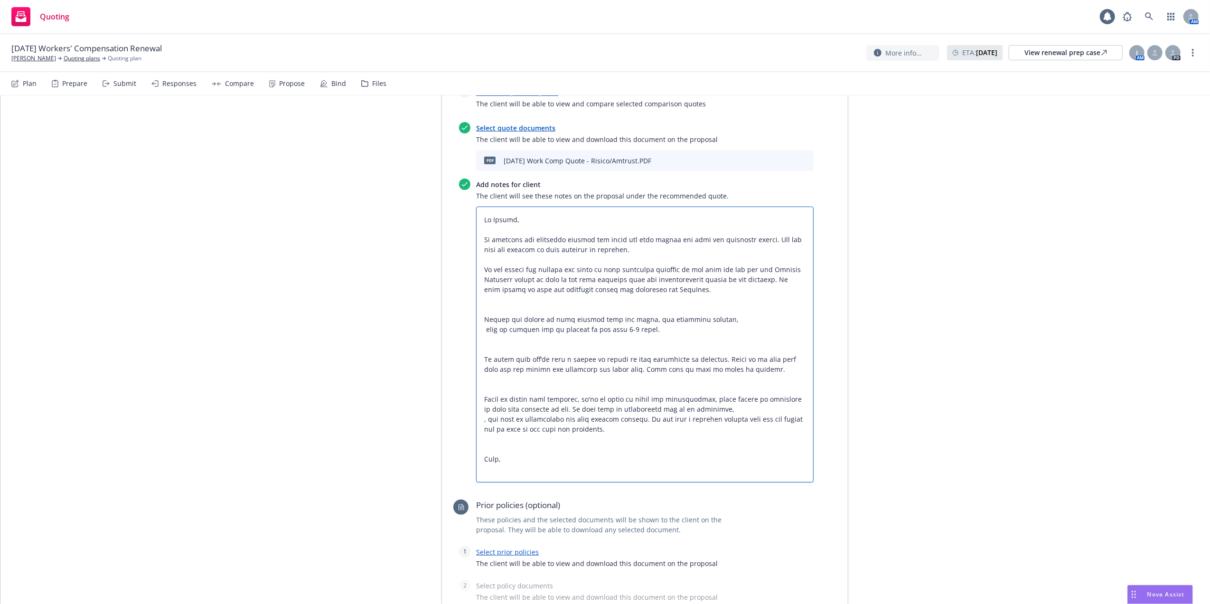
type textarea "x"
type textarea "Hi Daniel, We surveyed the insurance markets and found the best option for your…"
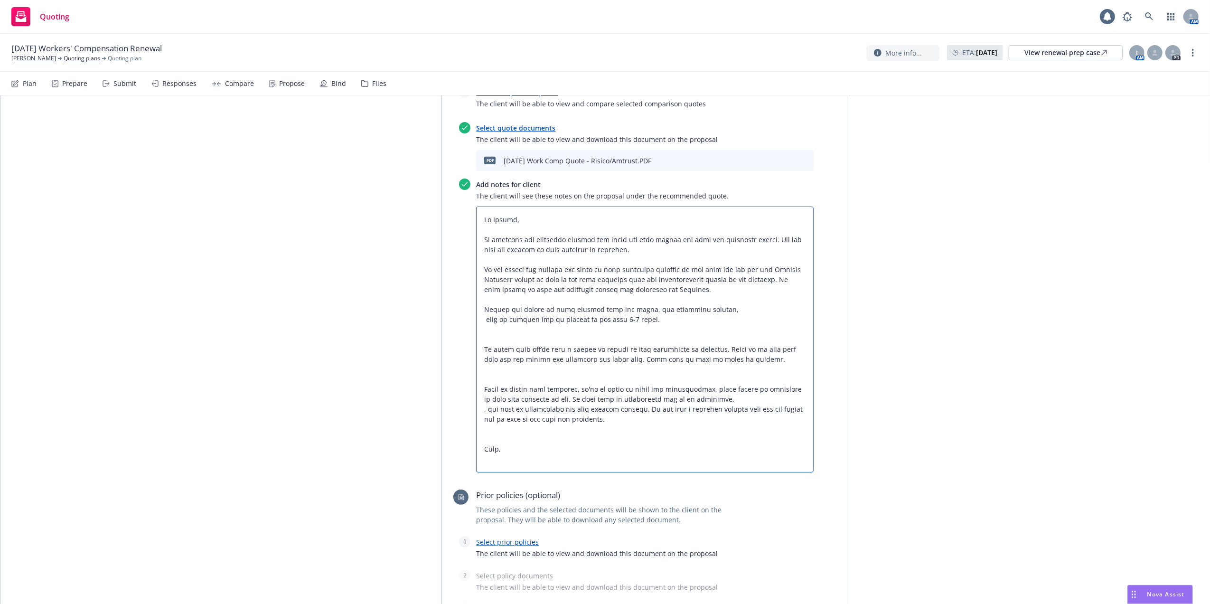
drag, startPoint x: 478, startPoint y: 300, endPoint x: 645, endPoint y: 319, distance: 168.2
click at [645, 319] on textarea at bounding box center [645, 340] width 338 height 266
type textarea "x"
type textarea "Hi Daniel, We surveyed the insurance markets and found the best option for your…"
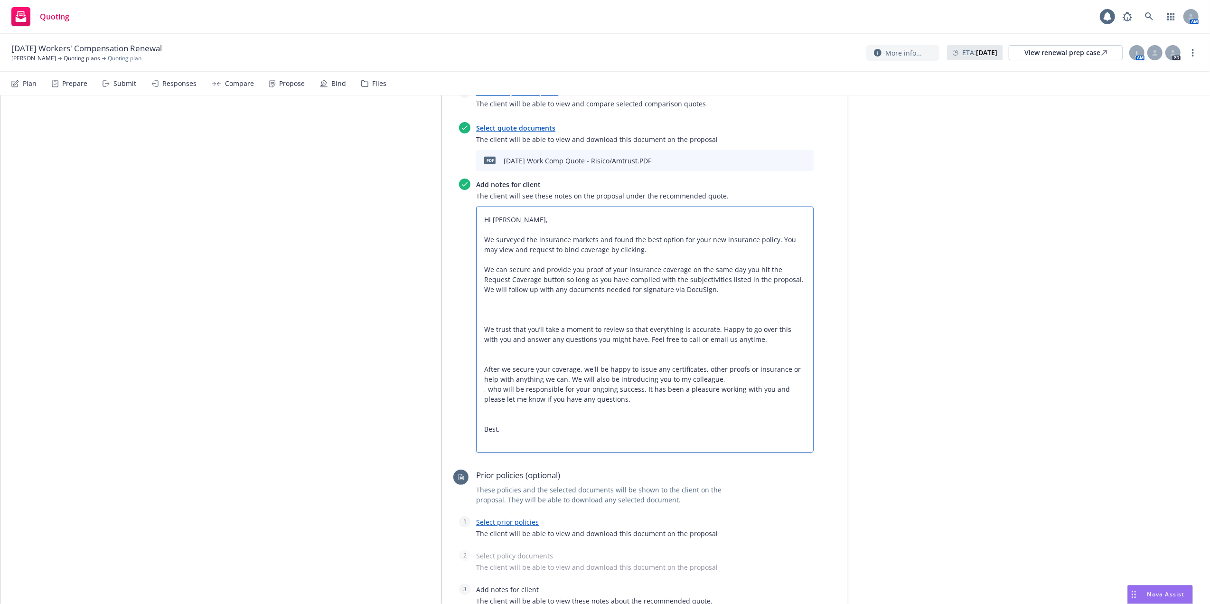
type textarea "x"
type textarea "Hi Daniel, We surveyed the insurance markets and found the best option for your…"
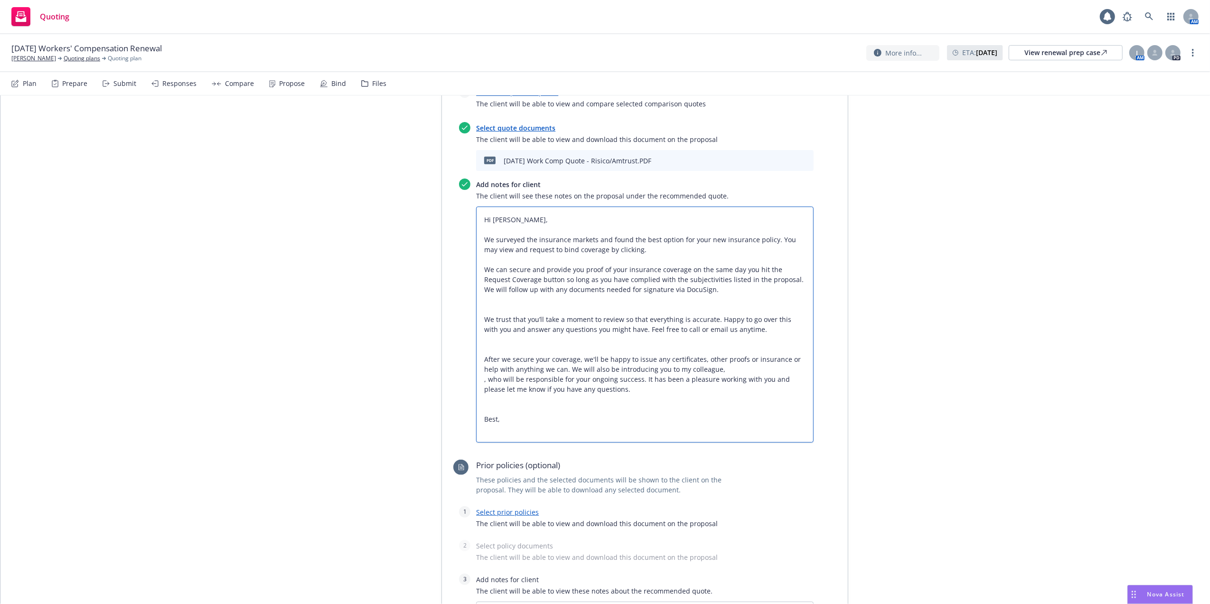
type textarea "x"
type textarea "Hi Daniel, We surveyed the insurance markets and found the best option for your…"
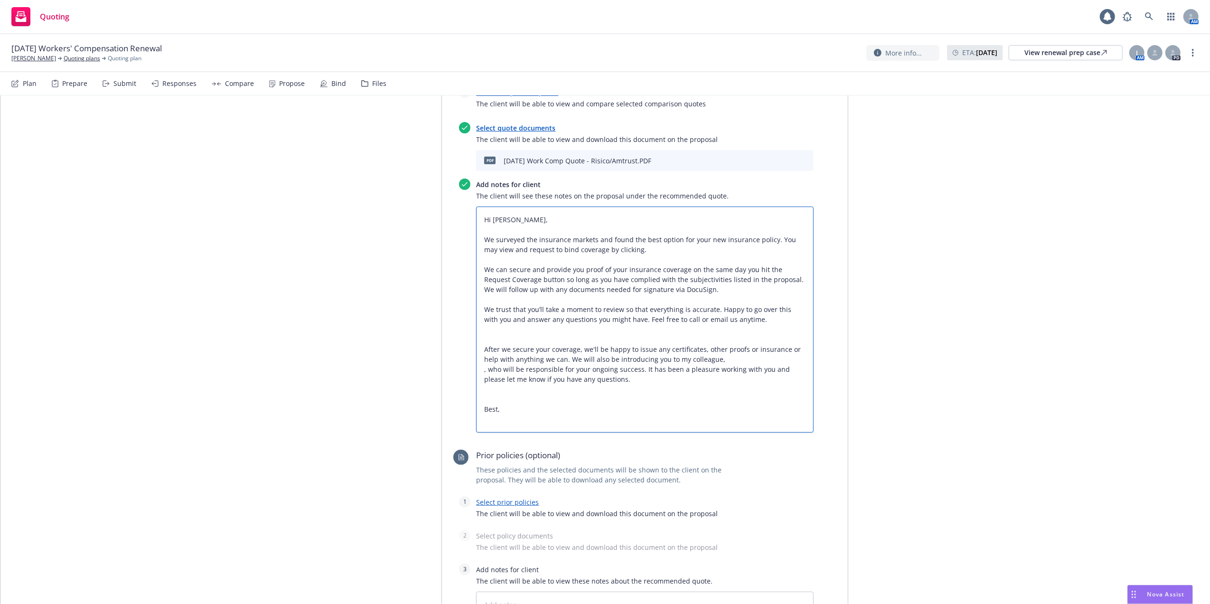
type textarea "x"
type textarea "Hi Daniel, We surveyed the insurance markets and found the best option for your…"
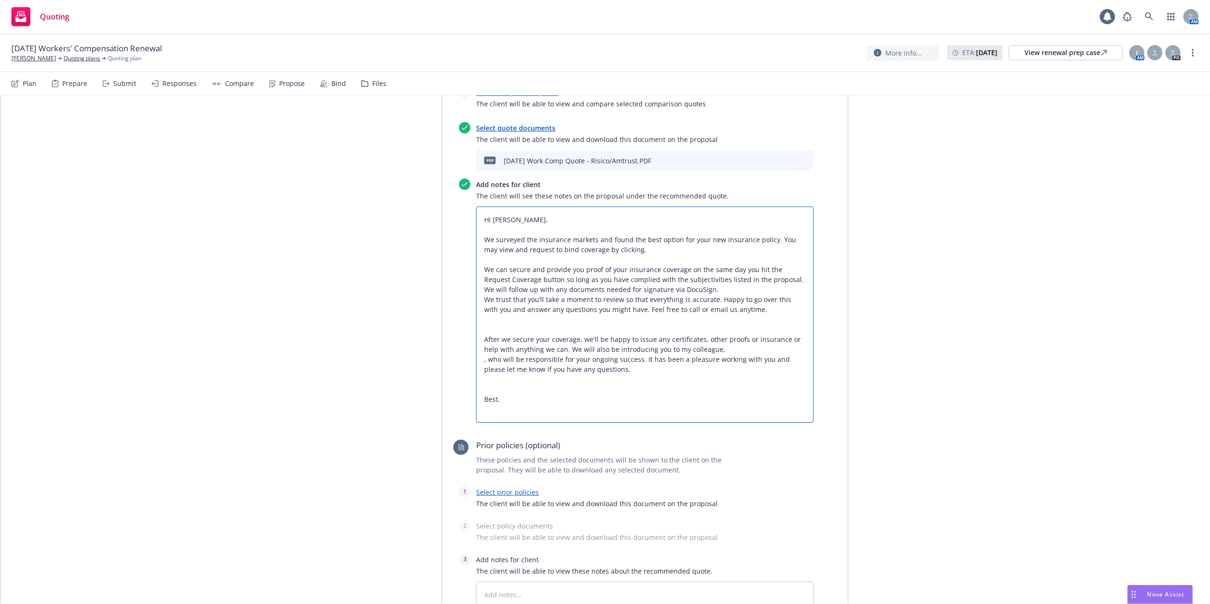
type textarea "x"
type textarea "Hi Daniel, We surveyed the insurance markets and found the best option for your…"
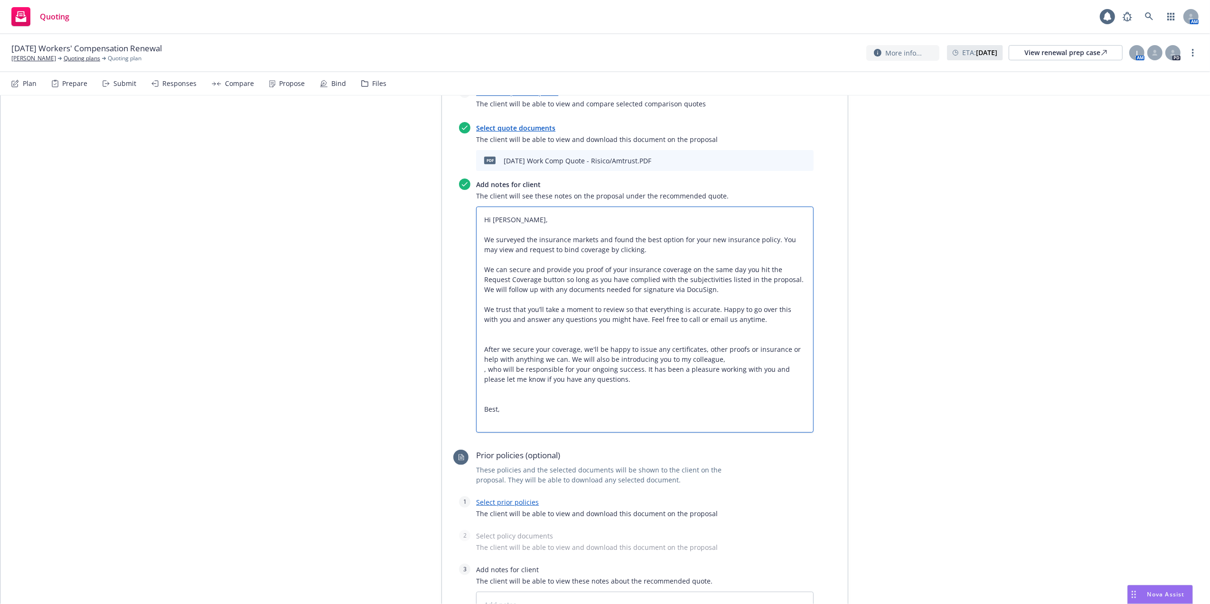
click at [754, 318] on textarea "Hi Daniel, We surveyed the insurance markets and found the best option for your…" at bounding box center [645, 320] width 338 height 226
type textarea "x"
type textarea "Hi Daniel, We surveyed the insurance markets and found the best option for your…"
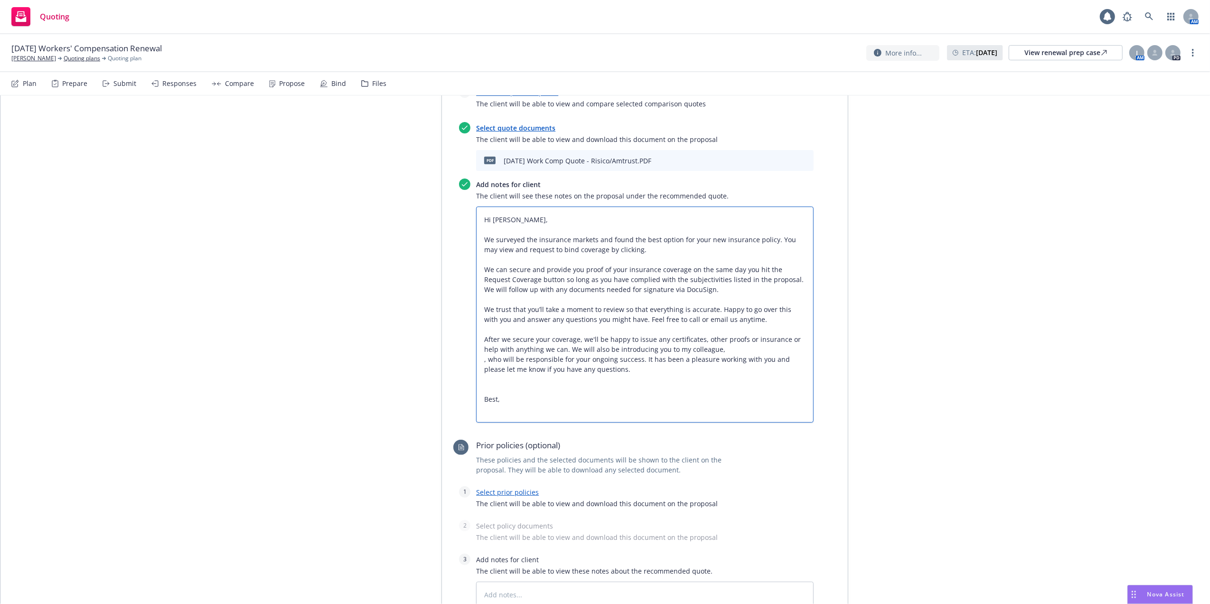
click at [715, 351] on textarea "Hi Daniel, We surveyed the insurance markets and found the best option for your…" at bounding box center [645, 315] width 338 height 216
click at [709, 348] on textarea "Hi Daniel, We surveyed the insurance markets and found the best option for your…" at bounding box center [645, 315] width 338 height 216
click at [480, 337] on textarea "Hi Daniel, We surveyed the insurance markets and found the best option for your…" at bounding box center [645, 315] width 338 height 216
click at [711, 350] on textarea "Hi Daniel, We surveyed the insurance markets and found the best option for your…" at bounding box center [645, 315] width 338 height 216
type textarea "x"
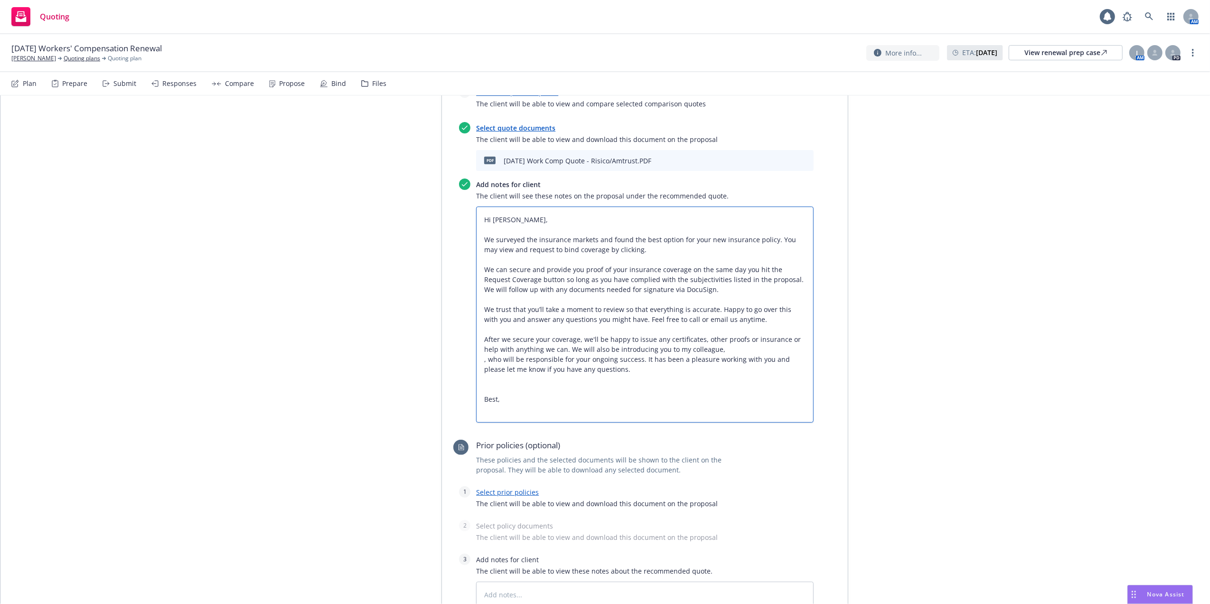
type textarea "Hi Daniel, We surveyed the insurance markets and found the best option for your…"
type textarea "x"
type textarea "Hi Daniel, We surveyed the insurance markets and found the best option for your…"
type textarea "x"
type textarea "Hi Daniel, We surveyed the insurance markets and found the best option for your…"
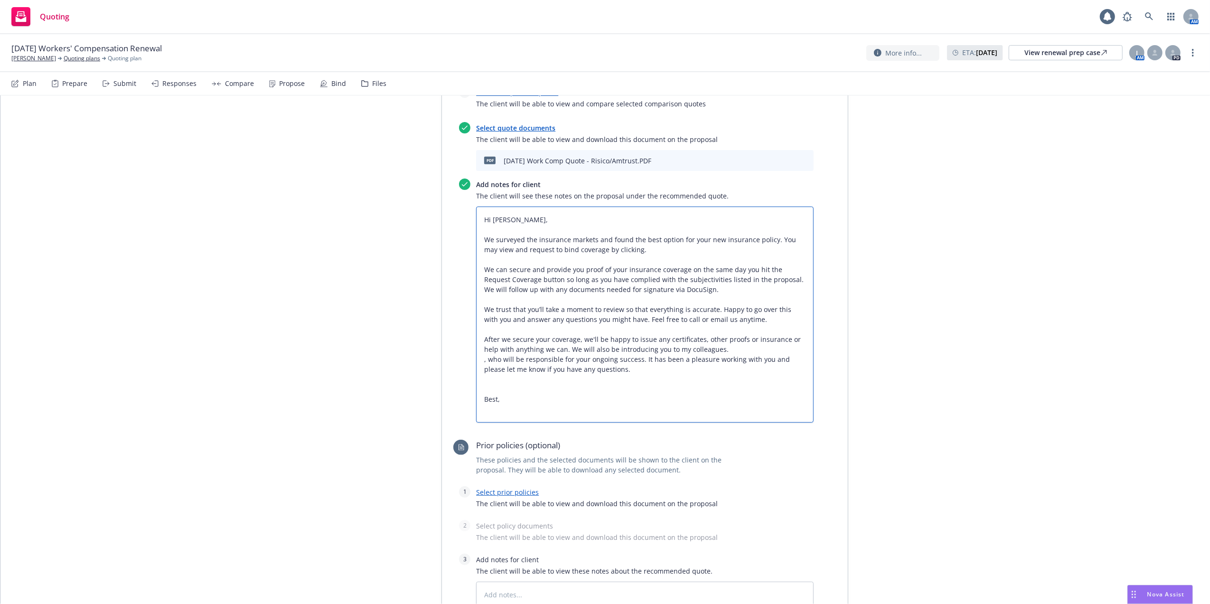
type textarea "x"
type textarea "Hi Daniel, We surveyed the insurance markets and found the best option for your…"
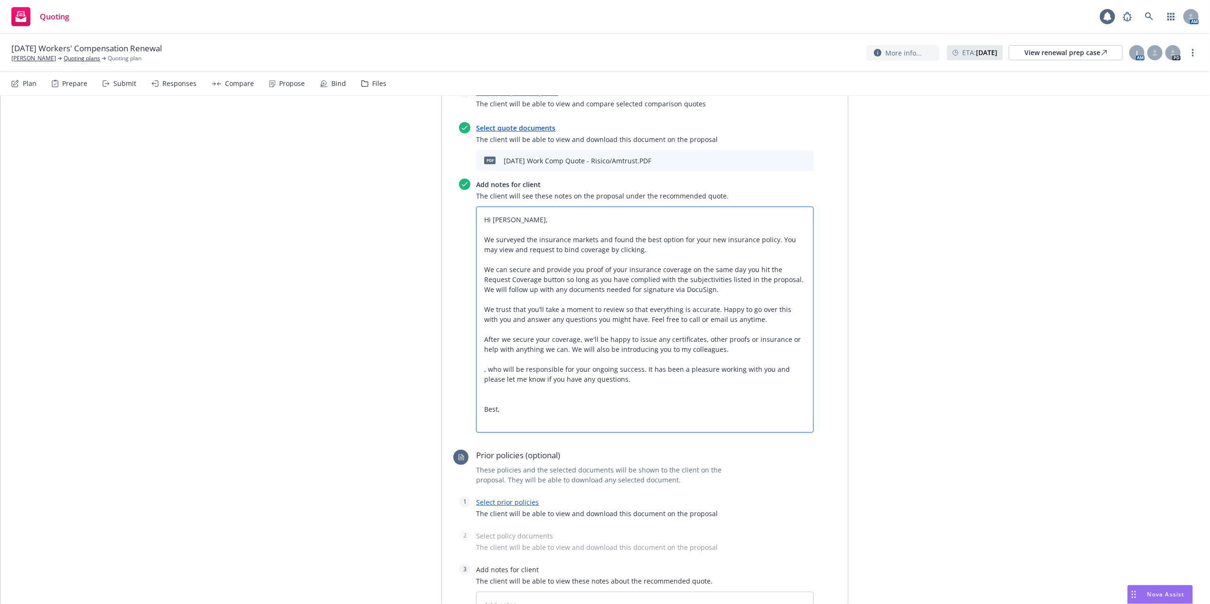
drag, startPoint x: 637, startPoint y: 369, endPoint x: 479, endPoint y: 367, distance: 158.1
click at [479, 367] on textarea "Hi Daniel, We surveyed the insurance markets and found the best option for your…" at bounding box center [645, 320] width 338 height 226
type textarea "x"
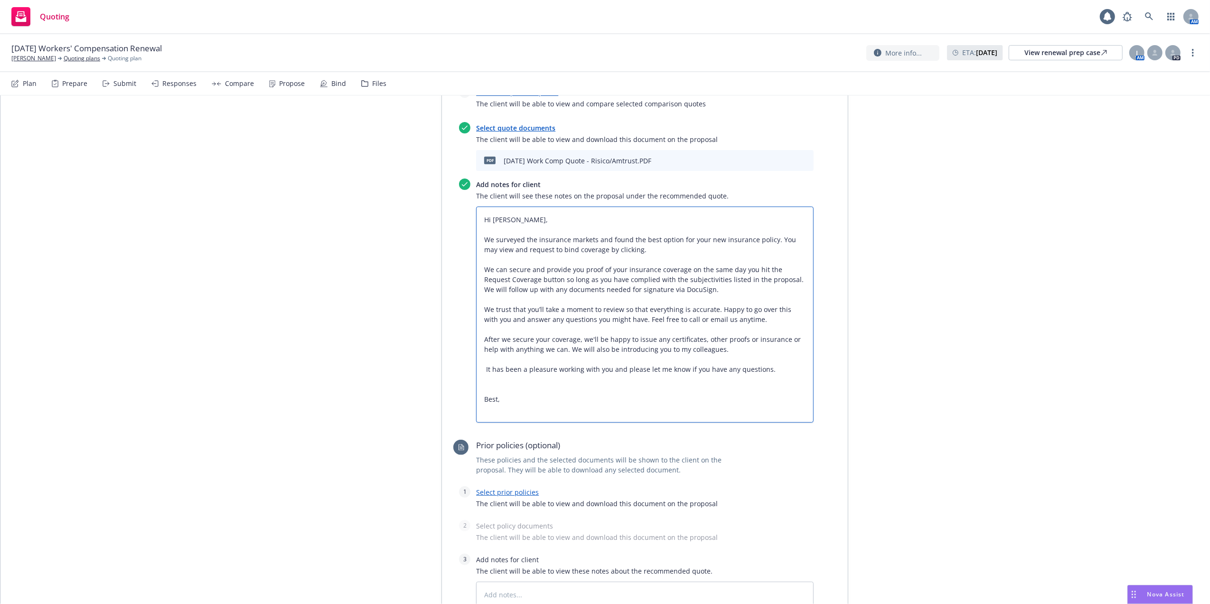
click at [617, 221] on textarea "Hi Daniel, We surveyed the insurance markets and found the best option for your…" at bounding box center [645, 315] width 338 height 216
type textarea "Hi Daniel, We surveyed the insurance markets and found the best option for your…"
click at [785, 161] on icon "preview file" at bounding box center [789, 160] width 9 height 7
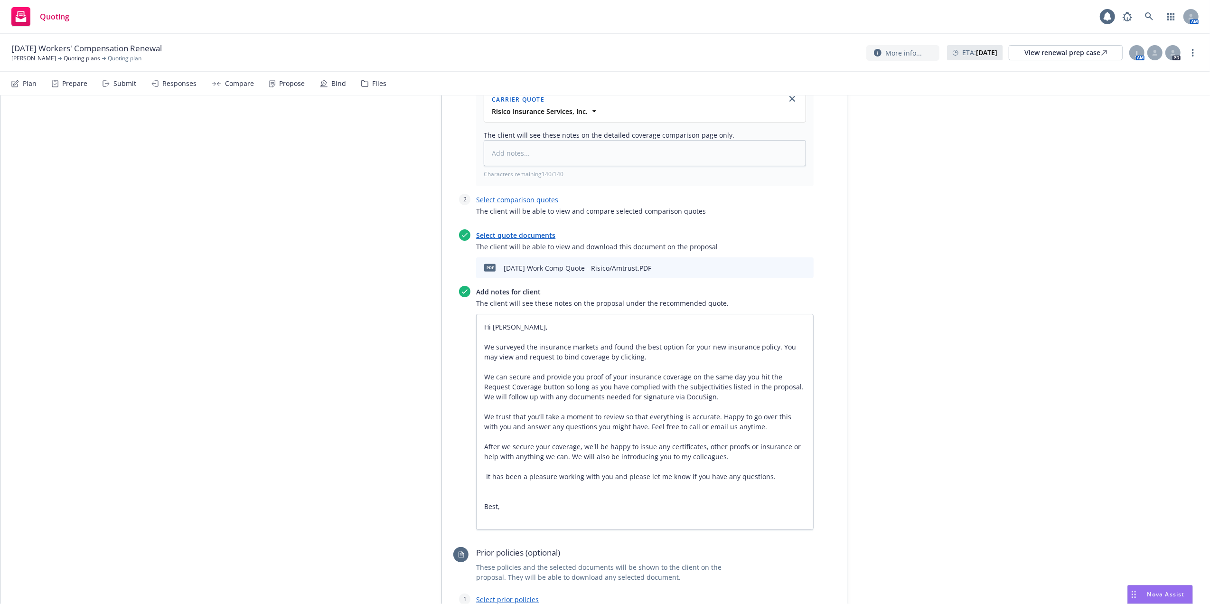
scroll to position [368, 0]
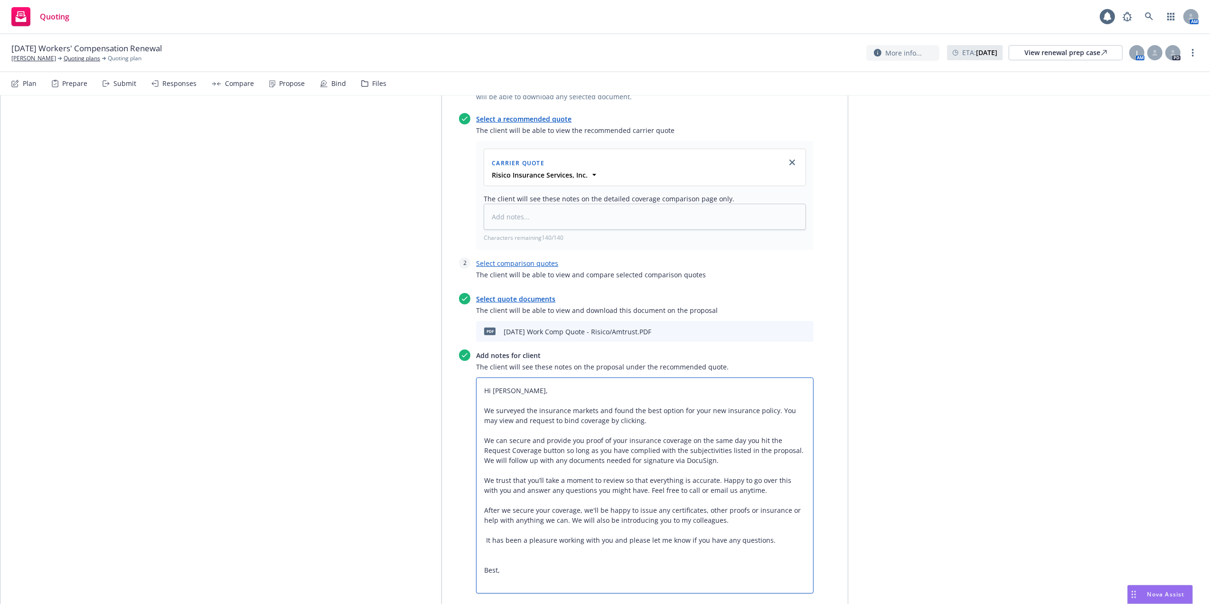
drag, startPoint x: 479, startPoint y: 392, endPoint x: 506, endPoint y: 589, distance: 198.9
click at [506, 589] on textarea "Hi Daniel, We surveyed the insurance markets and found the best option for your…" at bounding box center [645, 486] width 338 height 216
type textarea "x"
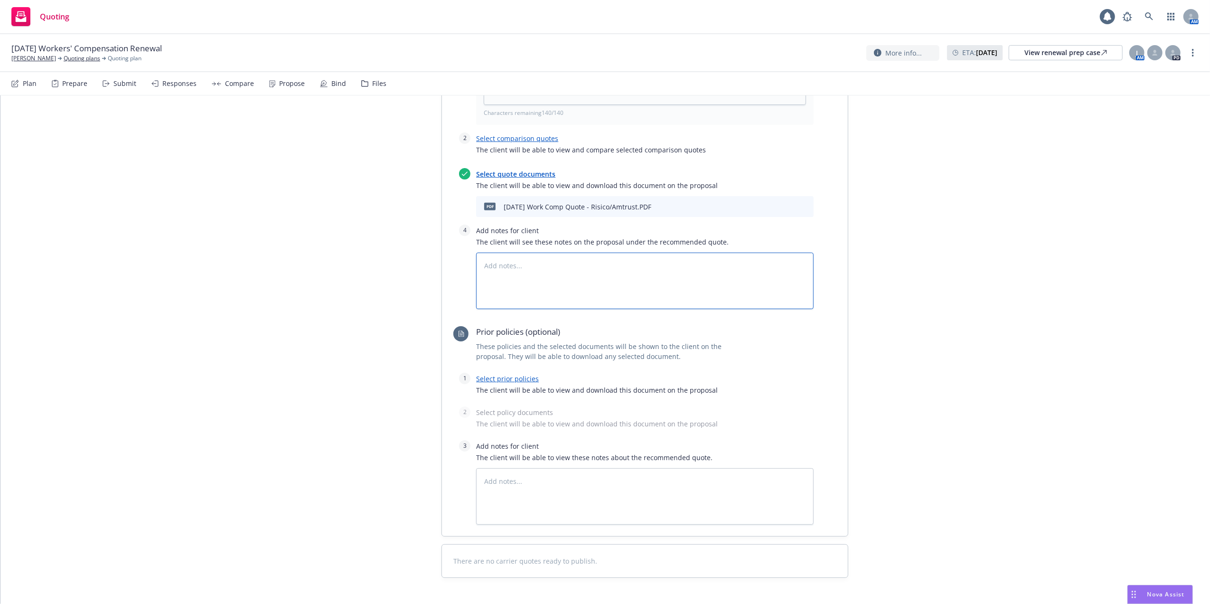
scroll to position [525, 0]
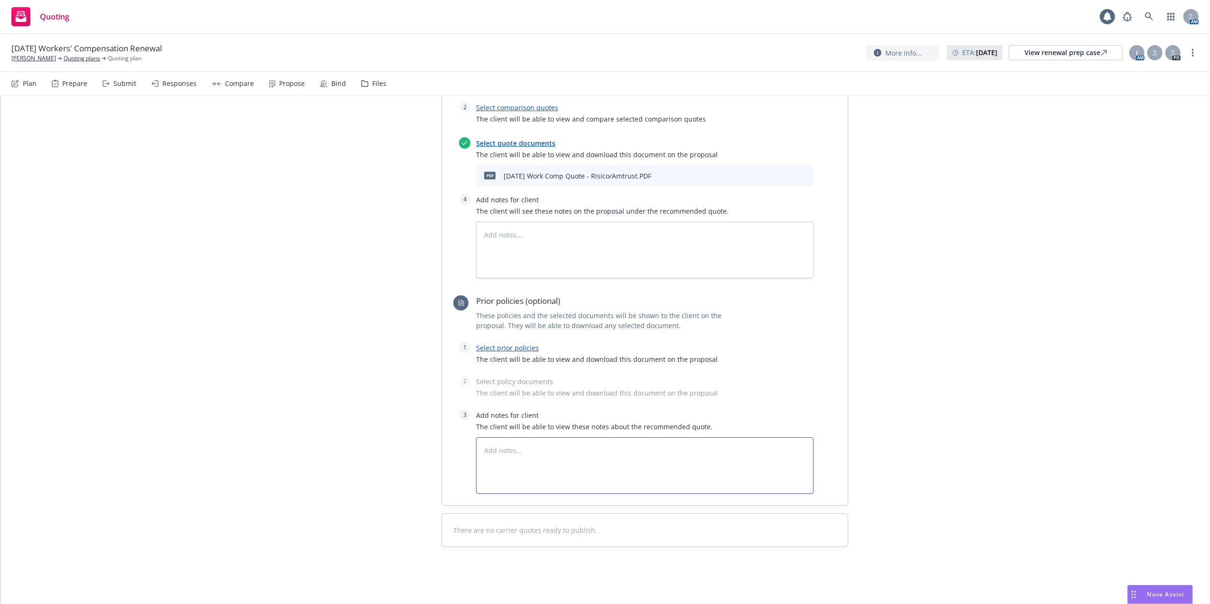
click at [481, 448] on textarea at bounding box center [645, 465] width 338 height 57
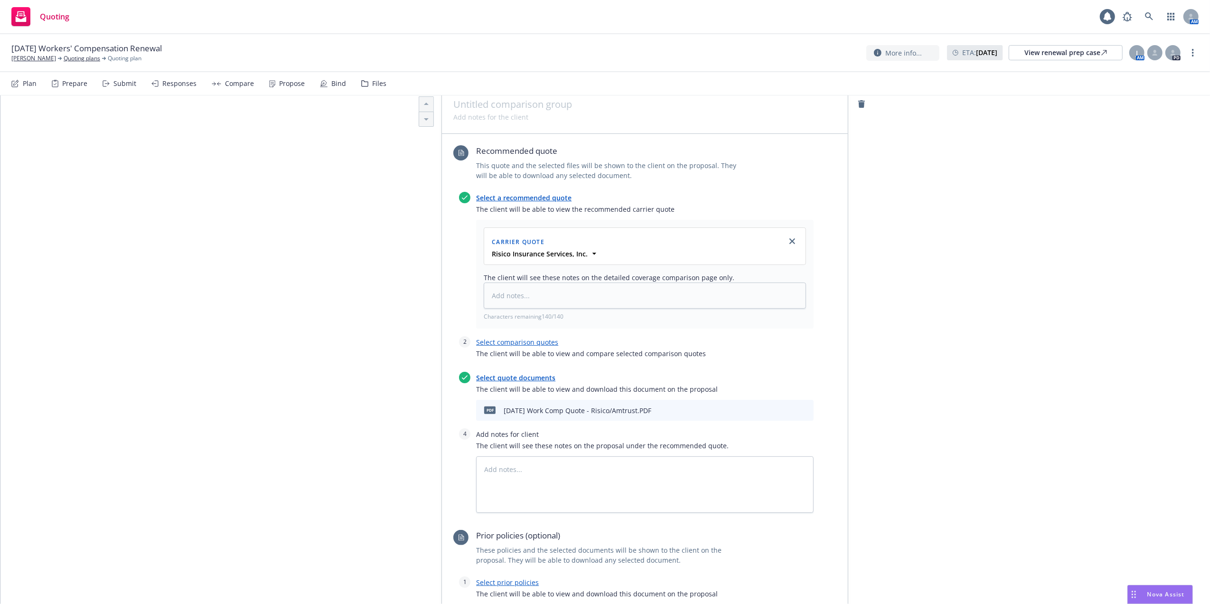
scroll to position [316, 0]
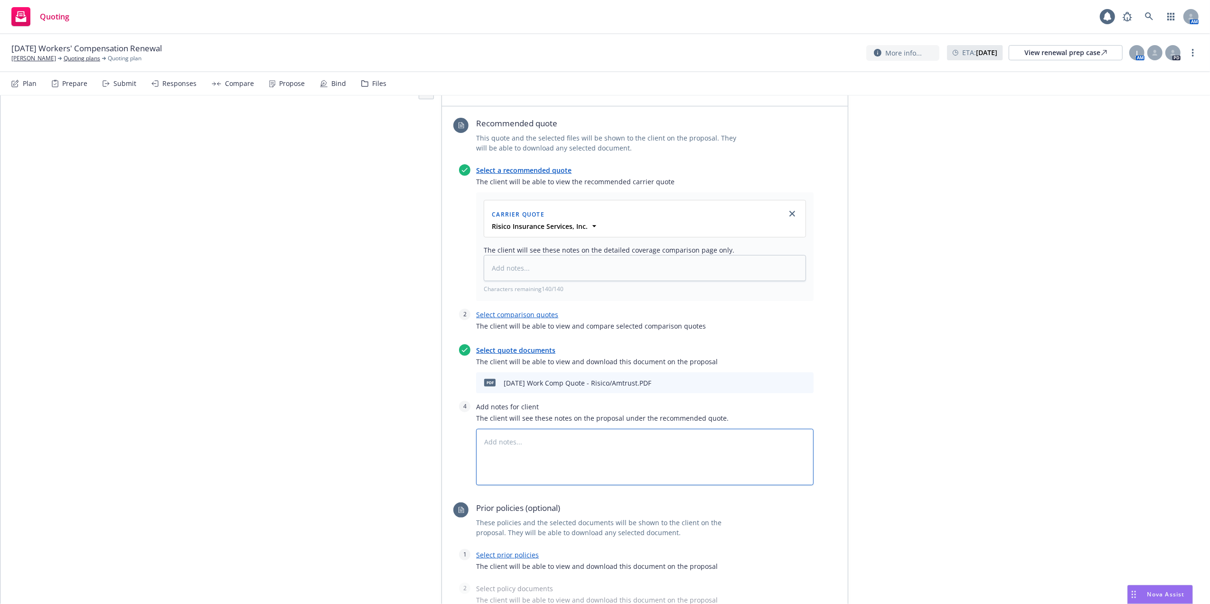
click at [492, 439] on textarea at bounding box center [645, 457] width 338 height 57
type textarea "x"
type textarea "W"
type textarea "x"
type textarea "We"
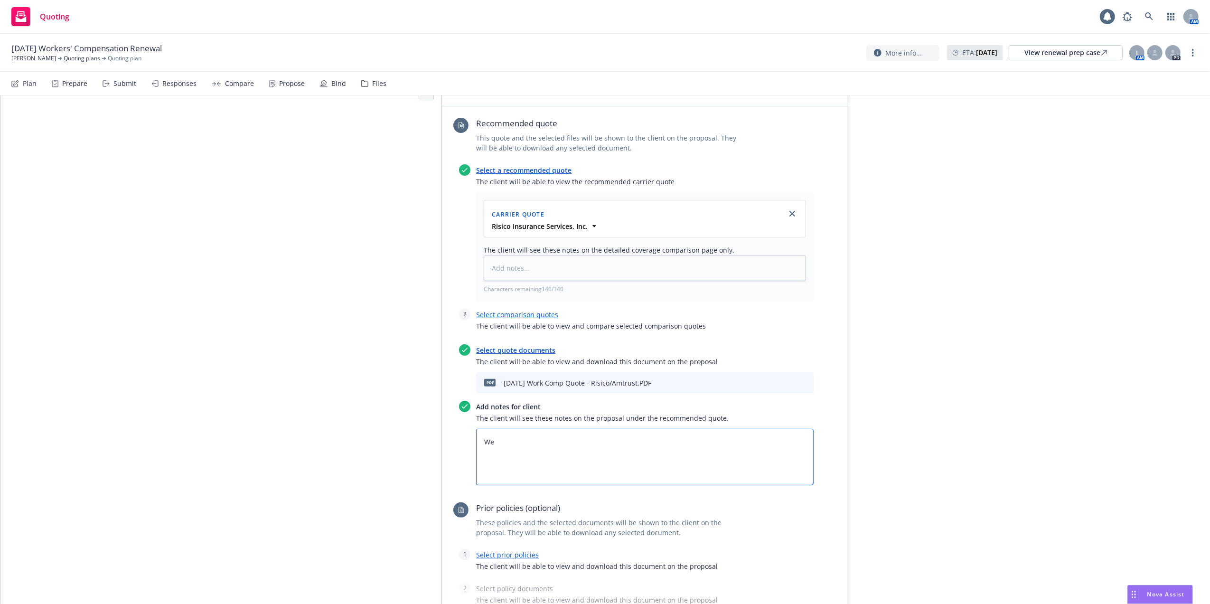
type textarea "x"
type textarea "We"
type textarea "x"
type textarea "We w"
type textarea "x"
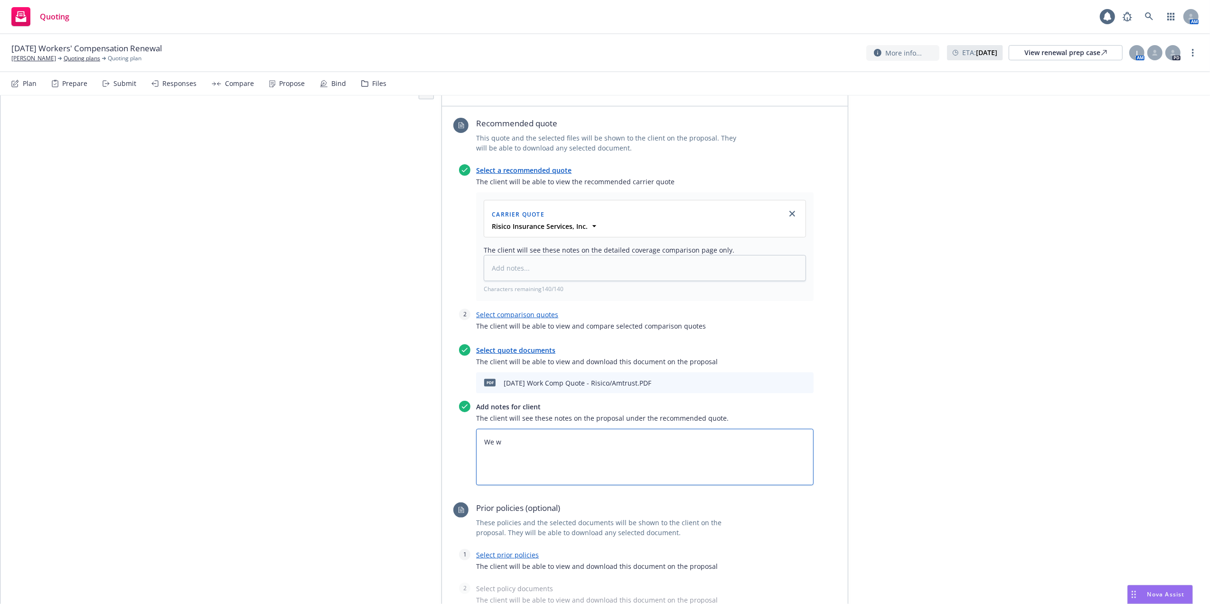
type textarea "We wi"
type textarea "x"
type textarea "We wil"
type textarea "x"
type textarea "We will"
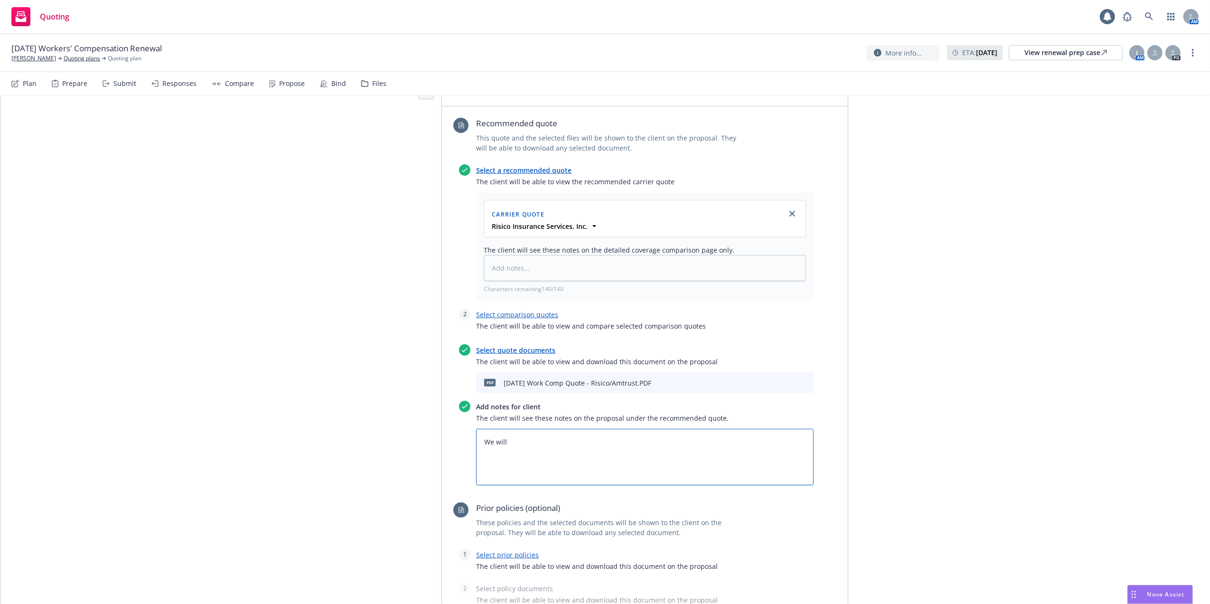
type textarea "x"
type textarea "We will b"
type textarea "x"
type textarea "We will be"
type textarea "x"
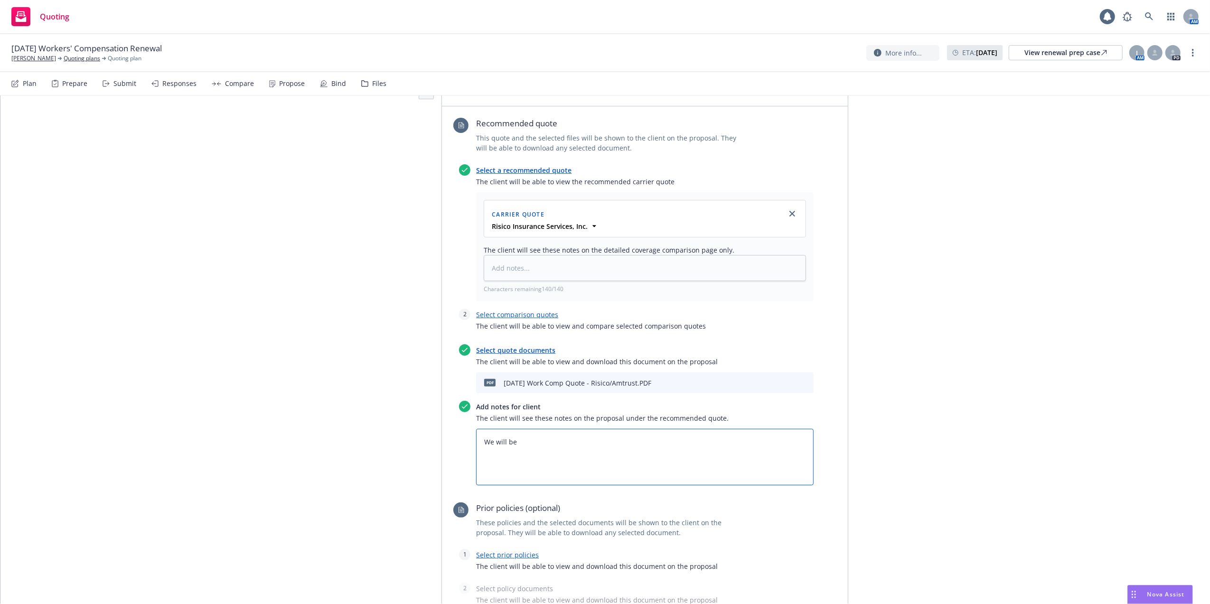
type textarea "We will be"
type textarea "x"
type textarea "We will be s"
type textarea "x"
type textarea "We will be se"
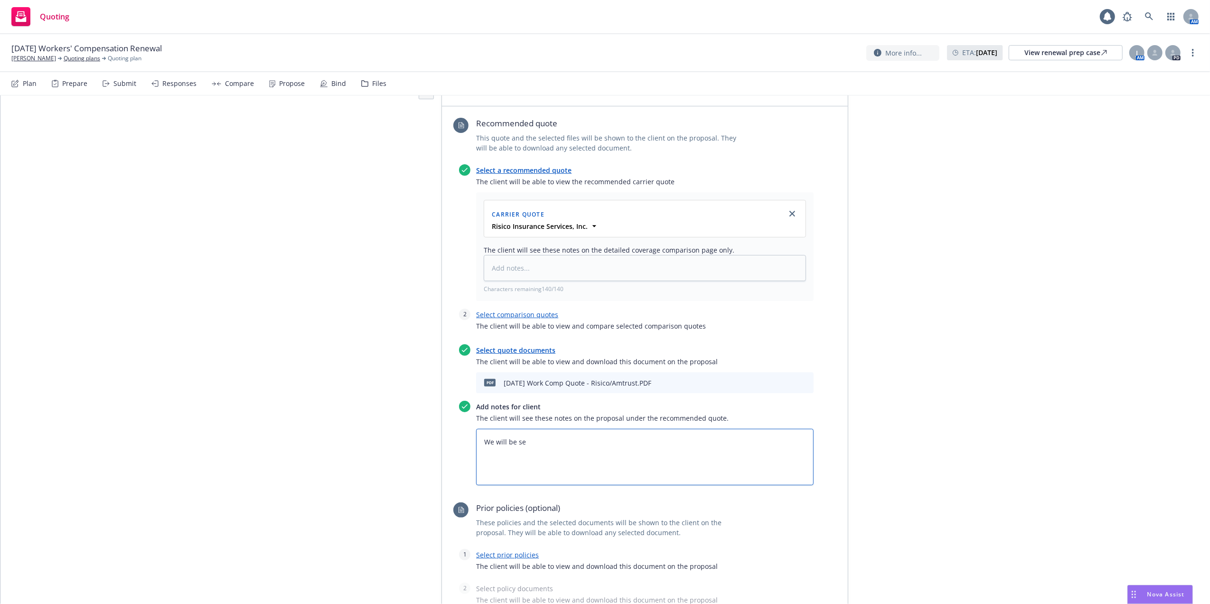
type textarea "x"
type textarea "We will be sen"
type textarea "x"
type textarea "We will be sendi"
type textarea "x"
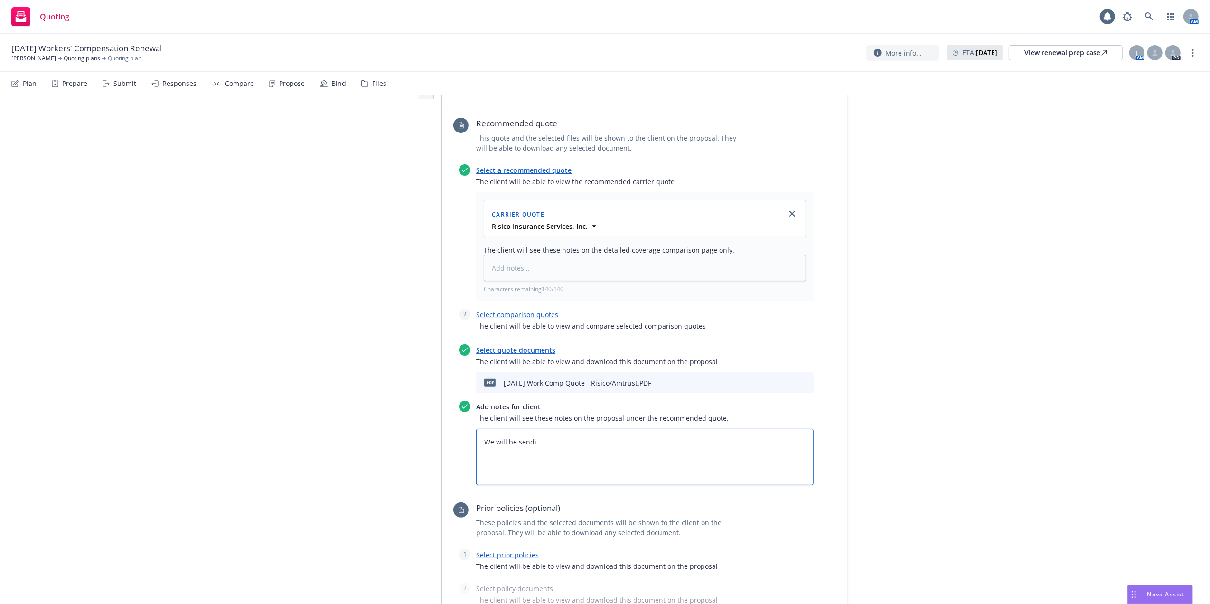
type textarea "We will be sendin"
type textarea "x"
type textarea "We will be sending"
type textarea "x"
type textarea "We will be sending"
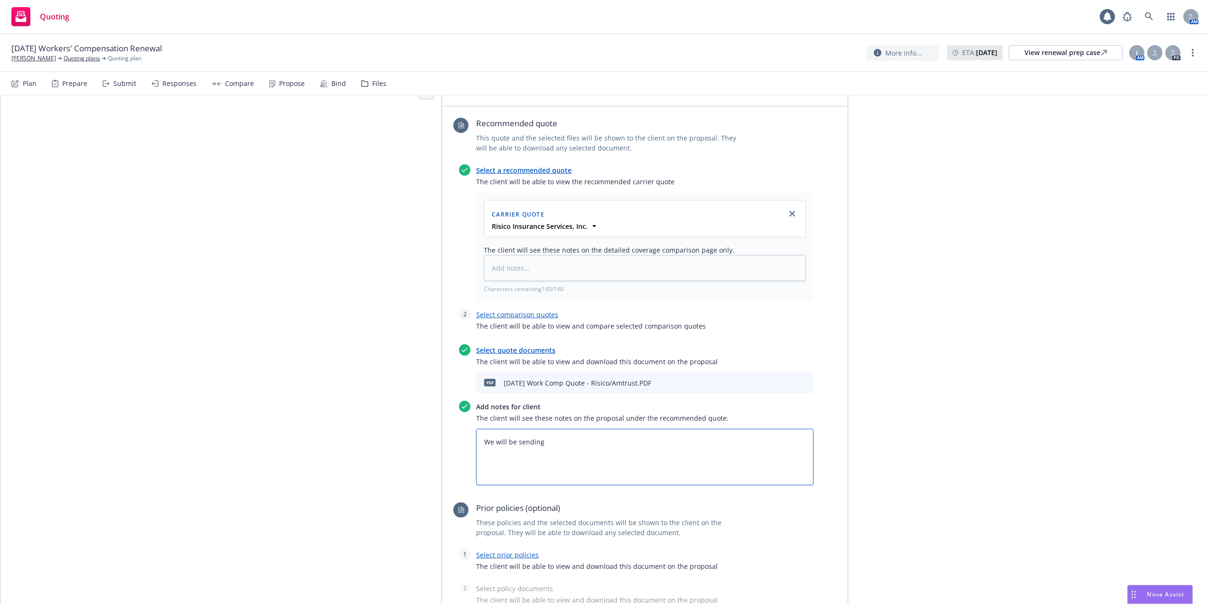
type textarea "x"
type textarea "We will be sending a"
type textarea "x"
type textarea "We will be sending ad"
type textarea "x"
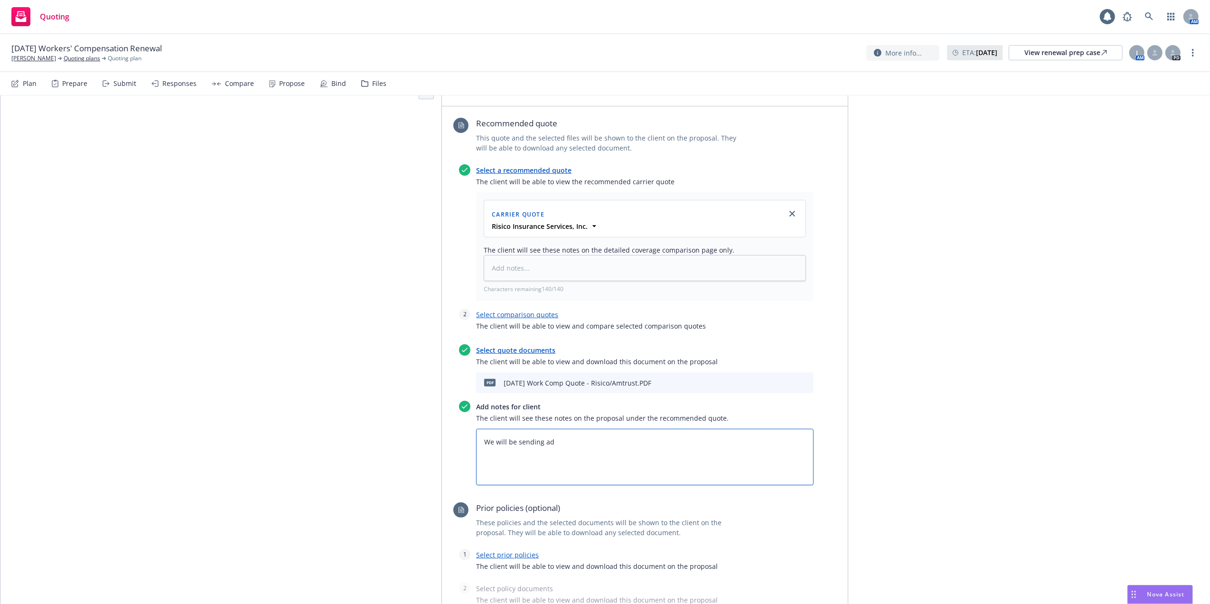
type textarea "We will be sending add"
type textarea "x"
type textarea "We will be sending addi"
type textarea "x"
type textarea "We will be sending addit"
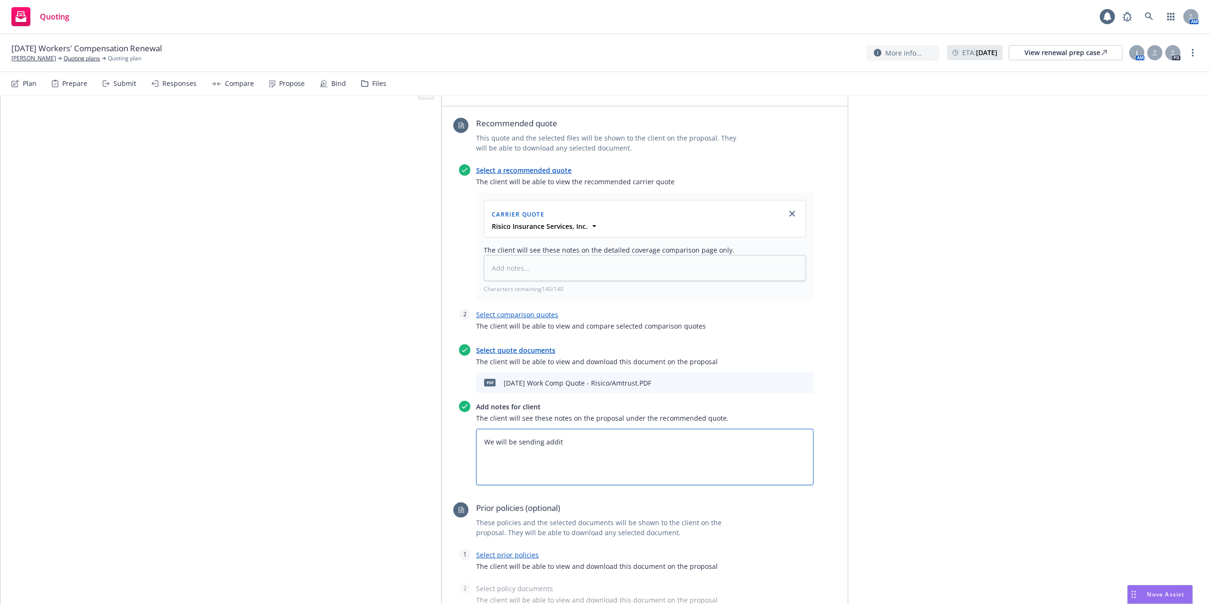
type textarea "x"
type textarea "We will be sending additi"
type textarea "x"
type textarea "We will be sending additio"
type textarea "x"
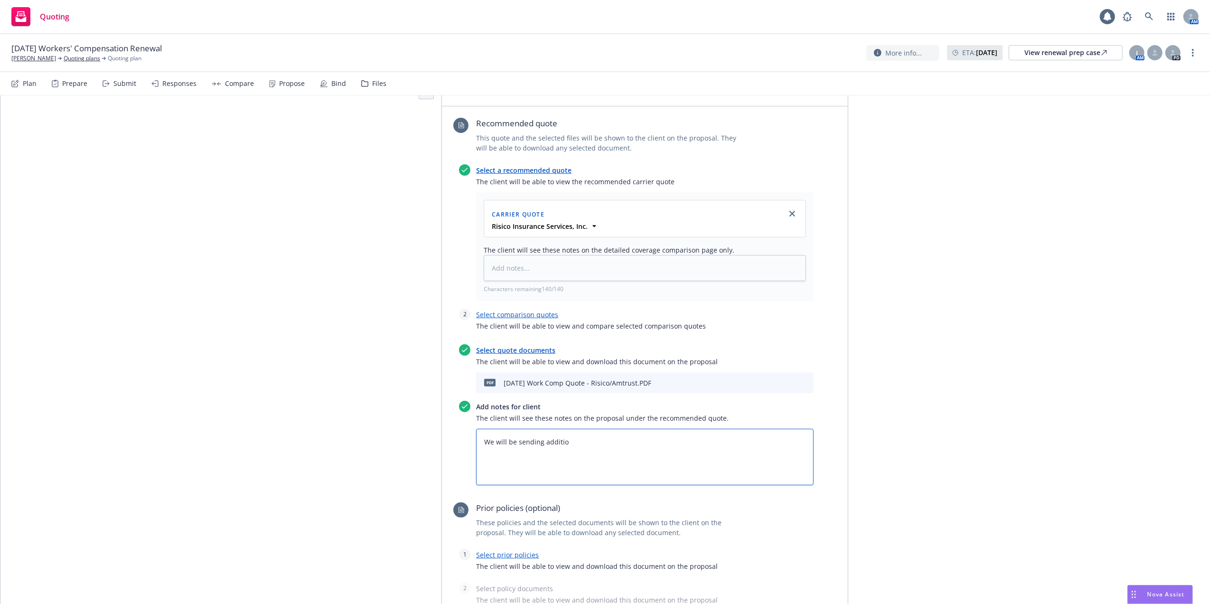
type textarea "We will be sending addition"
type textarea "x"
type textarea "We will be sending additional"
type textarea "x"
type textarea "We will be sending additional"
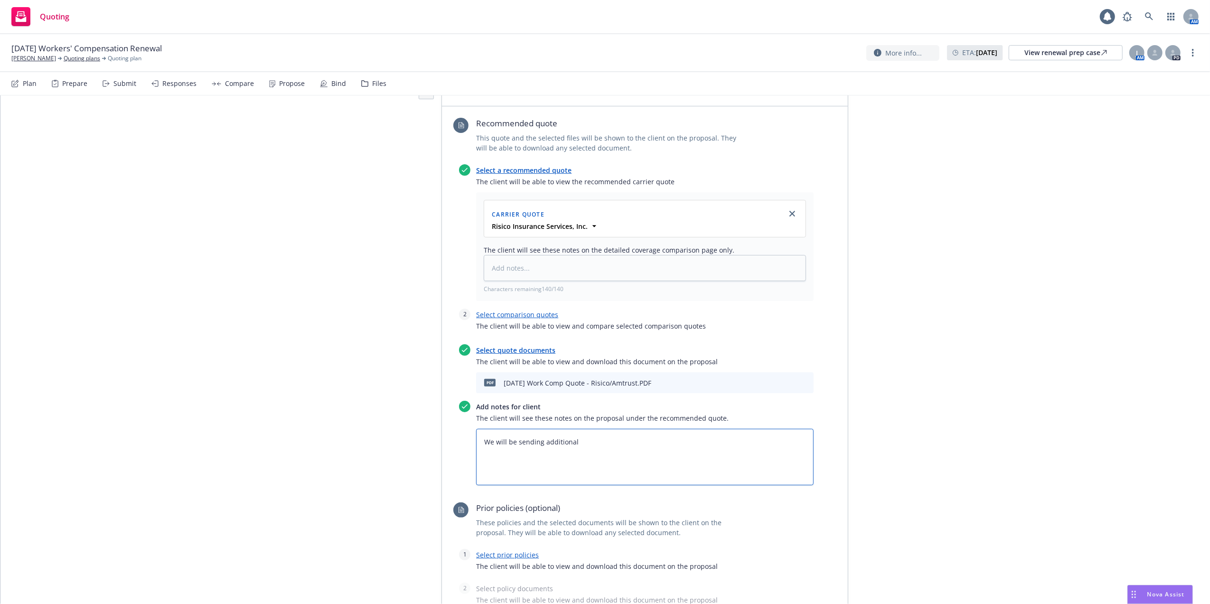
type textarea "x"
type textarea "We will be sending additional d"
type textarea "x"
type textarea "We will be sending additional do"
type textarea "x"
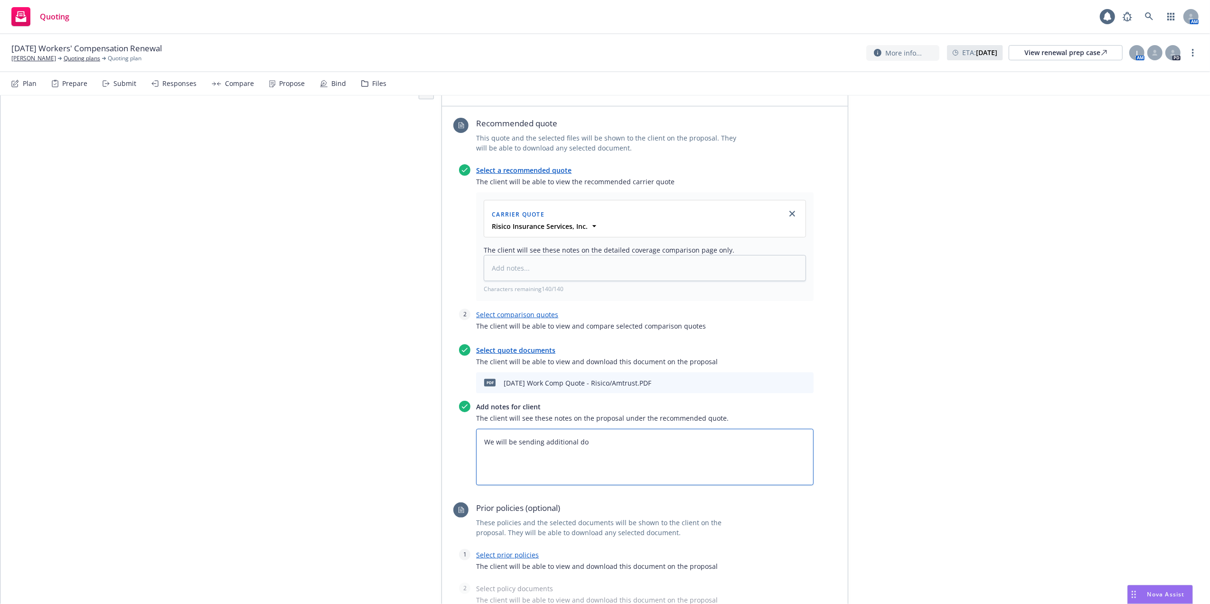
type textarea "We will be sending additional doc"
type textarea "x"
type textarea "We will be sending additional docu"
type textarea "x"
type textarea "We will be sending additional documents"
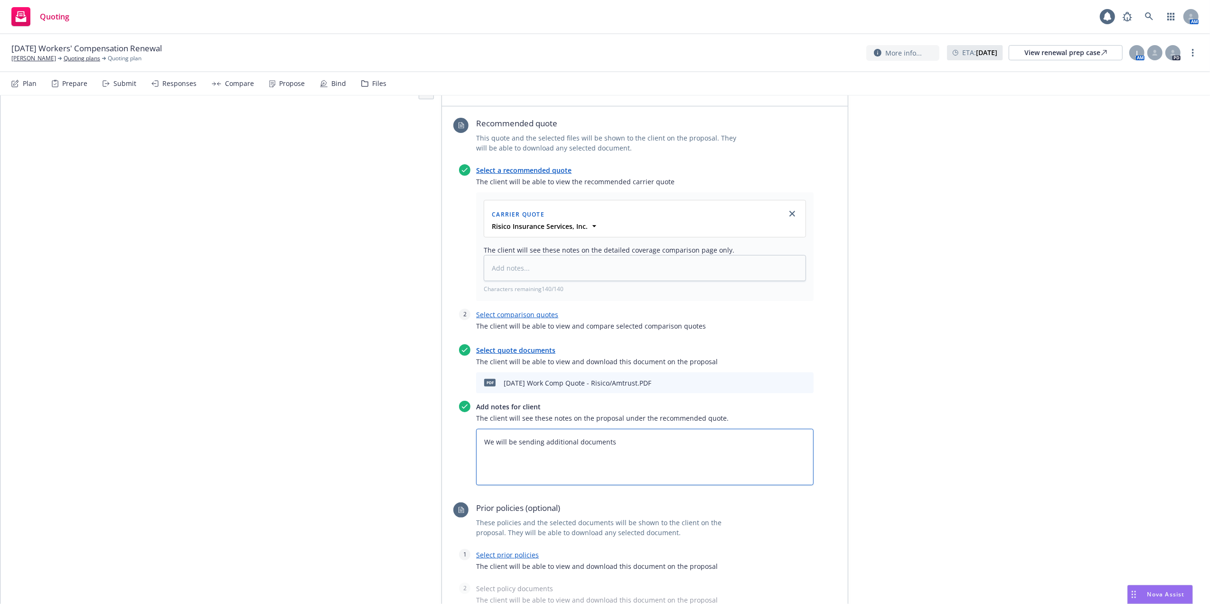
type textarea "x"
type textarea "We will be sending additional documents"
type textarea "x"
type textarea "We will be sending additional documents v"
type textarea "x"
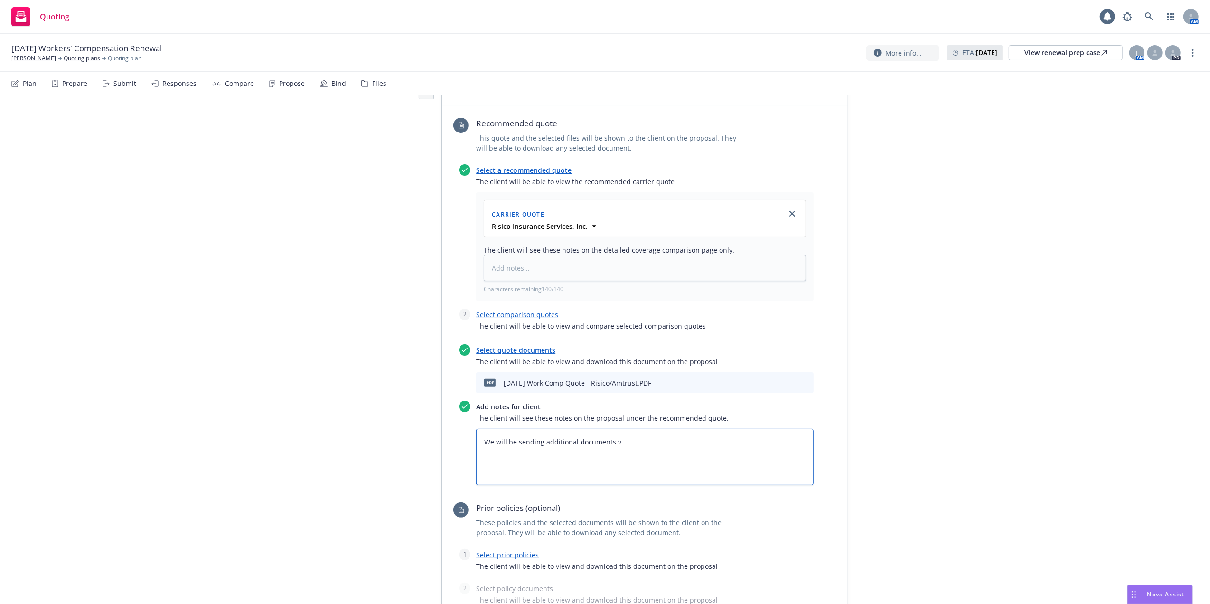
type textarea "We will be sending additional documents vi"
type textarea "x"
type textarea "We will be sending additional documents via"
type textarea "x"
type textarea "We will be sending additional documents via"
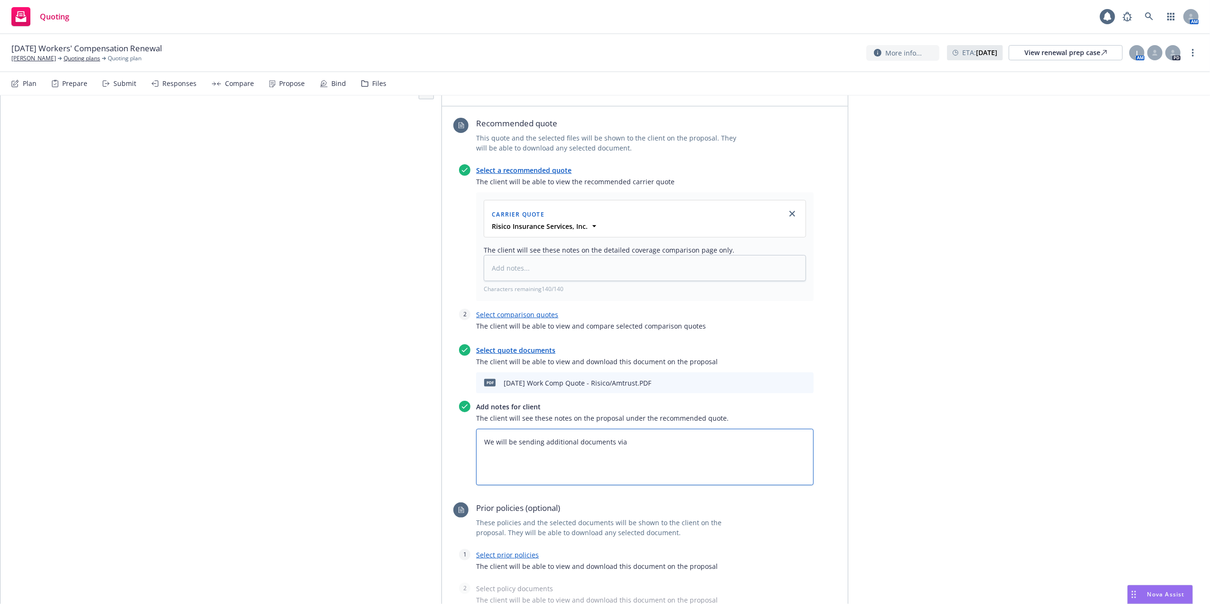
type textarea "x"
type textarea "We will be sending additional documents via D"
type textarea "x"
type textarea "We will be sending additional documents via Do"
type textarea "x"
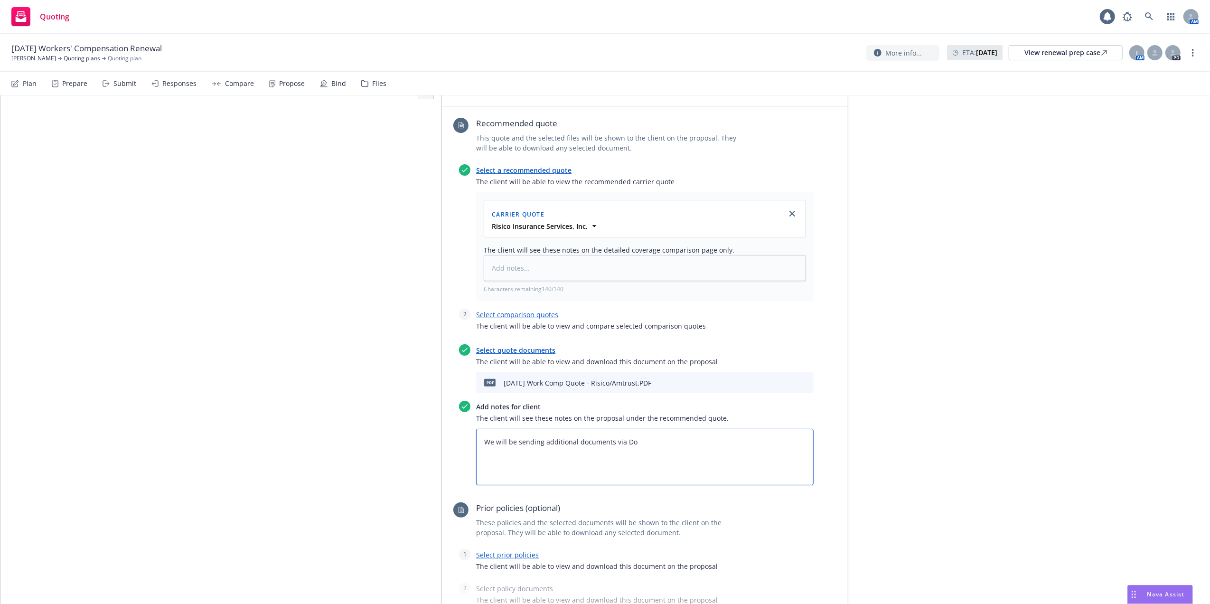
type textarea "We will be sending additional documents via Doc"
type textarea "x"
type textarea "We will be sending additional documents via Docu"
type textarea "x"
type textarea "We will be sending additional documents via Docus"
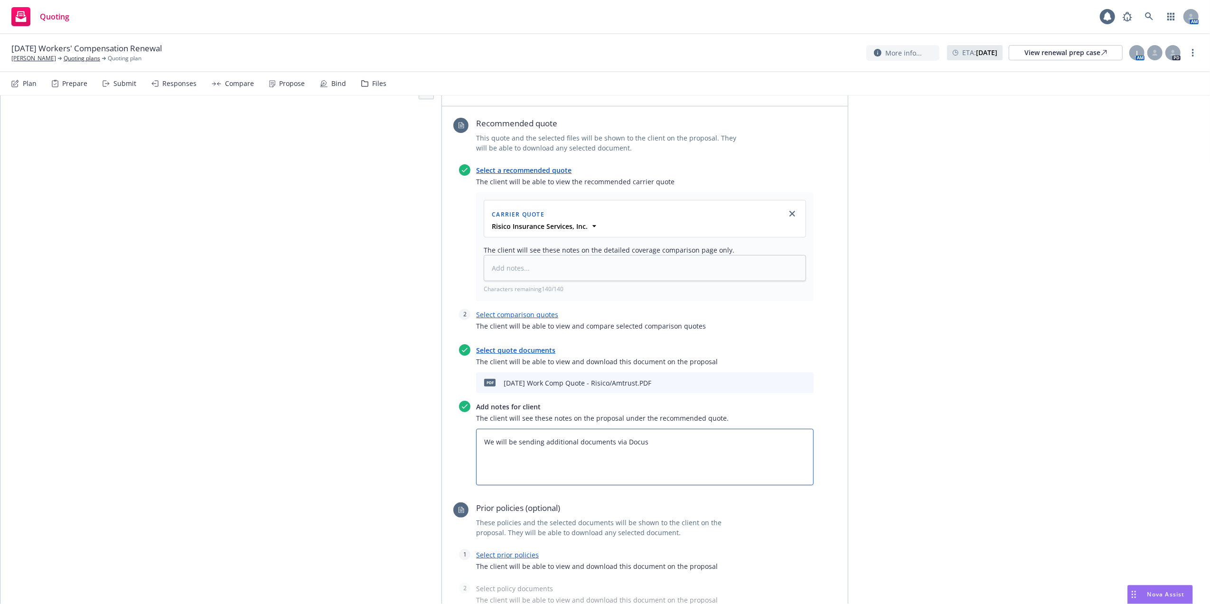
type textarea "x"
type textarea "We will be sending additional documents via Docusi"
type textarea "x"
type textarea "We will be sending additional documents via Docus"
type textarea "x"
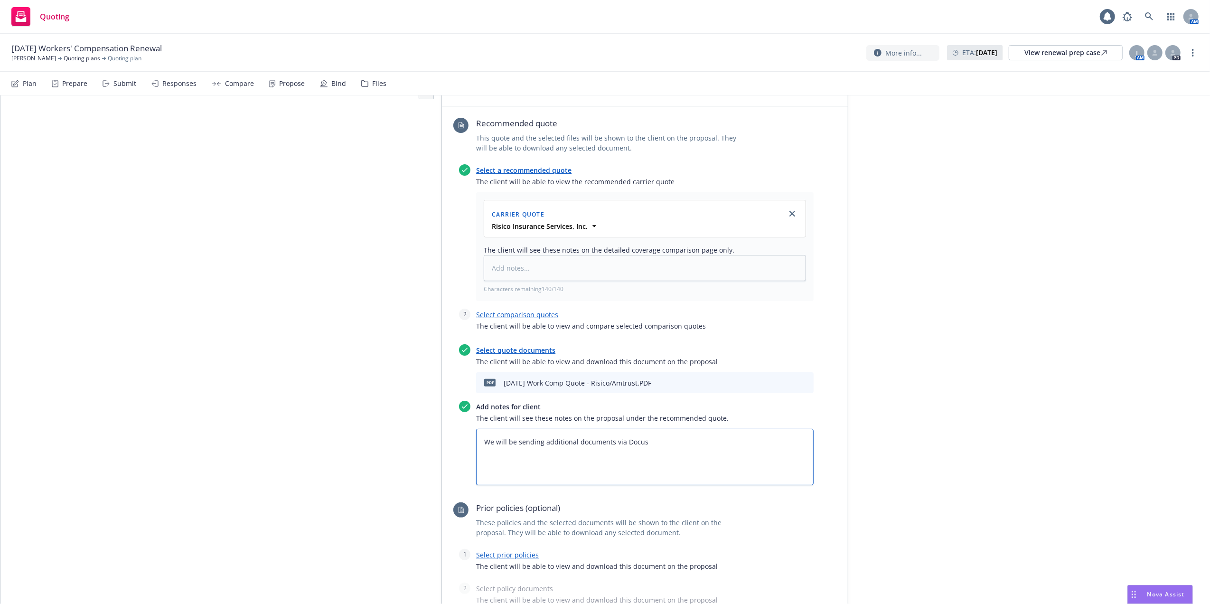
type textarea "We will be sending additional documents via Docu"
type textarea "x"
type textarea "We will be sending additional documents via DocuS"
type textarea "x"
type textarea "We will be sending additional documents via DocuSI"
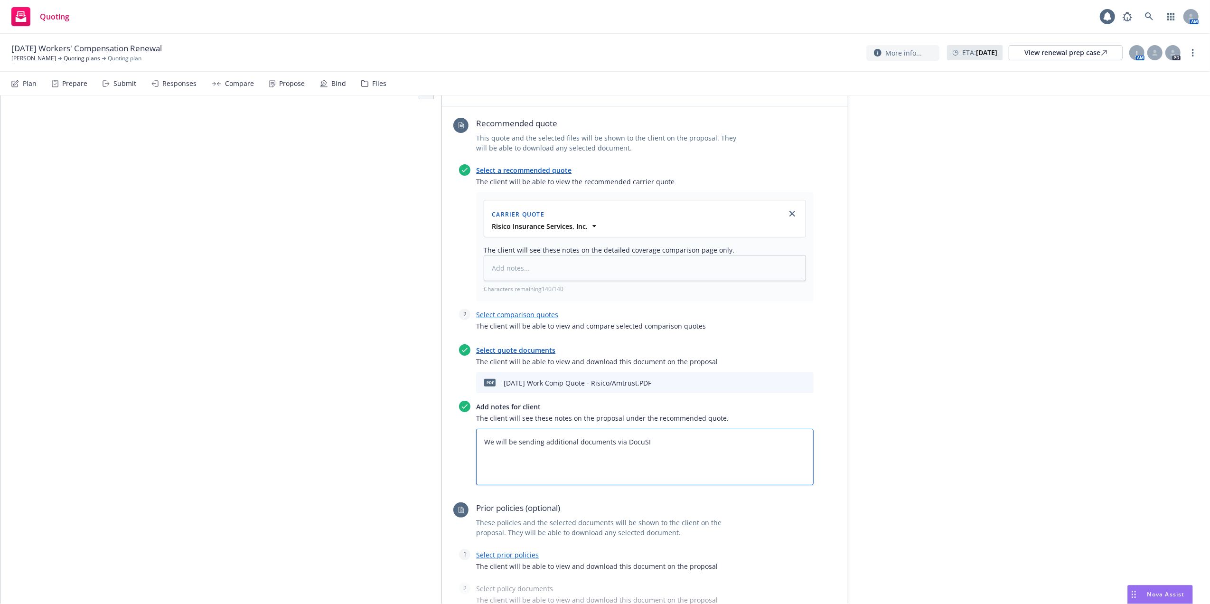
type textarea "x"
type textarea "We will be sending additional documents via DocuSIg"
type textarea "x"
type textarea "We will be sending additional documents via DocuSIgn"
type textarea "x"
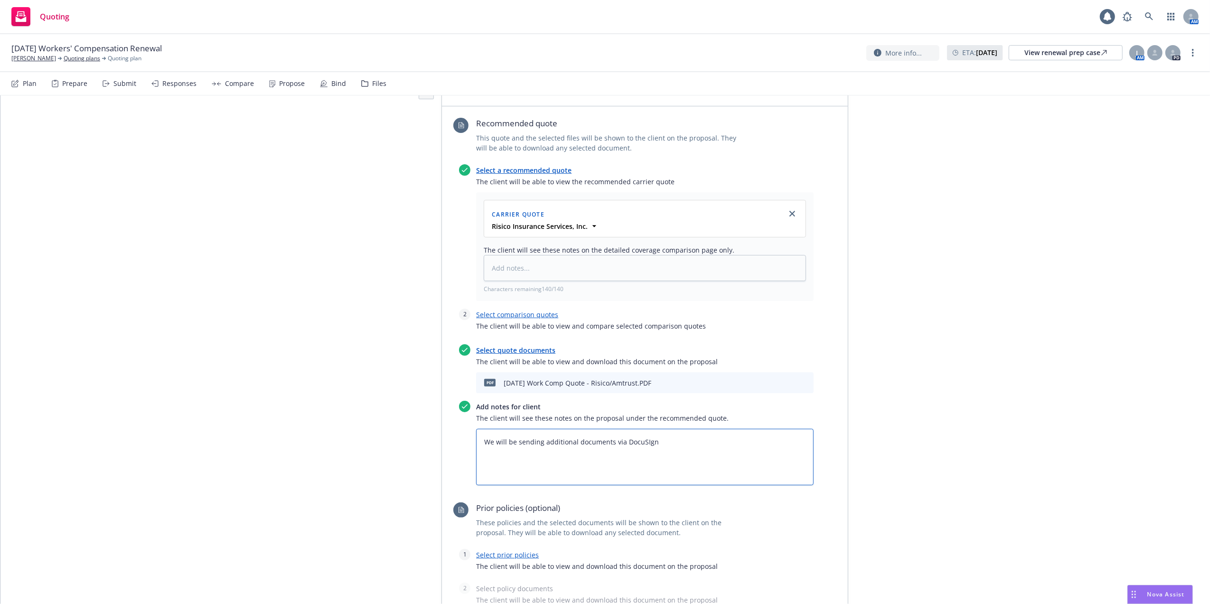
type textarea "We will be sending additional documents via DocuSIgn"
type textarea "x"
type textarea "We will be sending additional documents via DocuSIgn"
type textarea "x"
type textarea "We will be sending additional documents via DocuSIg"
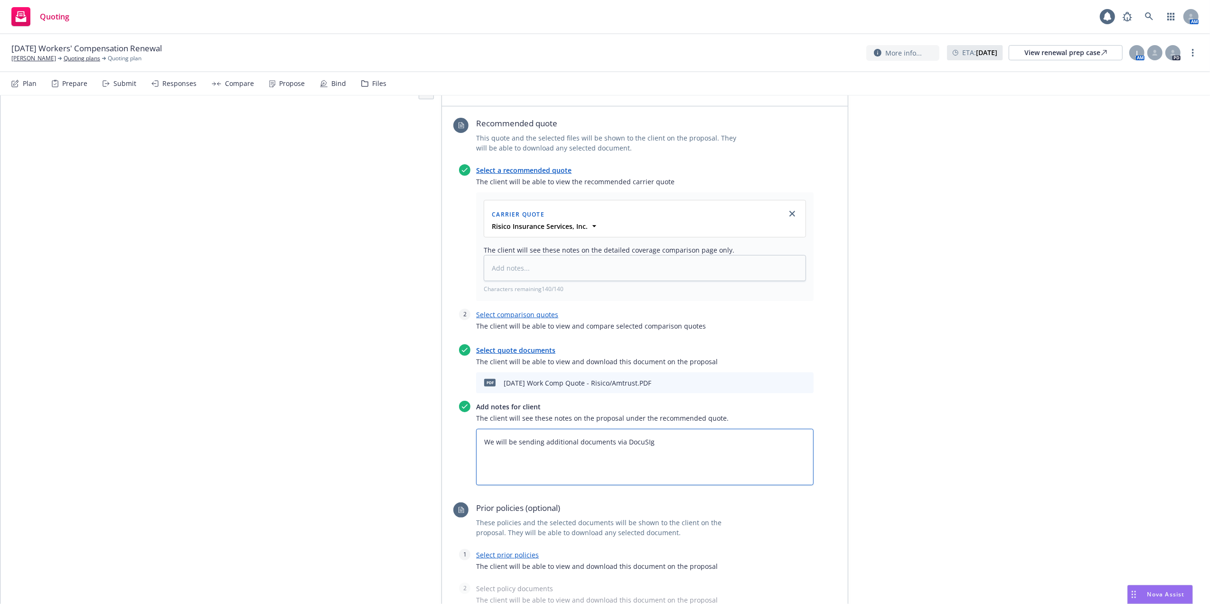
type textarea "x"
type textarea "We will be sending additional documents via DocuSI"
type textarea "x"
type textarea "We will be sending additional documents via DocuS"
type textarea "x"
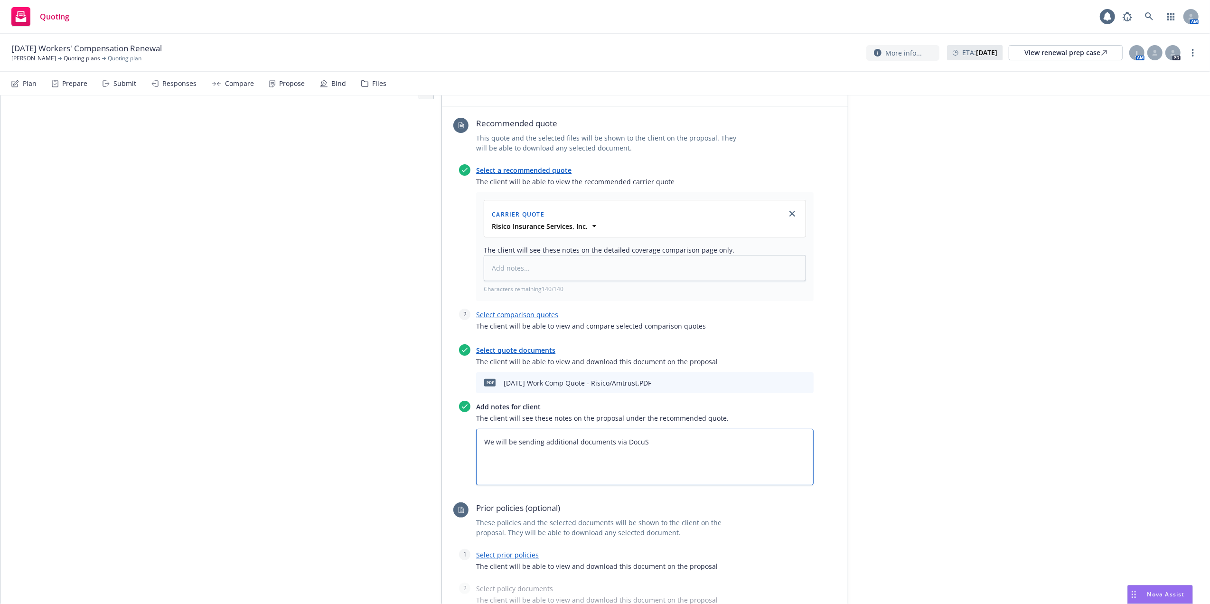
type textarea "We will be sending additional documents via DocuSi"
type textarea "x"
type textarea "We will be sending additional documents via DocuSig"
type textarea "x"
type textarea "We will be sending additional documents via DocuSign"
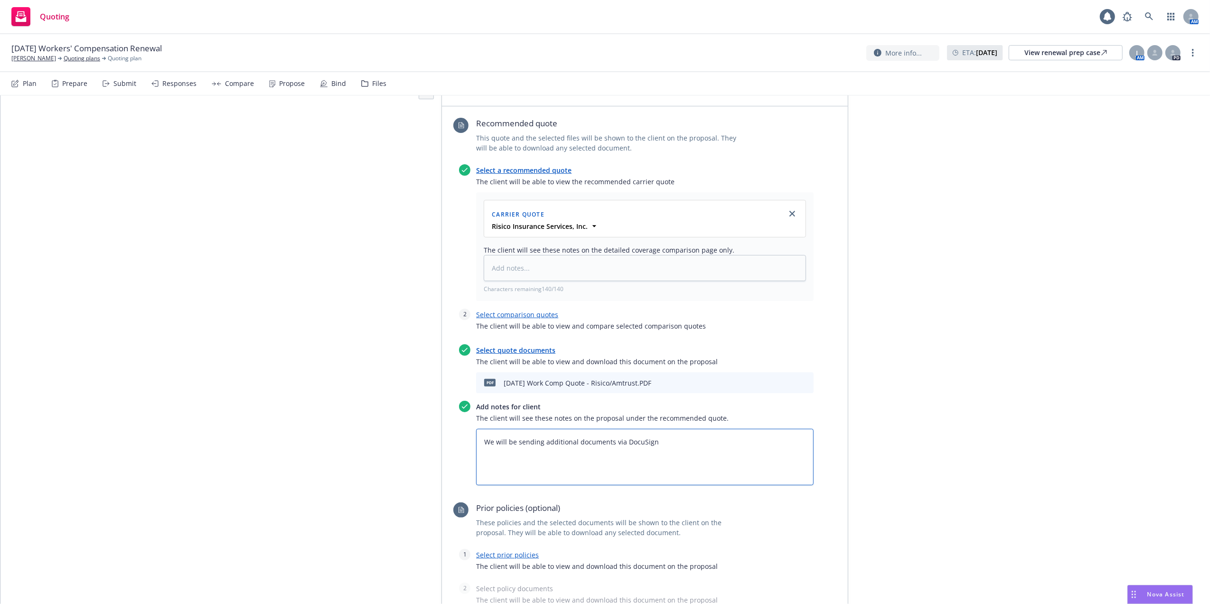
type textarea "x"
type textarea "We will be sending additional documents via DocuSign"
type textarea "x"
type textarea "We will be sending additional documents via DocuSign f"
drag, startPoint x: 539, startPoint y: 443, endPoint x: 670, endPoint y: 440, distance: 131.1
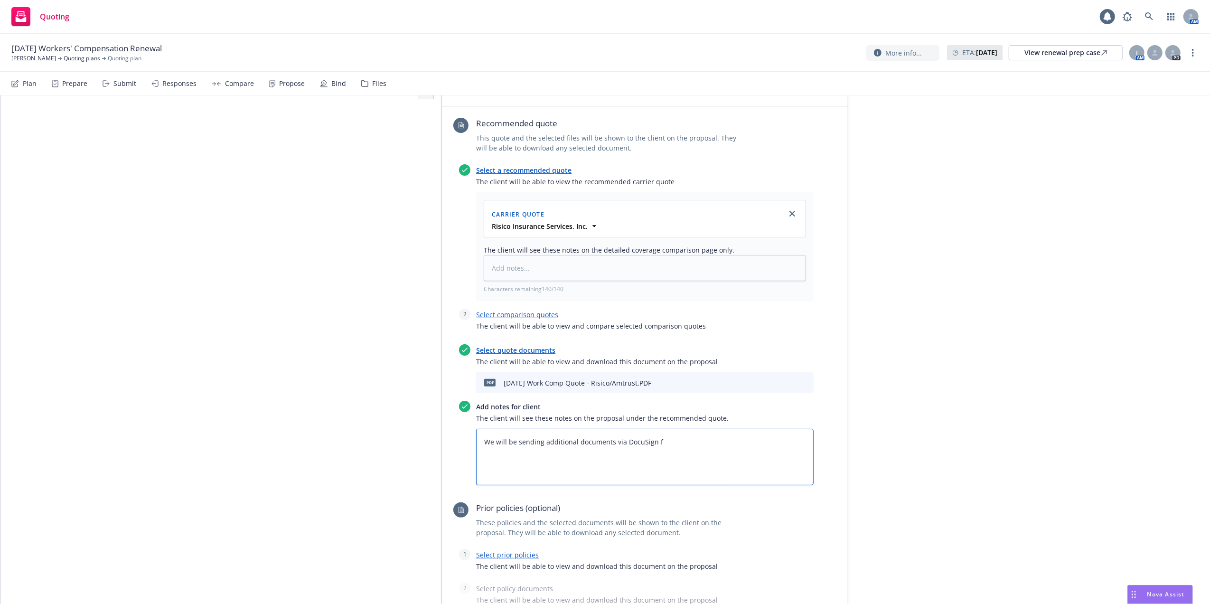
click at [670, 440] on textarea "We will be sending additional documents via DocuSign f" at bounding box center [645, 457] width 338 height 57
type textarea "x"
type textarea "We will be sending bi"
type textarea "x"
type textarea "We will be sending bin"
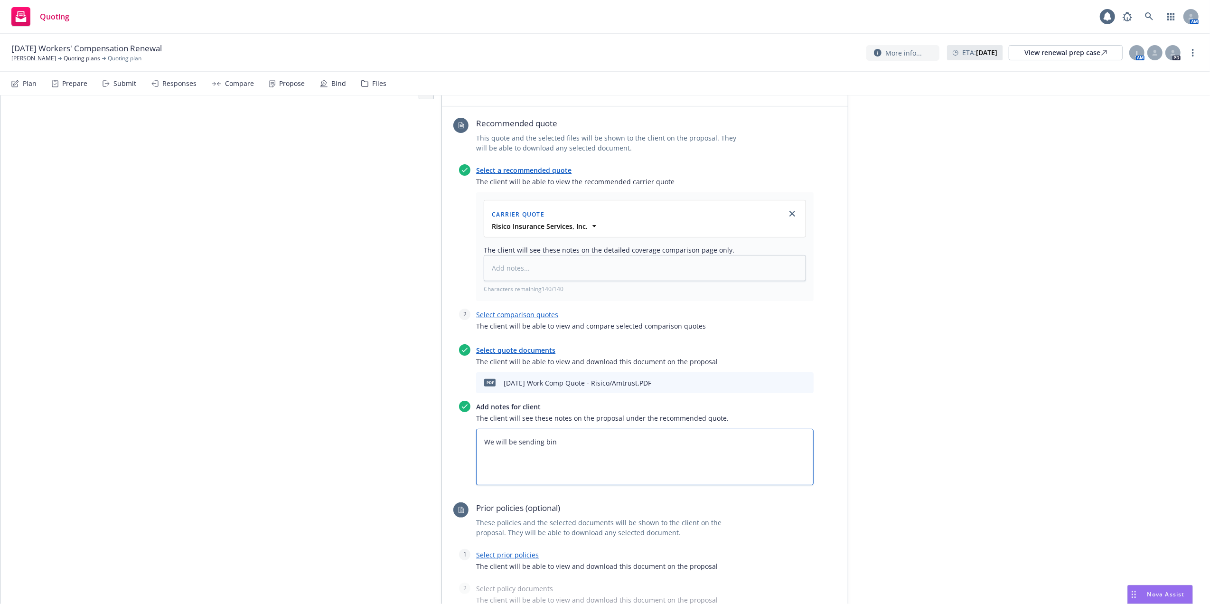
type textarea "x"
type textarea "We will be sending bind"
type textarea "x"
type textarea "We will be sending bind"
type textarea "x"
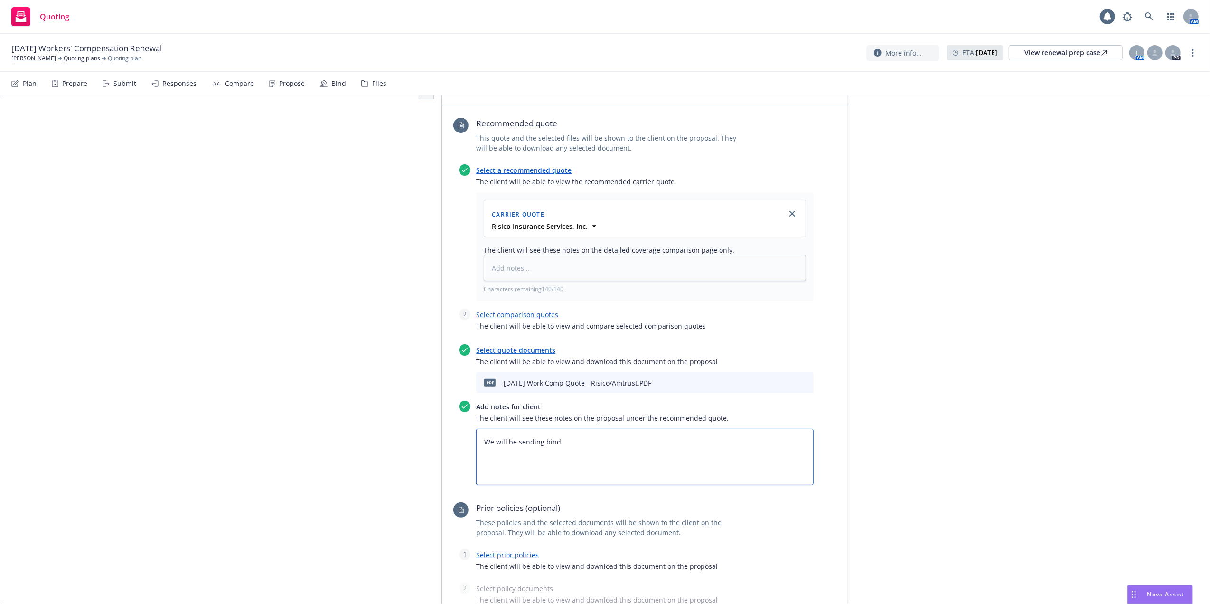
type textarea "We will be sending bind s"
type textarea "x"
type textarea "We will be sending bind su"
drag, startPoint x: 670, startPoint y: 441, endPoint x: 476, endPoint y: 439, distance: 194.7
click at [476, 439] on textarea "We will be sending bind subjectivities for you to complete via" at bounding box center [645, 457] width 338 height 57
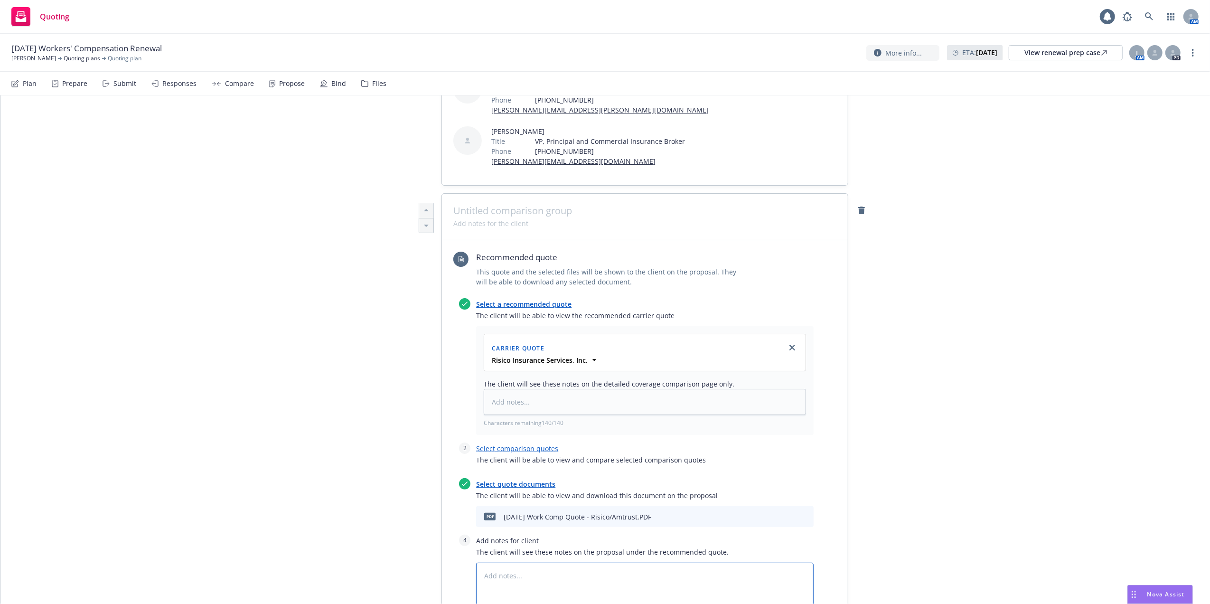
scroll to position [0, 0]
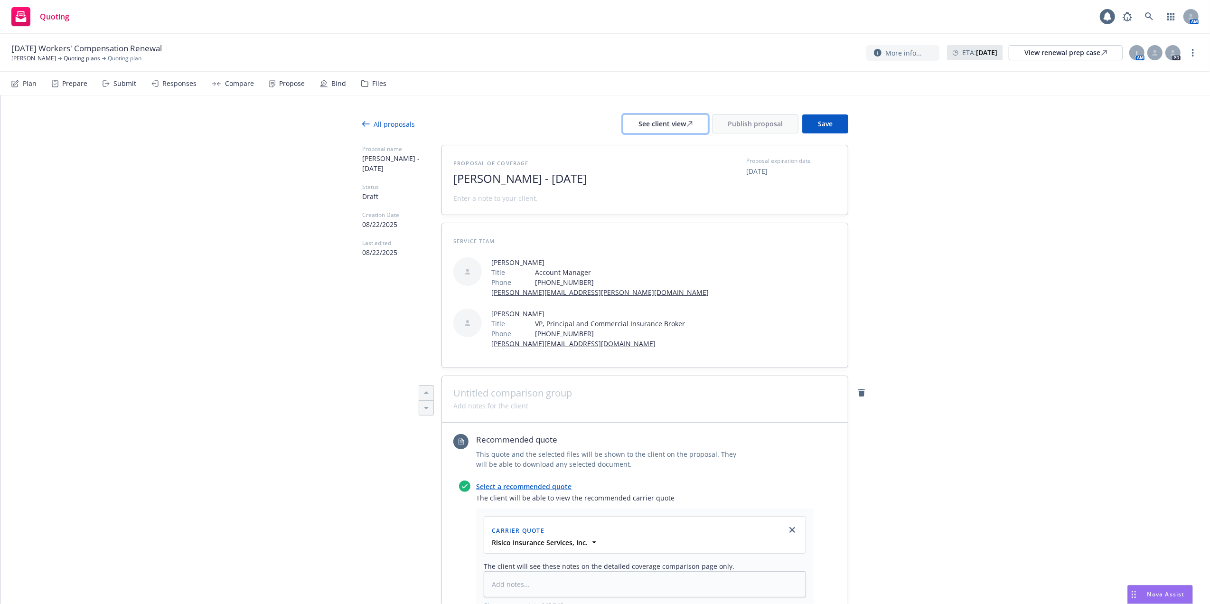
click at [680, 120] on div "See client view" at bounding box center [666, 124] width 54 height 18
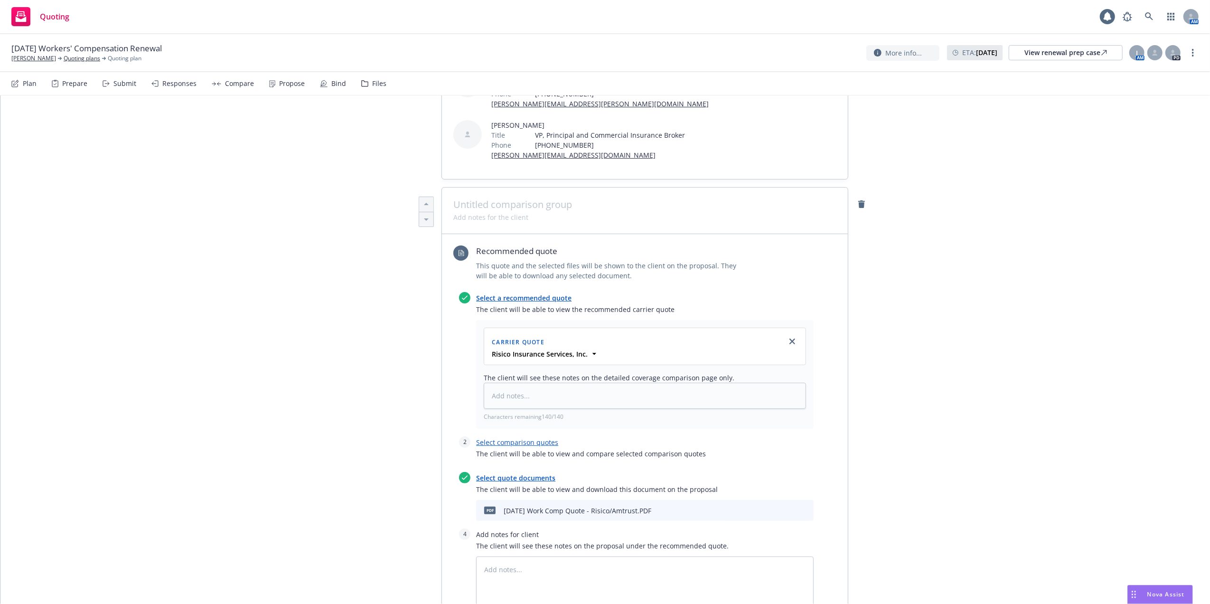
scroll to position [253, 0]
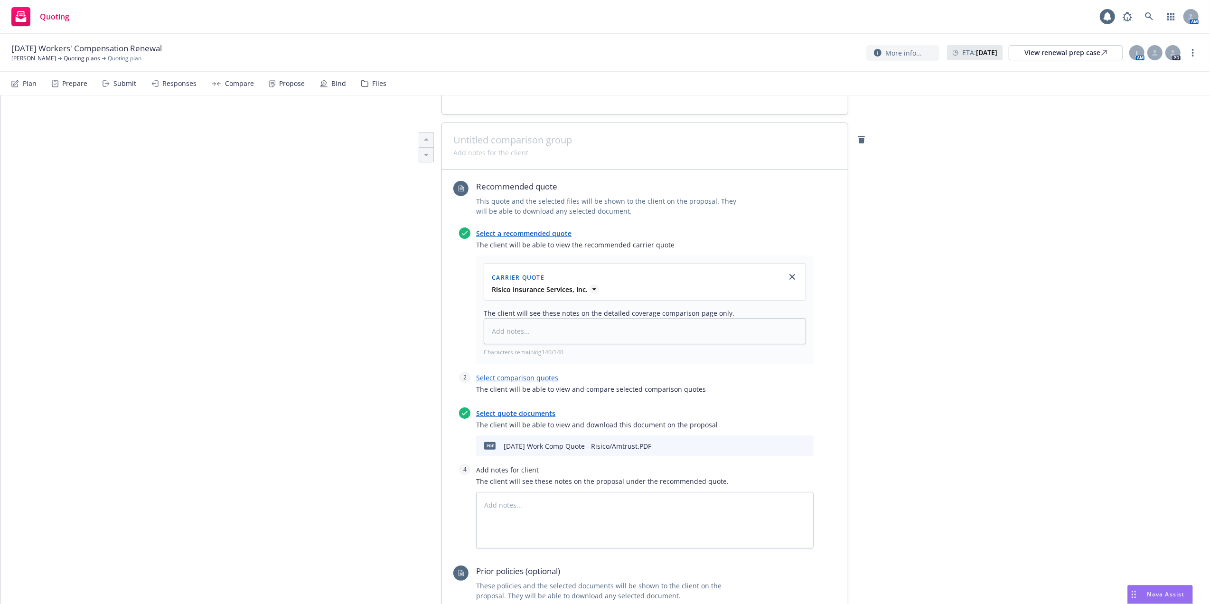
click at [553, 289] on strong "Risico Insurance Services, Inc." at bounding box center [540, 289] width 96 height 9
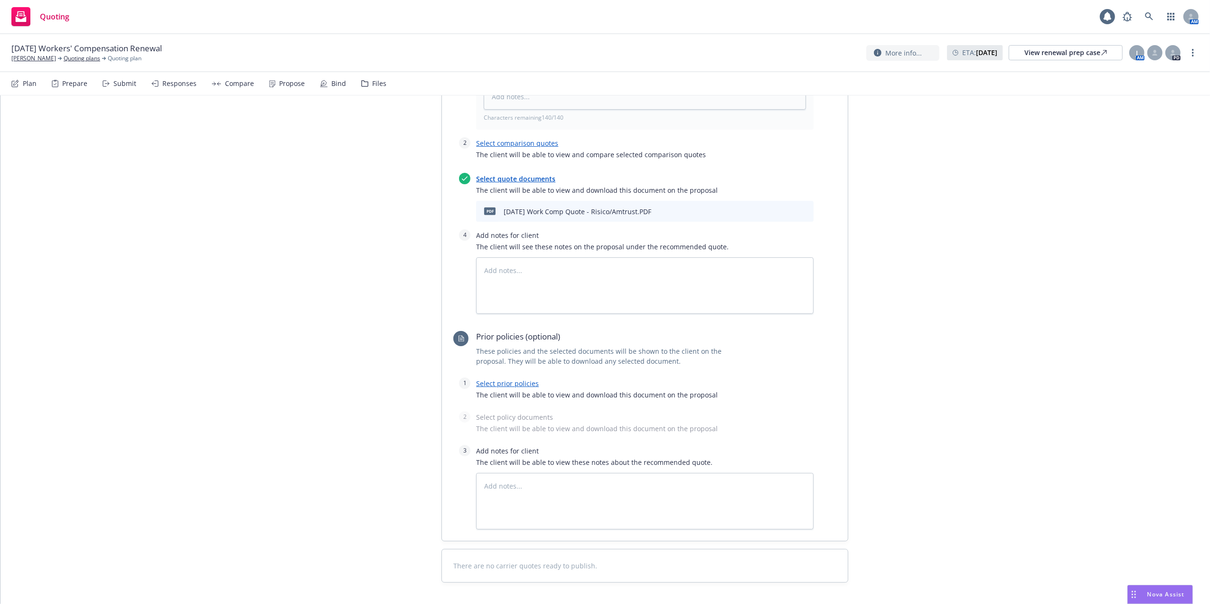
scroll to position [570, 0]
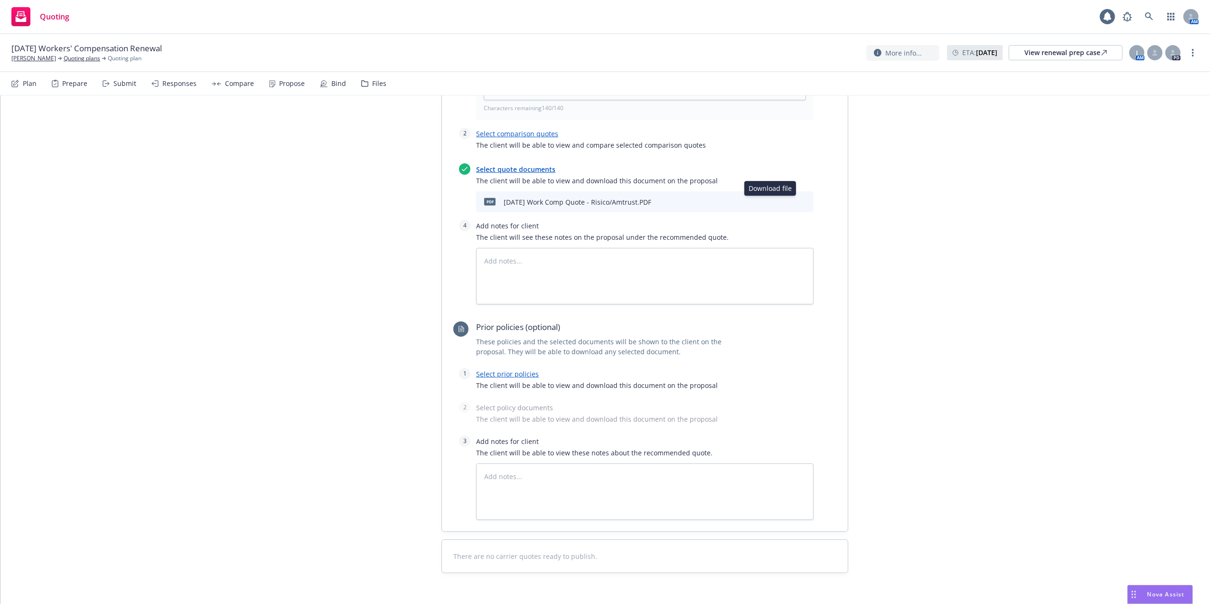
click at [771, 200] on icon "download file" at bounding box center [774, 200] width 6 height 6
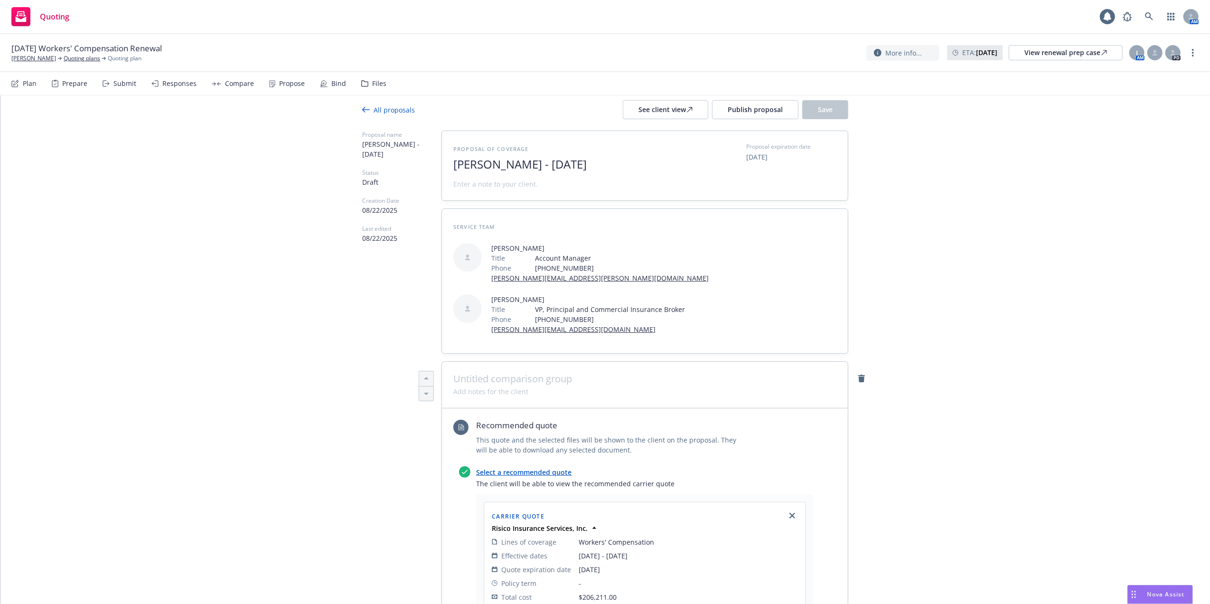
scroll to position [0, 0]
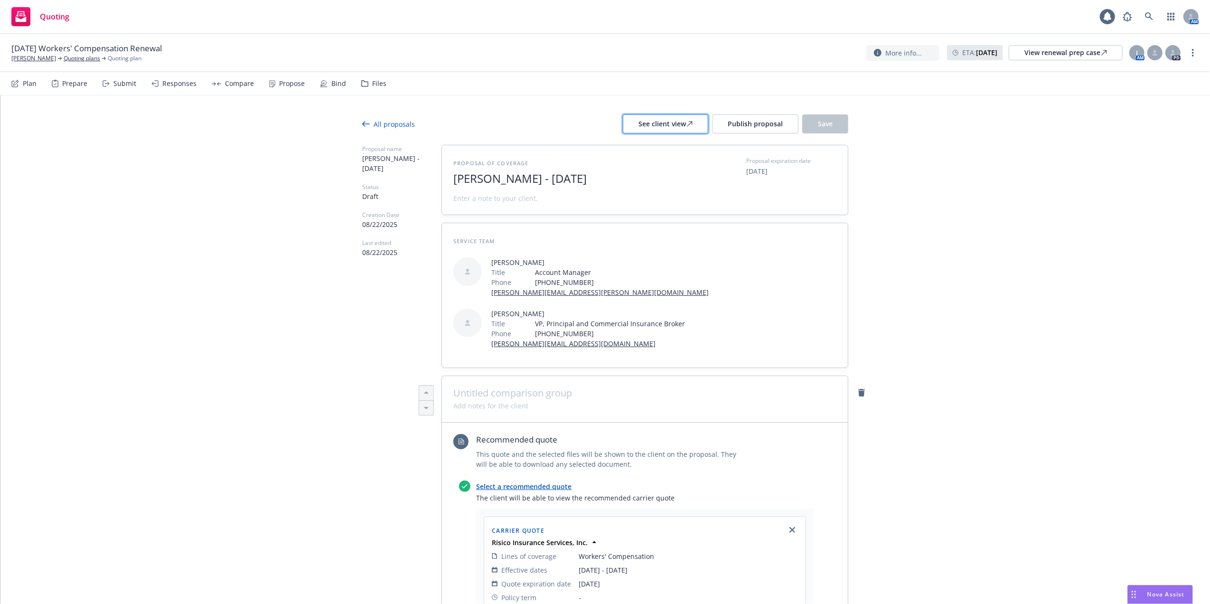
click at [675, 123] on div "See client view" at bounding box center [666, 124] width 54 height 18
click at [757, 123] on span "Publish proposal" at bounding box center [755, 123] width 55 height 9
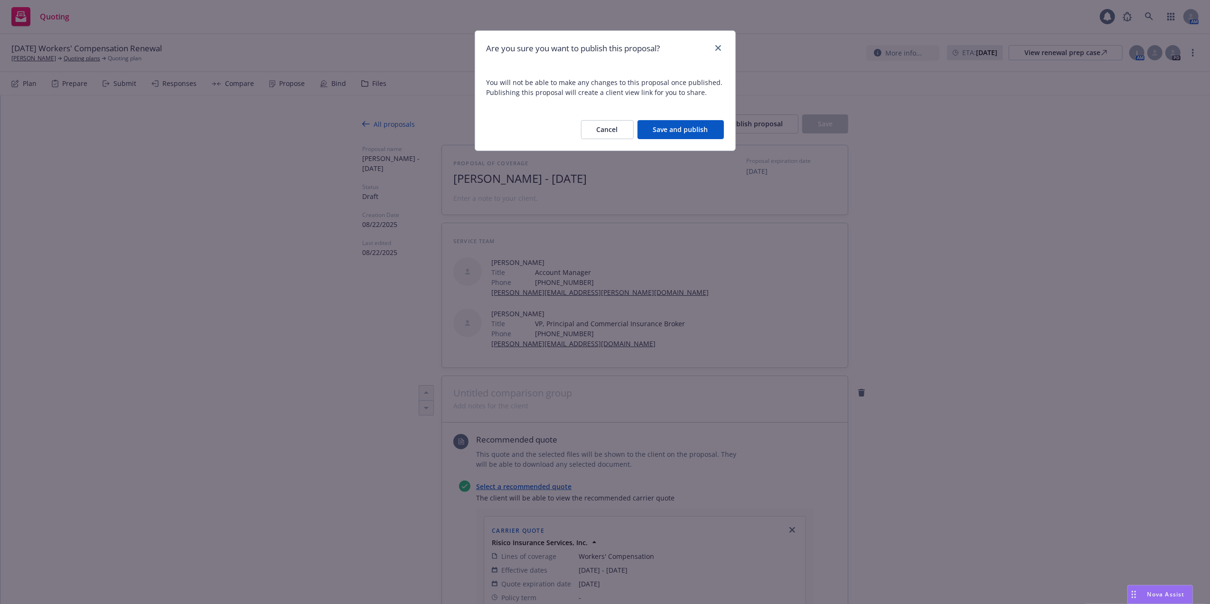
click at [669, 127] on button "Save and publish" at bounding box center [681, 129] width 86 height 19
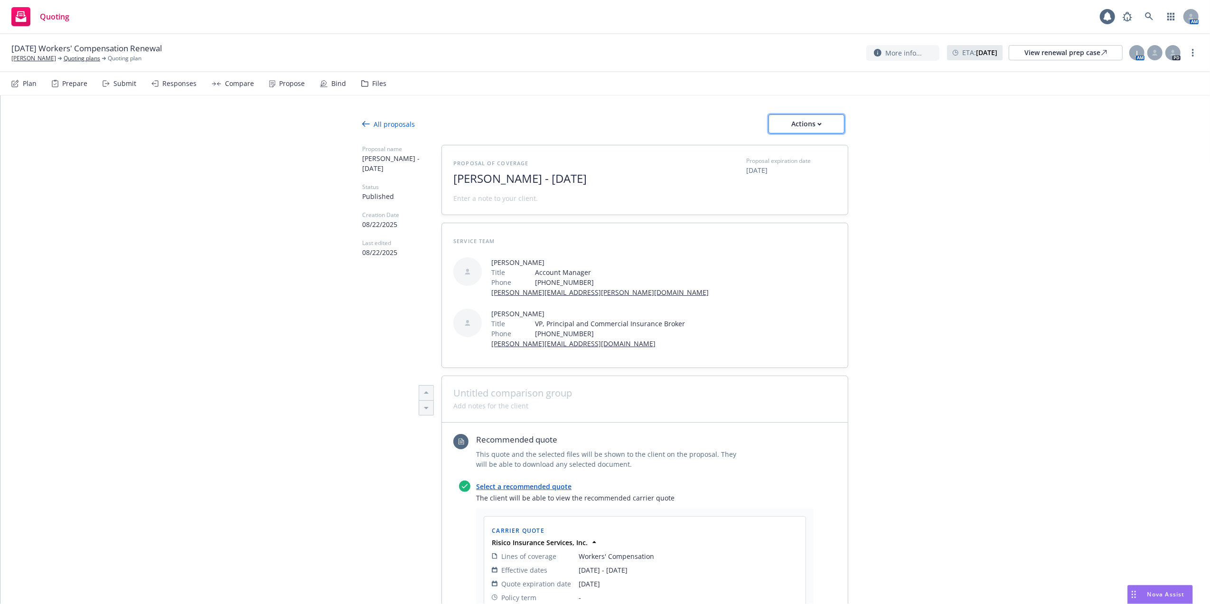
click at [815, 120] on div "Actions" at bounding box center [806, 124] width 45 height 18
click at [794, 147] on span "Copy proposal link" at bounding box center [806, 148] width 82 height 9
click at [818, 123] on icon "button" at bounding box center [820, 124] width 4 height 3
click at [785, 150] on span "Copy proposal link" at bounding box center [806, 148] width 82 height 9
click at [813, 122] on div "Actions" at bounding box center [806, 124] width 45 height 18
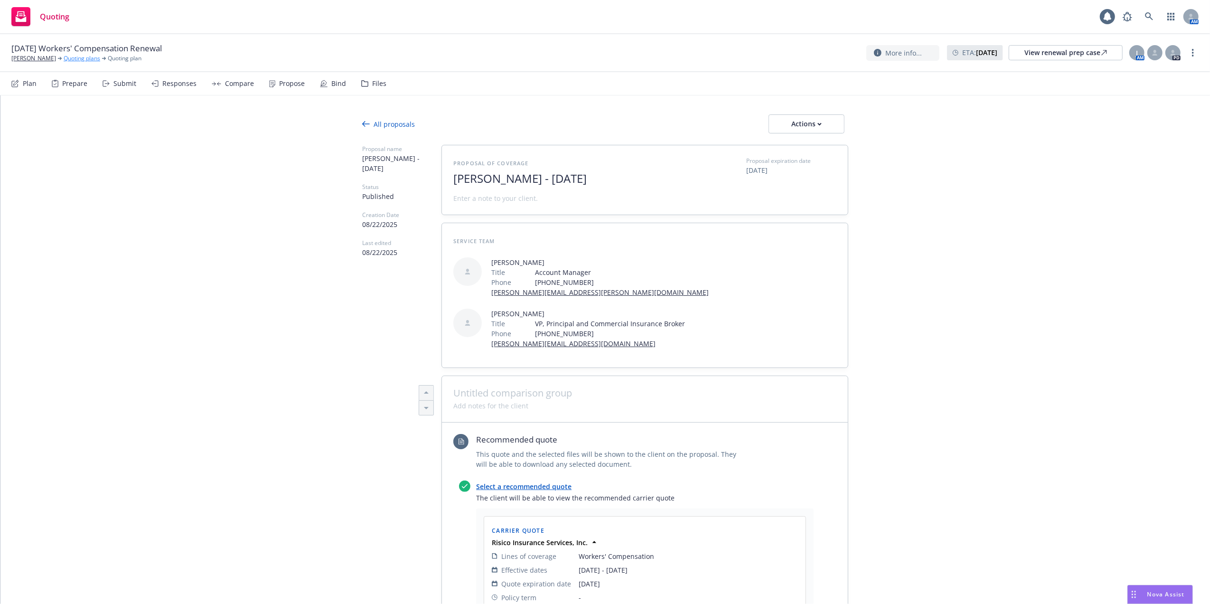
click at [64, 56] on link "Quoting plans" at bounding box center [82, 58] width 37 height 9
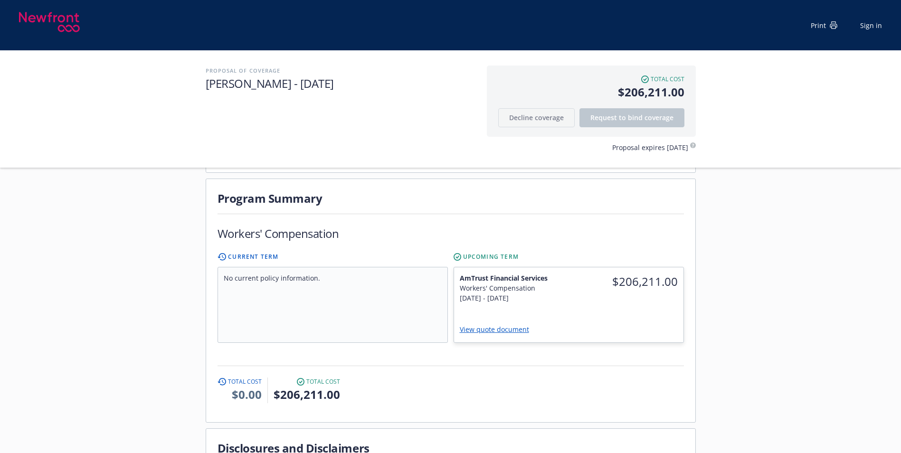
scroll to position [190, 0]
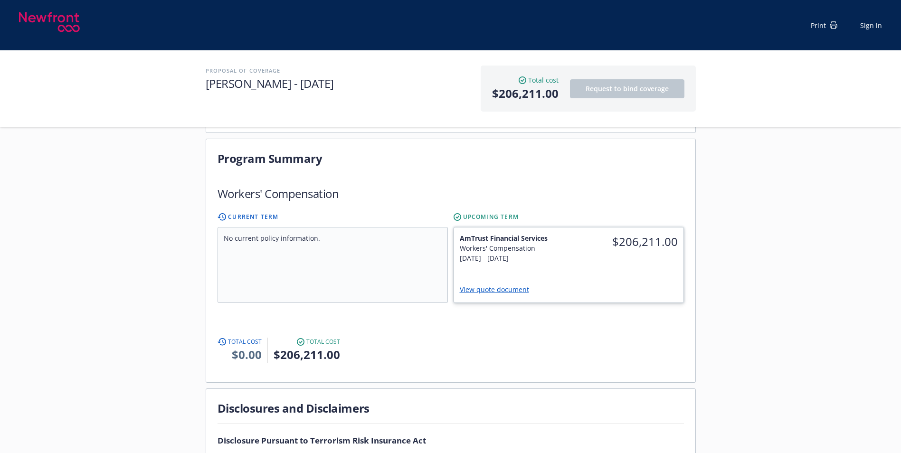
click at [478, 285] on link "View quote document" at bounding box center [498, 289] width 77 height 9
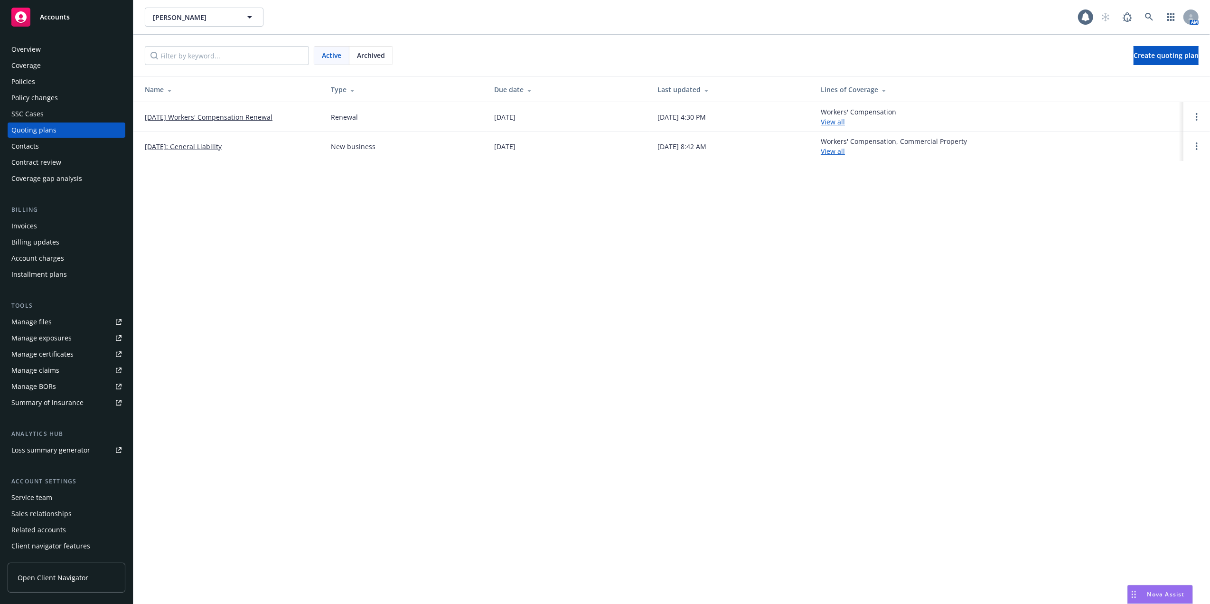
click at [21, 144] on div "Contacts" at bounding box center [25, 146] width 28 height 15
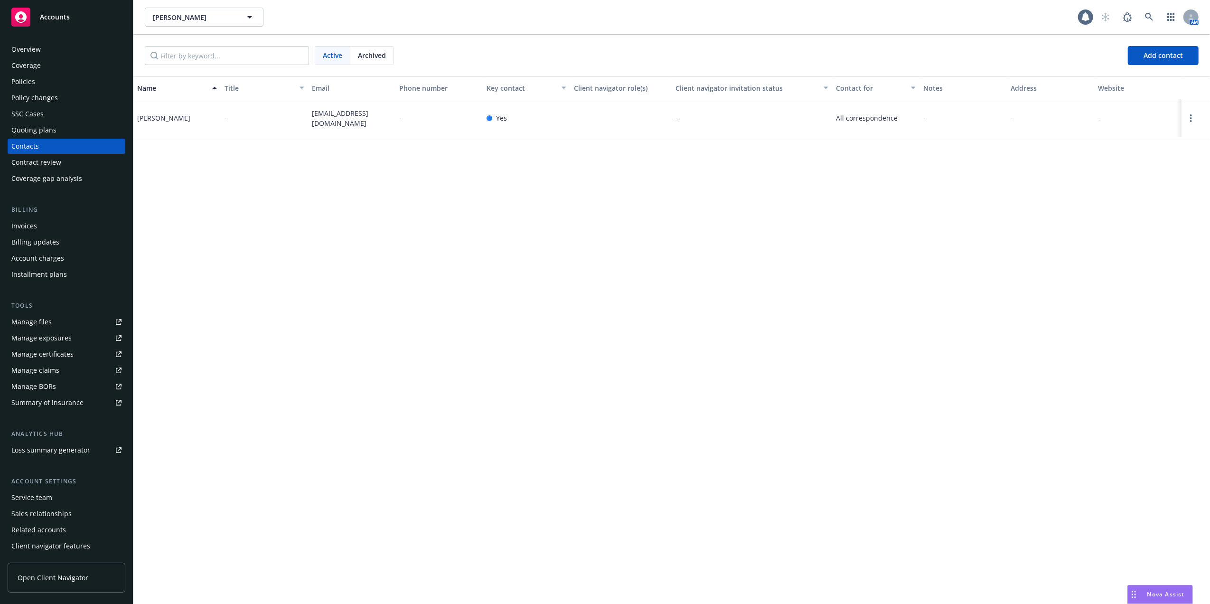
click at [29, 132] on div "Quoting plans" at bounding box center [33, 130] width 45 height 15
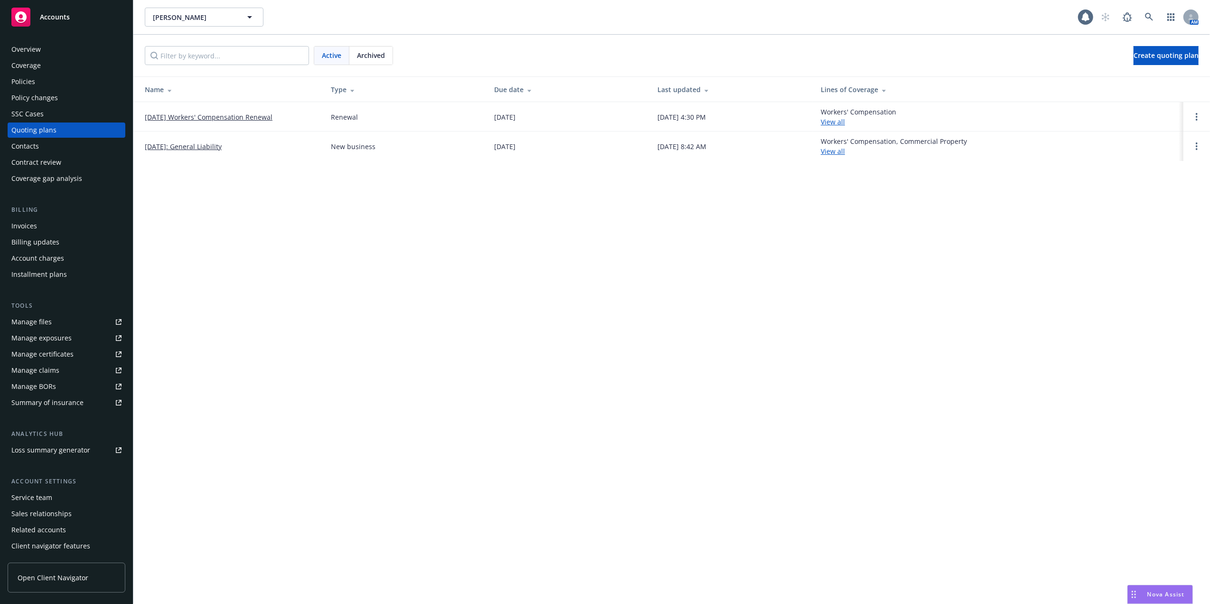
click at [21, 320] on div "Manage files" at bounding box center [31, 321] width 40 height 15
click at [180, 116] on link "08/24/25 Workers' Compensation Renewal" at bounding box center [209, 117] width 128 height 10
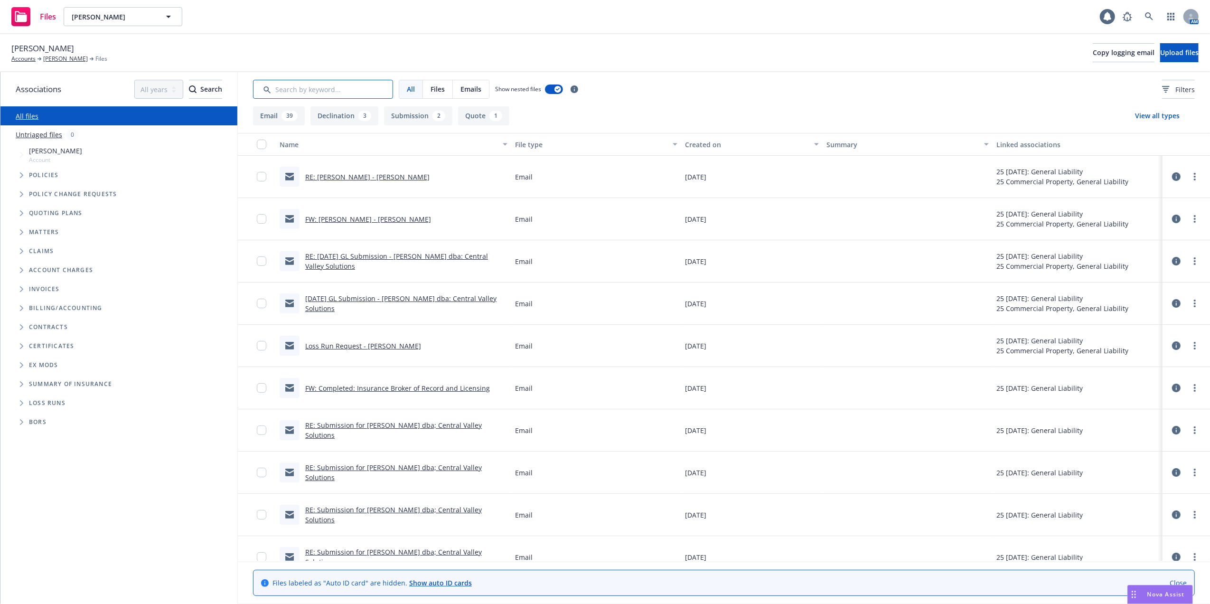
drag, startPoint x: 315, startPoint y: 91, endPoint x: 321, endPoint y: 88, distance: 6.4
click at [315, 90] on input "Search by keyword..." at bounding box center [323, 89] width 140 height 19
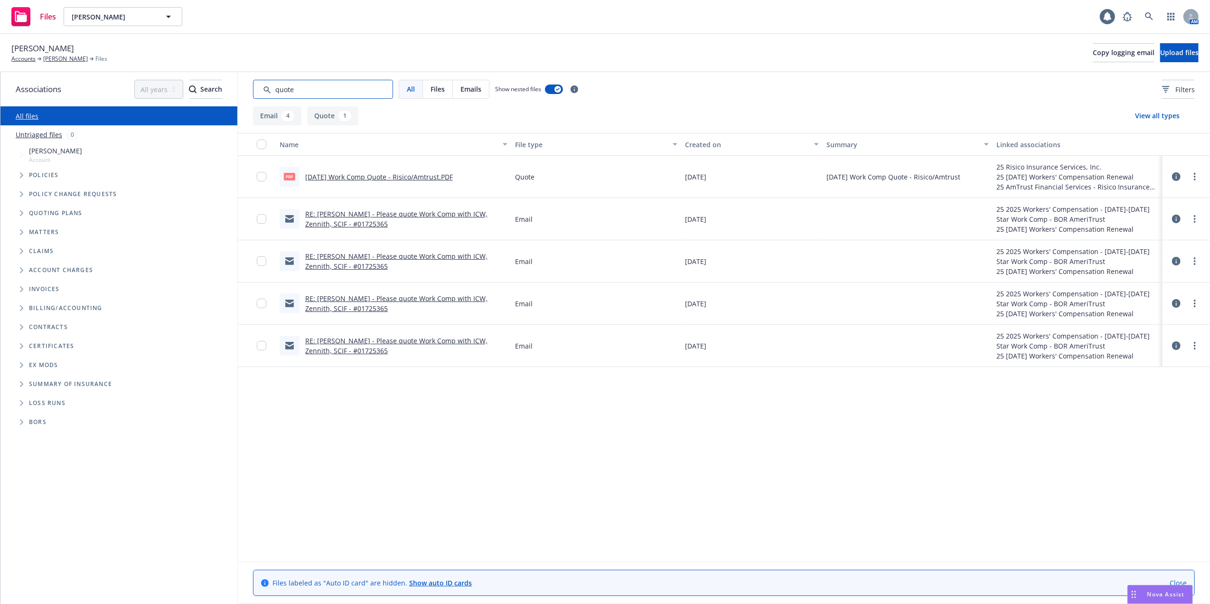
type input "quote"
click at [344, 175] on link "[DATE] Work Comp Quote - Risico/Amtrust.PDF" at bounding box center [379, 176] width 148 height 9
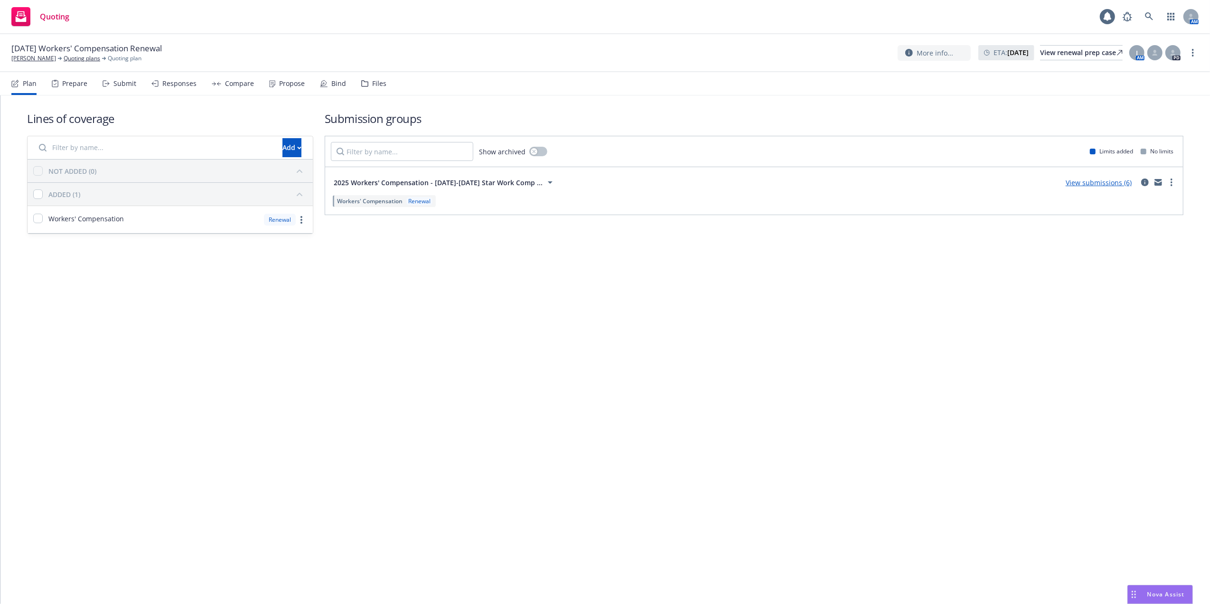
click at [1096, 181] on link "View submissions (6)" at bounding box center [1099, 182] width 66 height 9
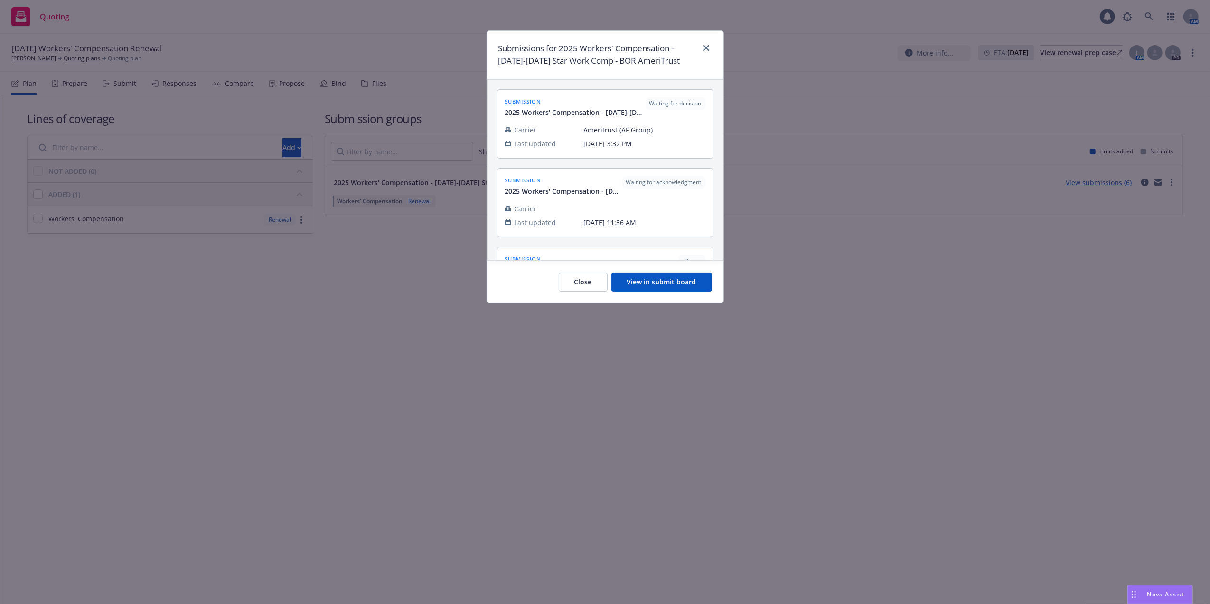
click at [663, 281] on button "View in submit board" at bounding box center [662, 282] width 101 height 19
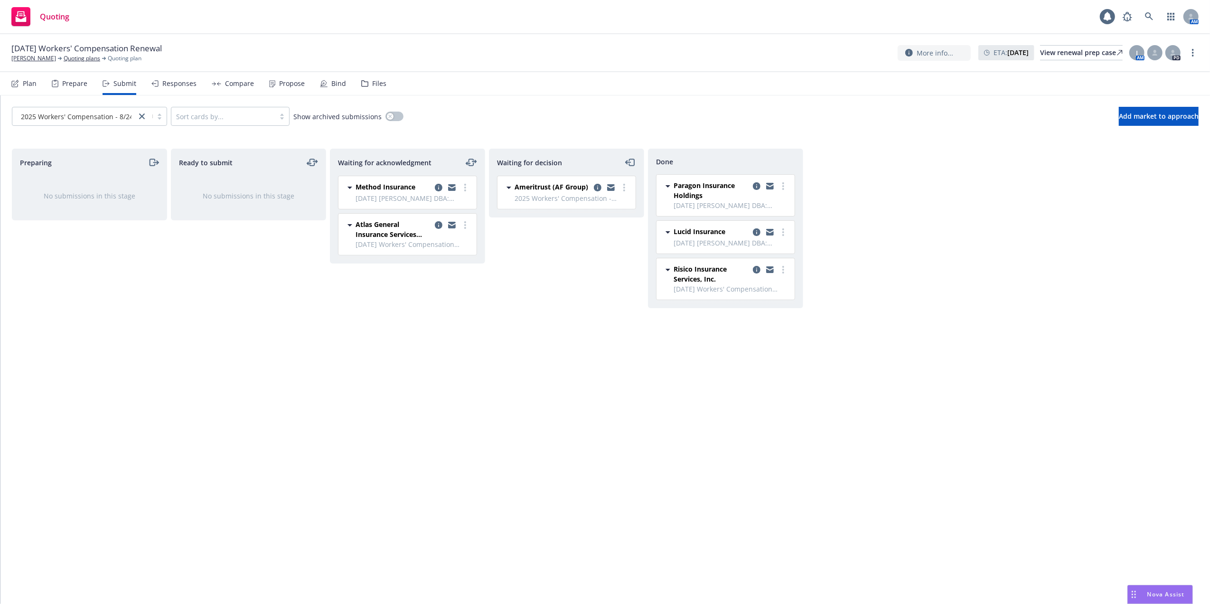
click at [296, 85] on div "Propose" at bounding box center [292, 84] width 26 height 8
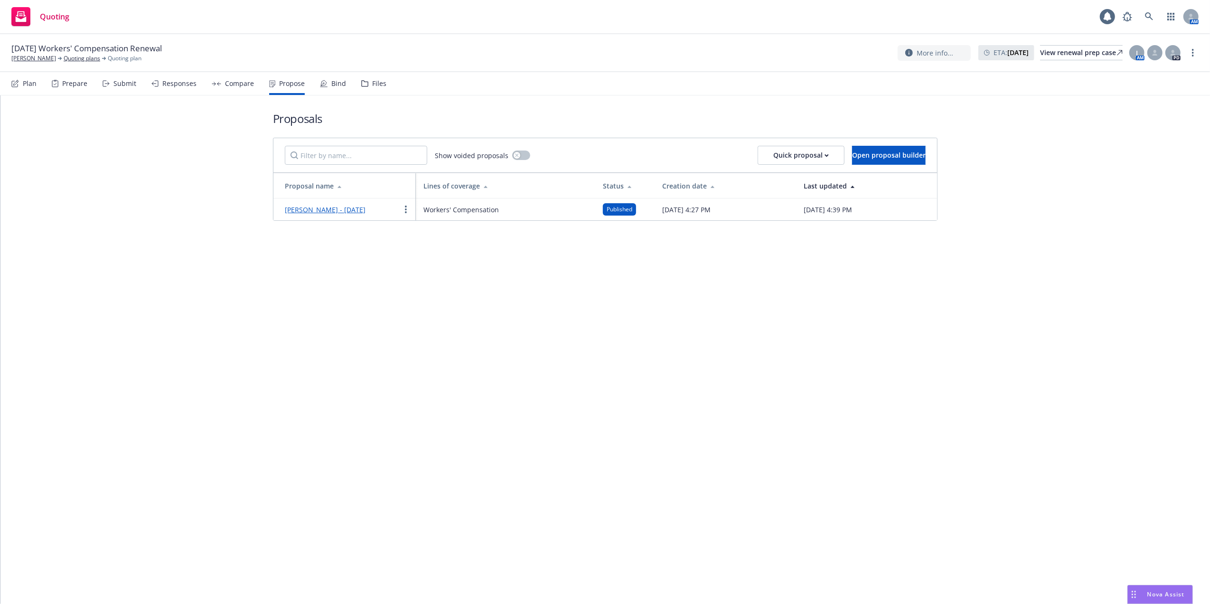
click at [321, 208] on link "Daniel Garica - August 2025" at bounding box center [325, 209] width 81 height 9
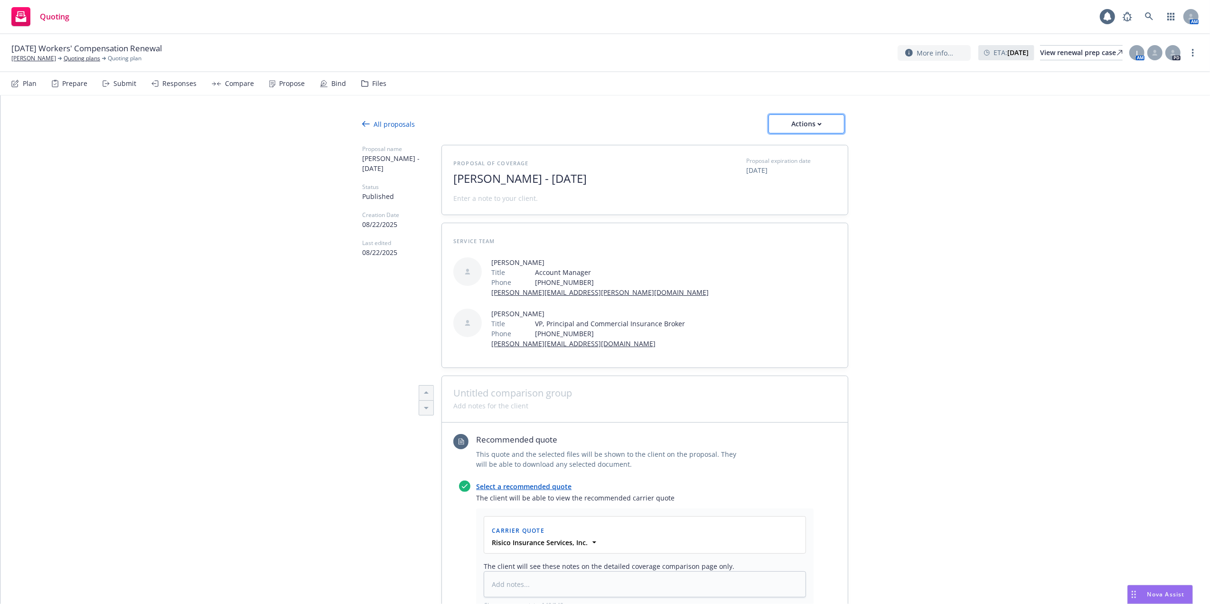
click at [818, 124] on icon "button" at bounding box center [819, 124] width 3 height 2
click at [787, 148] on span "Copy proposal link" at bounding box center [806, 148] width 82 height 9
click at [1014, 447] on div "All proposals Actions Proposal name Daniel Garica - August 2025 Status Publishe…" at bounding box center [605, 611] width 1210 height 1032
click at [818, 123] on icon "button" at bounding box center [820, 124] width 4 height 3
click at [798, 145] on span "Copy proposal link" at bounding box center [806, 148] width 82 height 9
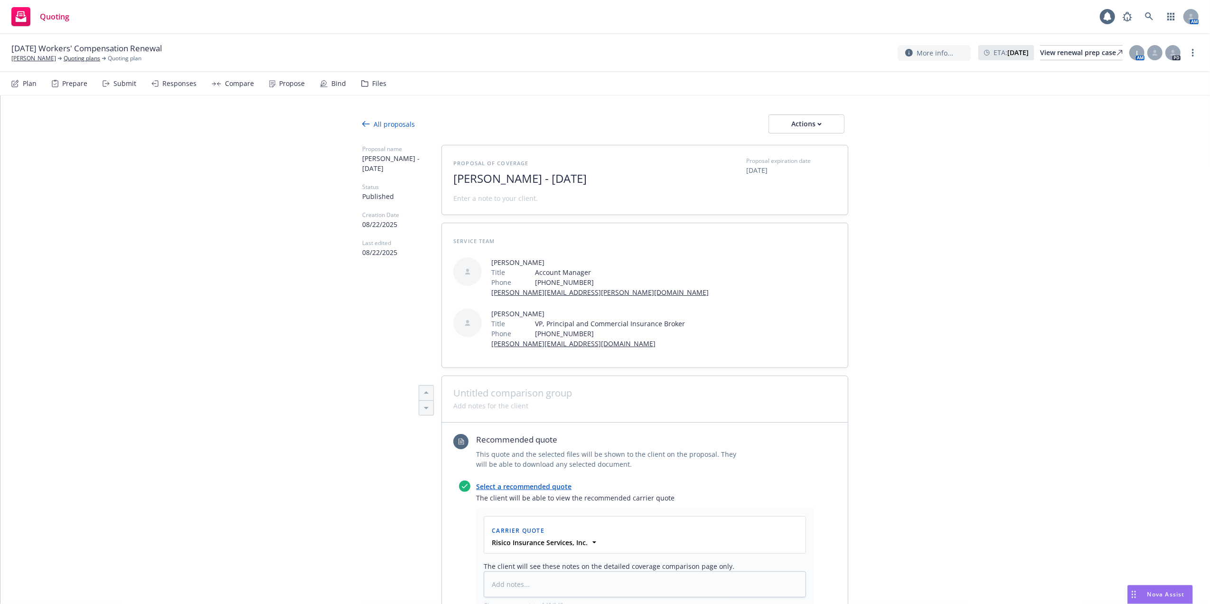
type textarea "x"
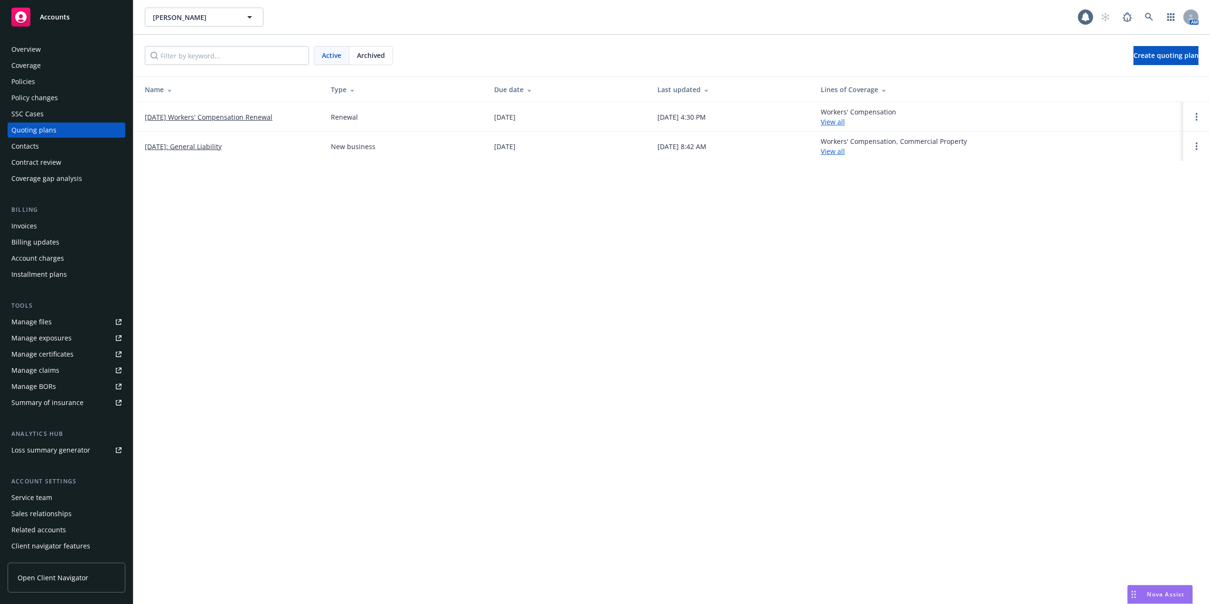
click at [23, 318] on div "Manage files" at bounding box center [31, 321] width 40 height 15
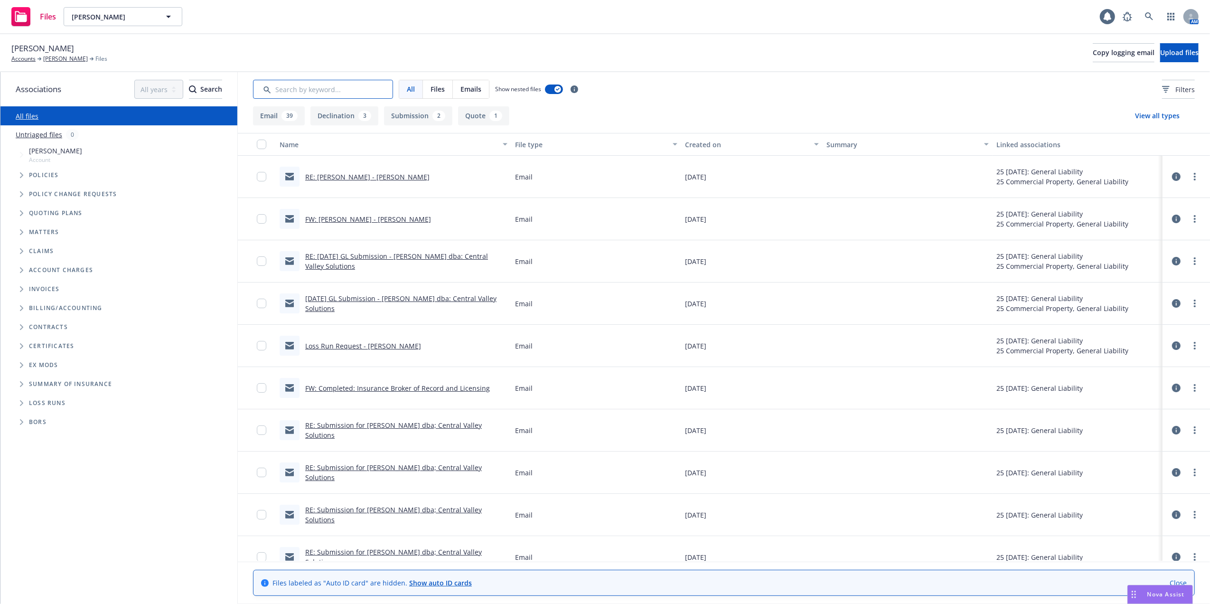
click at [289, 90] on input "Search by keyword..." at bounding box center [323, 89] width 140 height 19
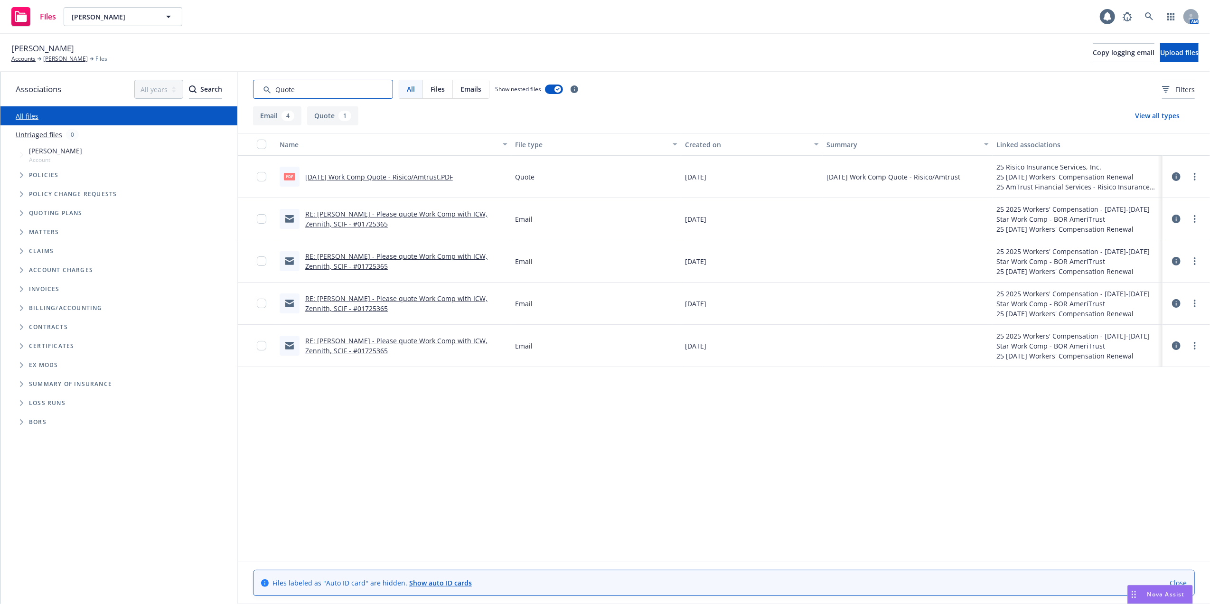
type input "Quote"
click at [336, 174] on link "[DATE] Work Comp Quote - Risico/Amtrust.PDF" at bounding box center [379, 176] width 148 height 9
click at [1162, 589] on div "Nova Assist" at bounding box center [1160, 594] width 65 height 18
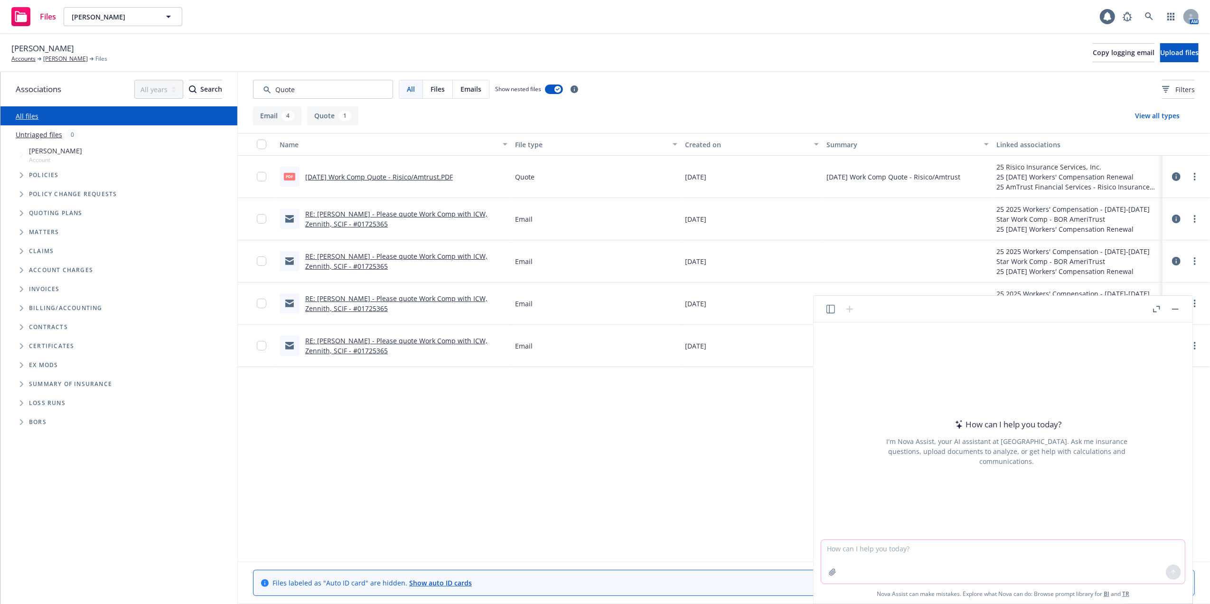
click at [962, 548] on textarea at bounding box center [1003, 562] width 364 height 44
type textarea "Bind request email template"
click at [1173, 572] on icon at bounding box center [1173, 572] width 7 height 7
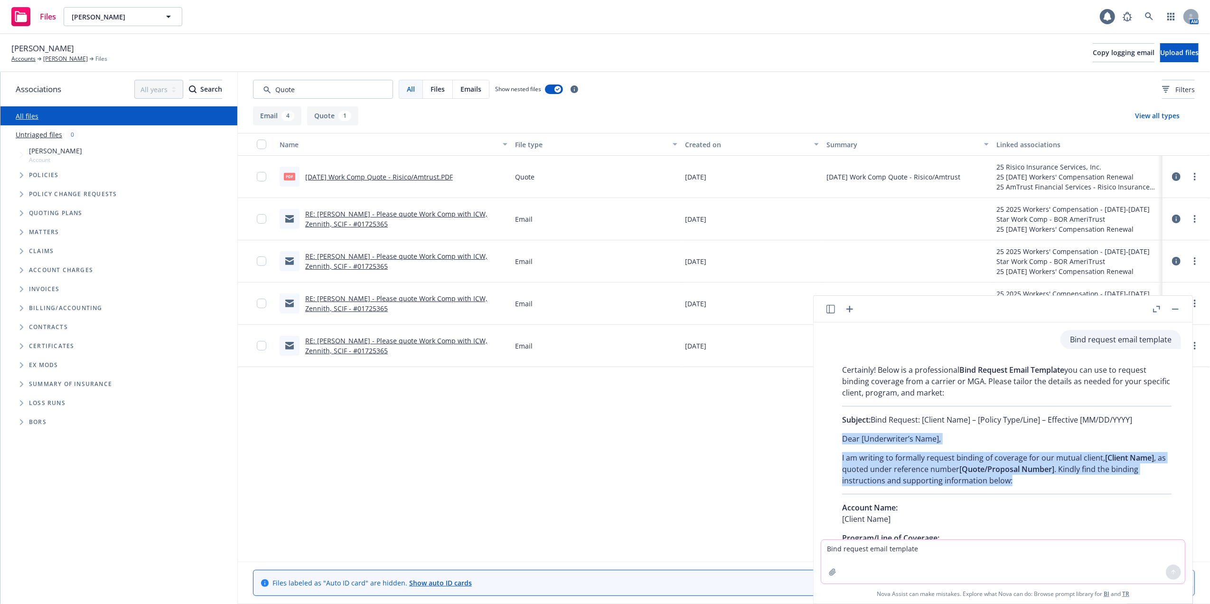
drag, startPoint x: 843, startPoint y: 435, endPoint x: 1022, endPoint y: 479, distance: 183.8
copy div "Dear [Underwriter’s Name], I am writing to formally request binding of coverage…"
